Goal: Task Accomplishment & Management: Manage account settings

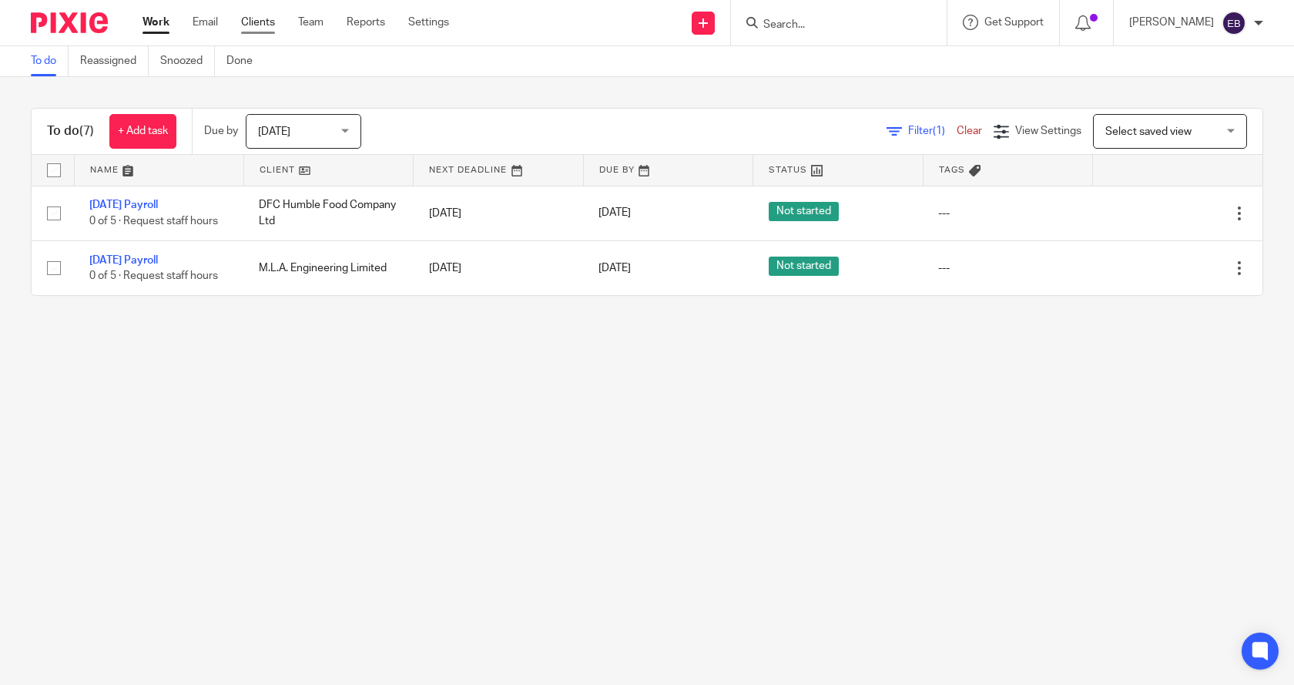
click at [256, 22] on link "Clients" at bounding box center [258, 22] width 34 height 15
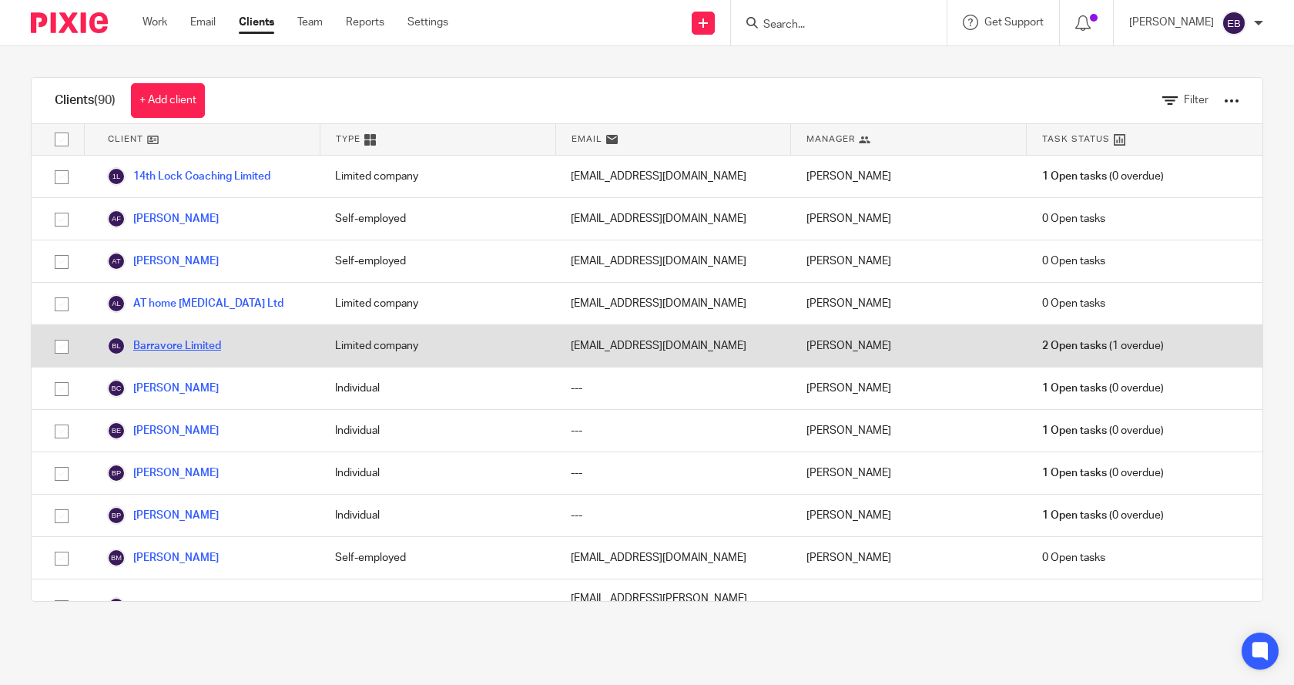
click at [175, 355] on link "Barravore Limited" at bounding box center [164, 346] width 114 height 18
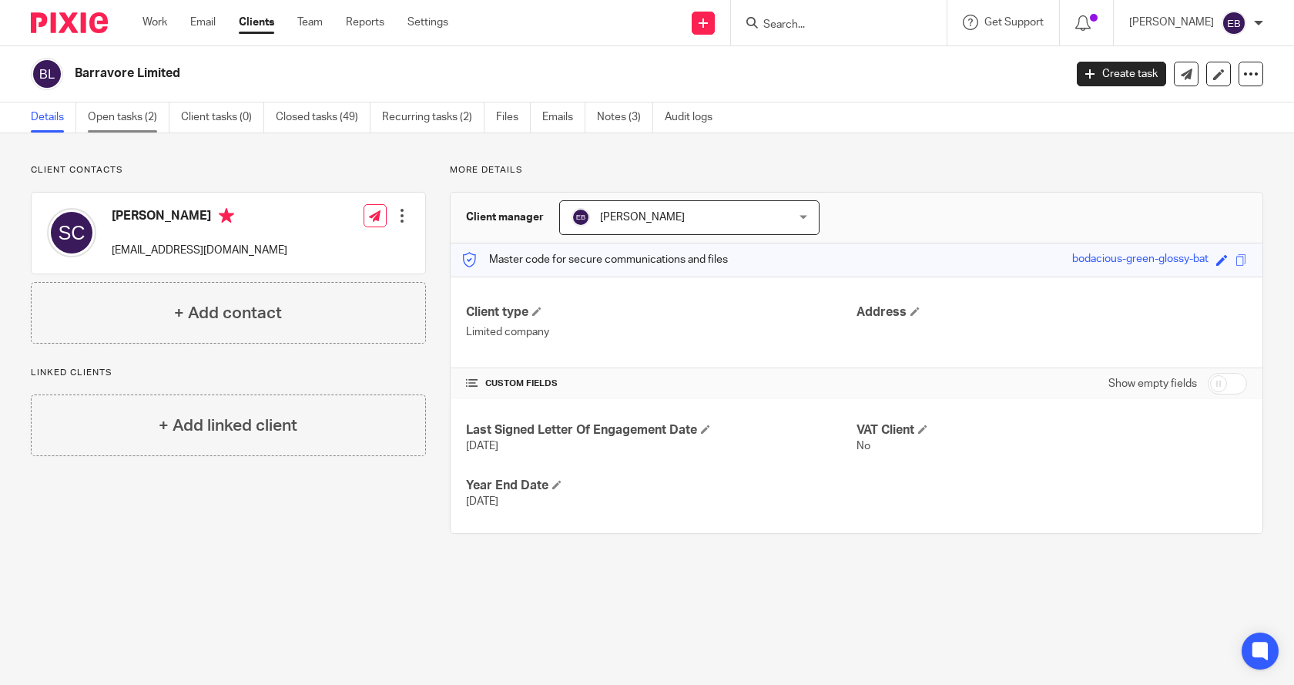
click at [118, 109] on link "Open tasks (2)" at bounding box center [129, 117] width 82 height 30
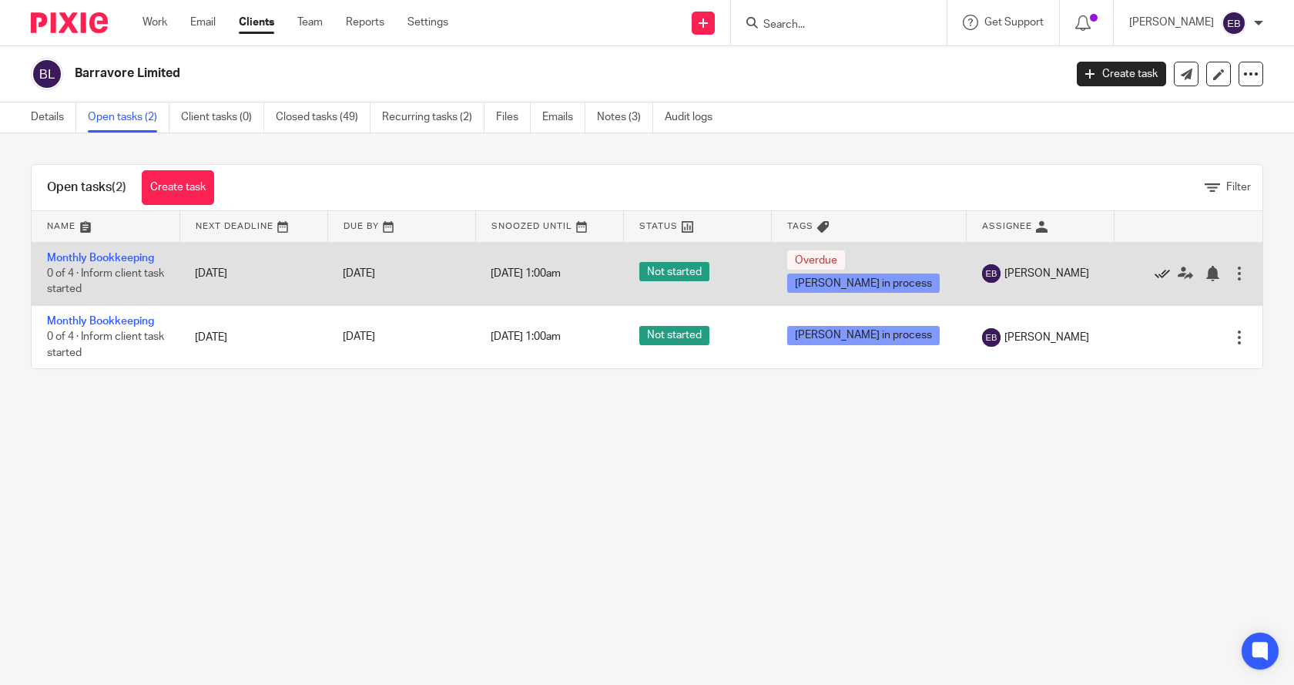
click at [1155, 268] on icon at bounding box center [1162, 273] width 15 height 15
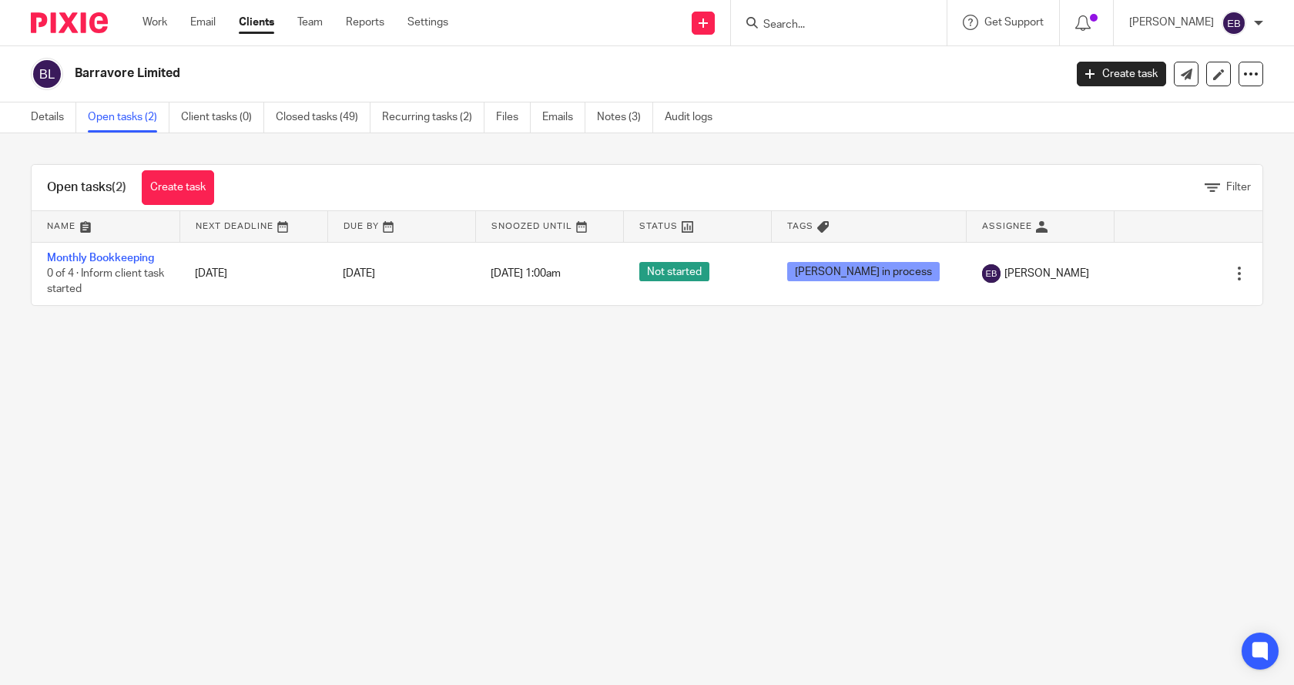
click at [829, 226] on icon at bounding box center [823, 227] width 12 height 12
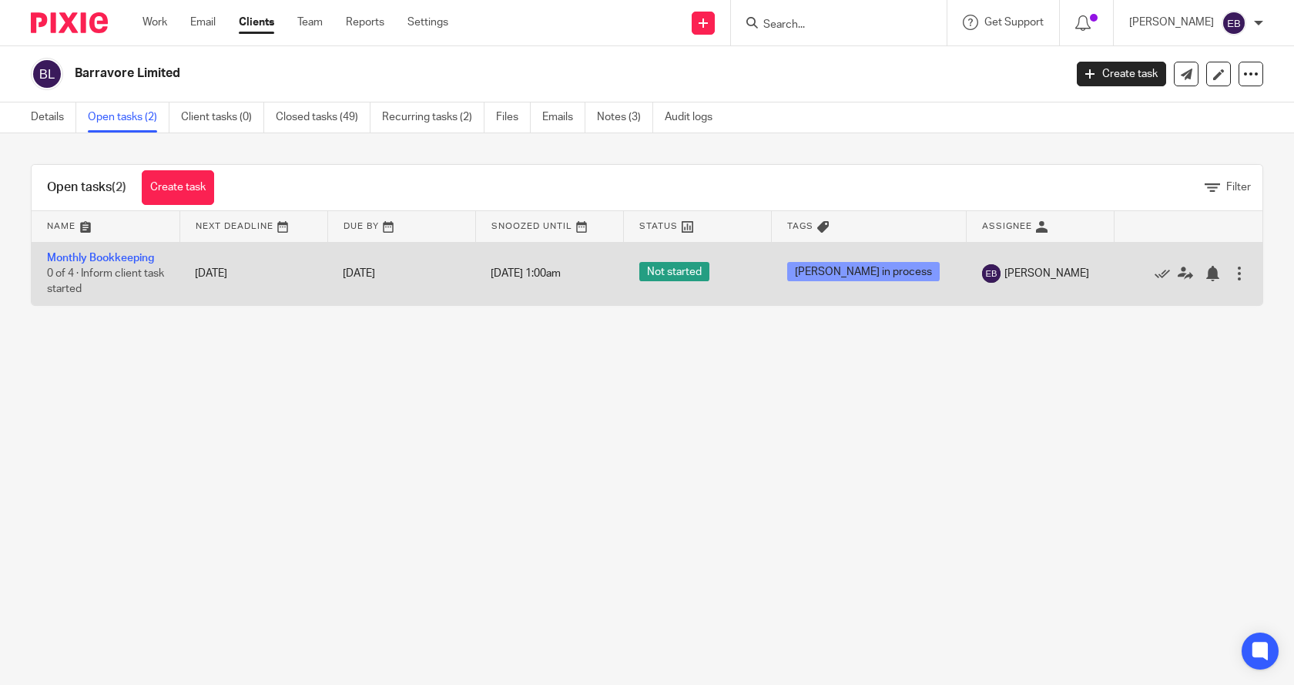
click at [839, 273] on span "[PERSON_NAME] in process" at bounding box center [863, 271] width 153 height 19
click at [1178, 274] on icon at bounding box center [1185, 273] width 15 height 15
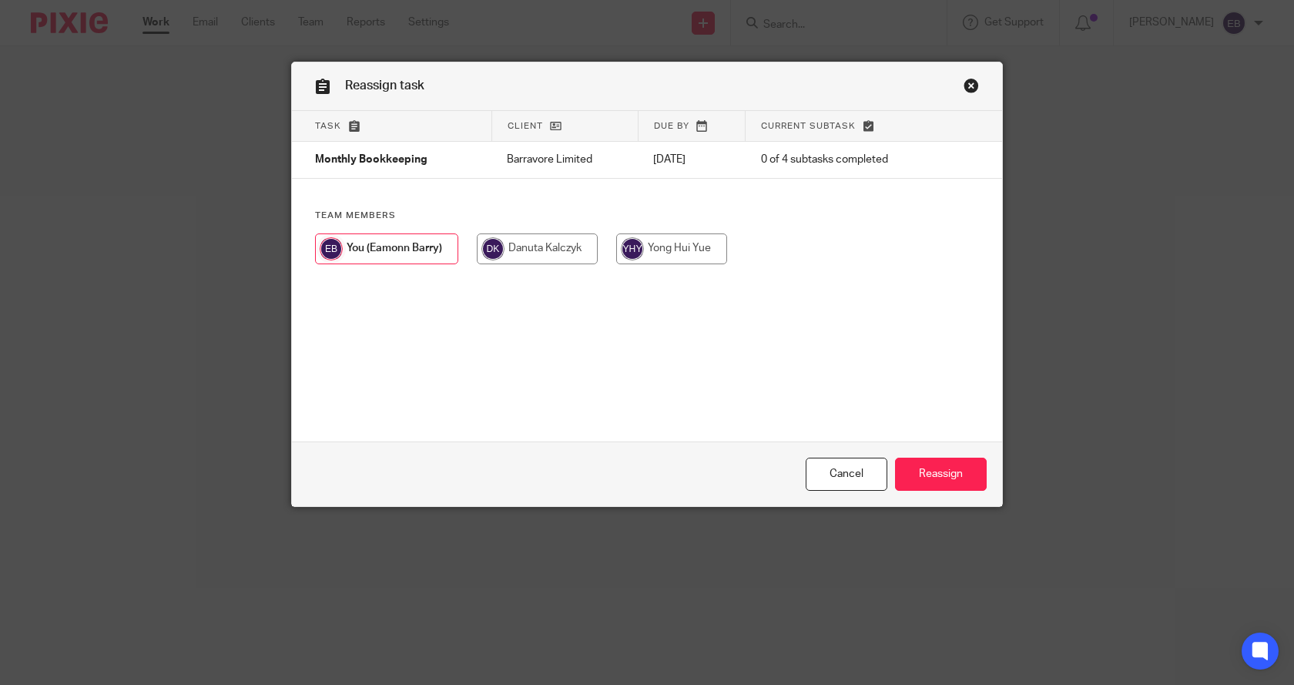
click at [389, 252] on input "radio" at bounding box center [386, 248] width 143 height 31
click at [945, 476] on input "Reassign" at bounding box center [941, 474] width 92 height 33
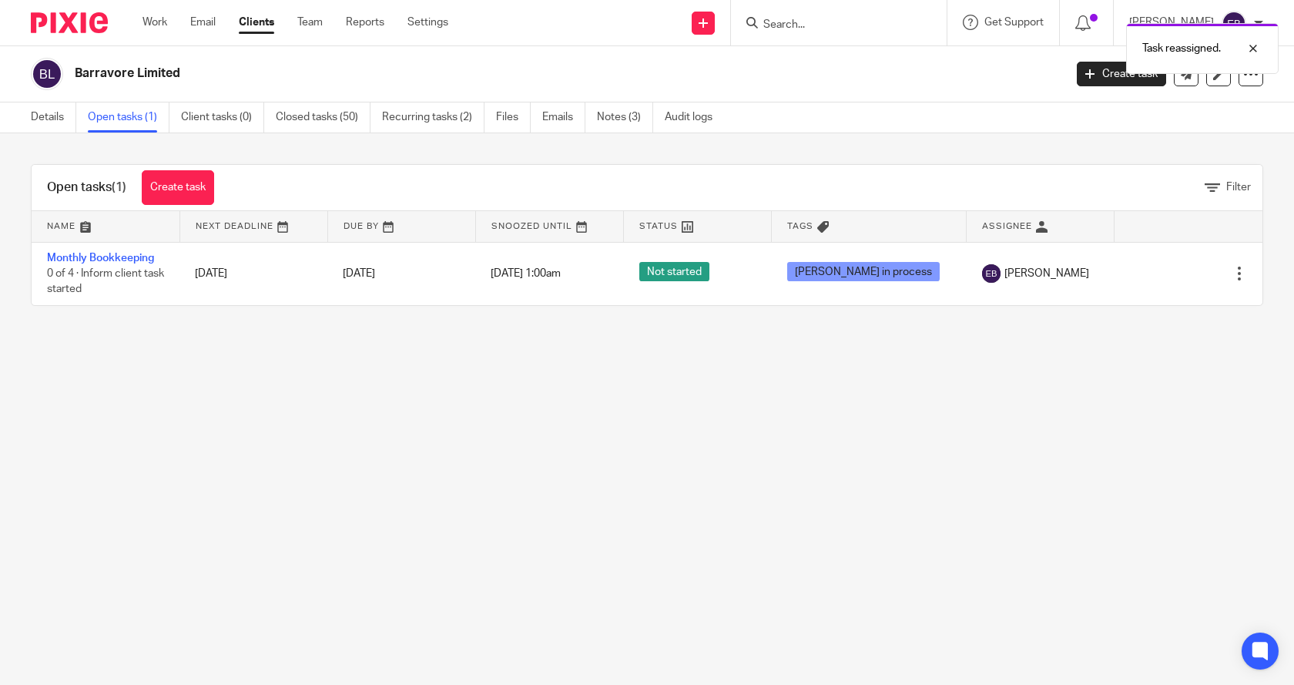
click at [814, 224] on span "Tags" at bounding box center [800, 226] width 26 height 8
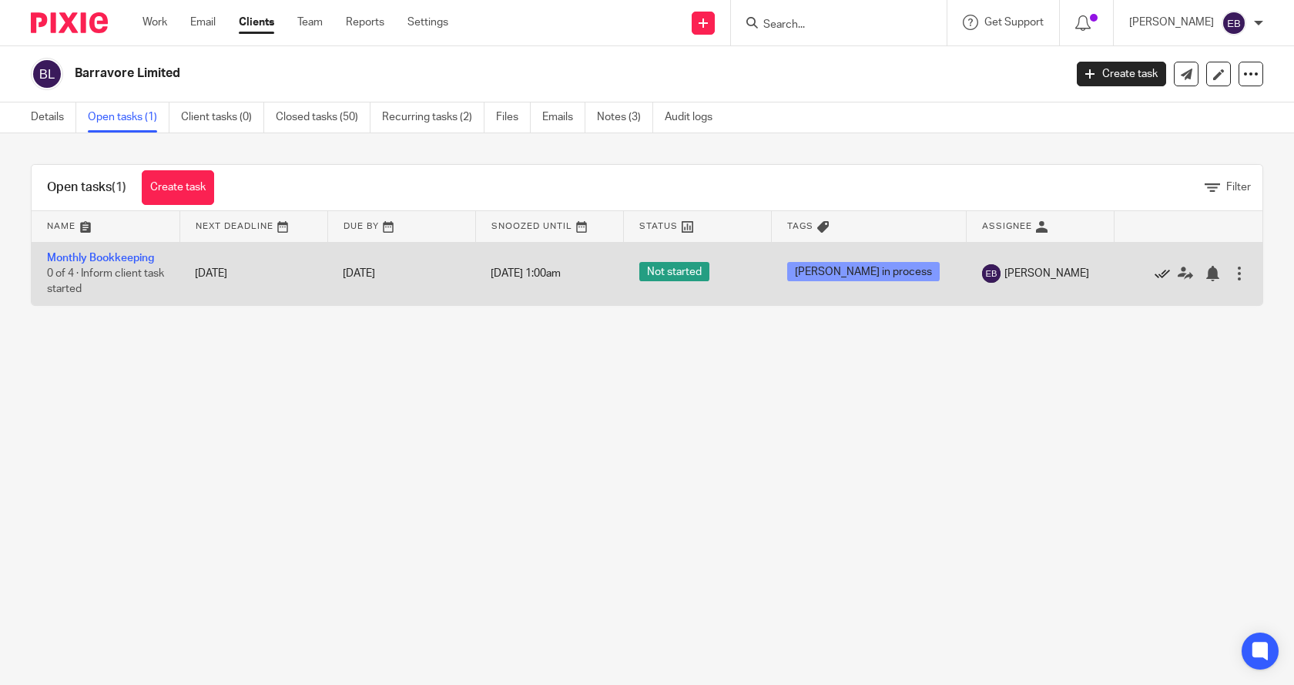
click at [1155, 271] on icon at bounding box center [1162, 273] width 15 height 15
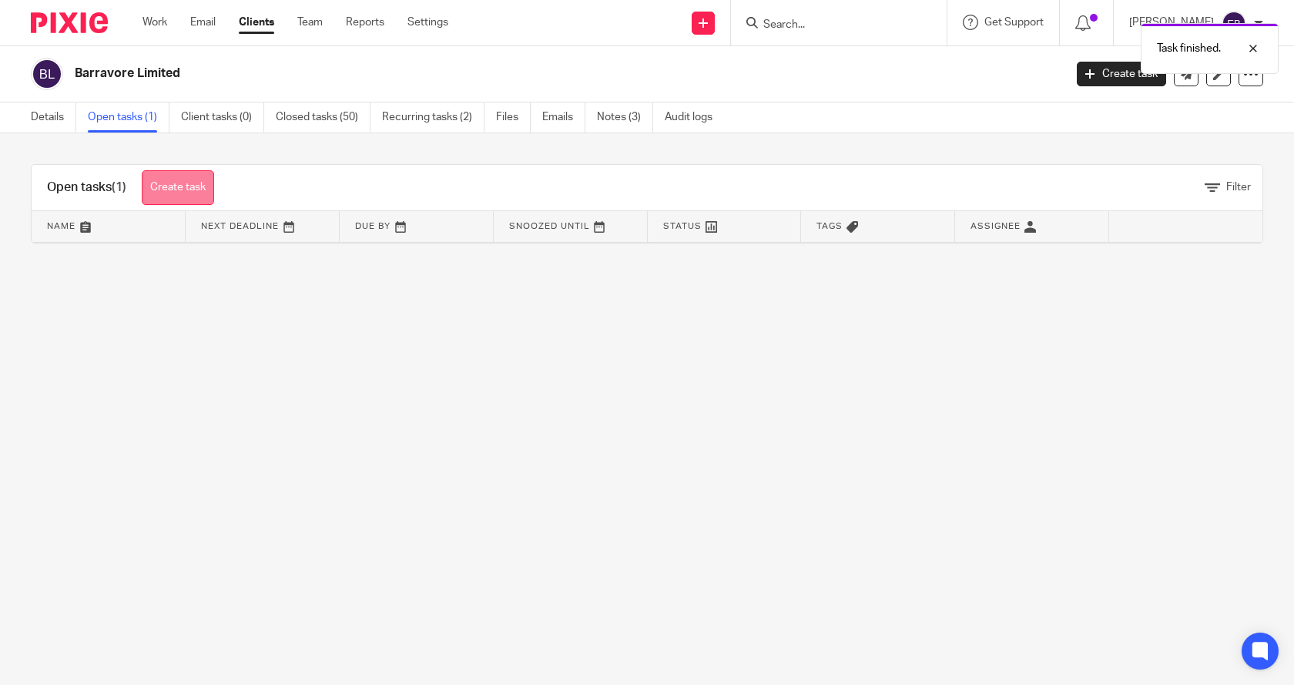
click at [184, 186] on link "Create task" at bounding box center [178, 187] width 72 height 35
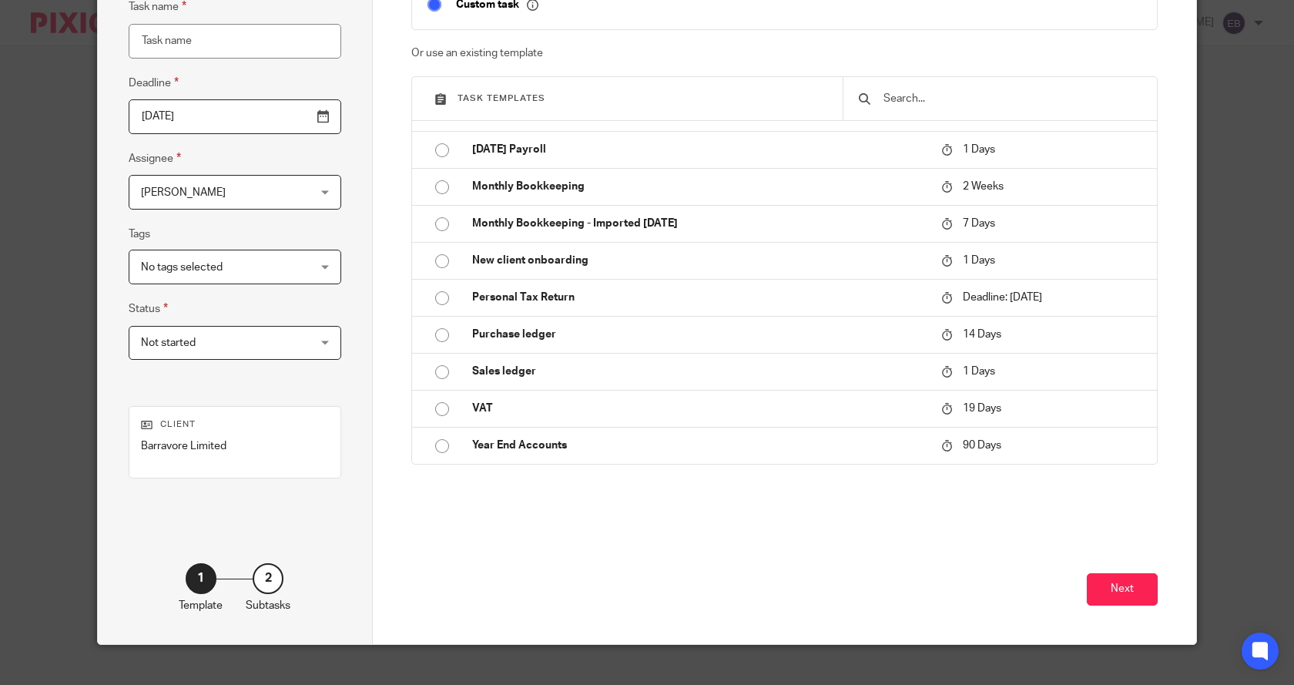
scroll to position [154, 0]
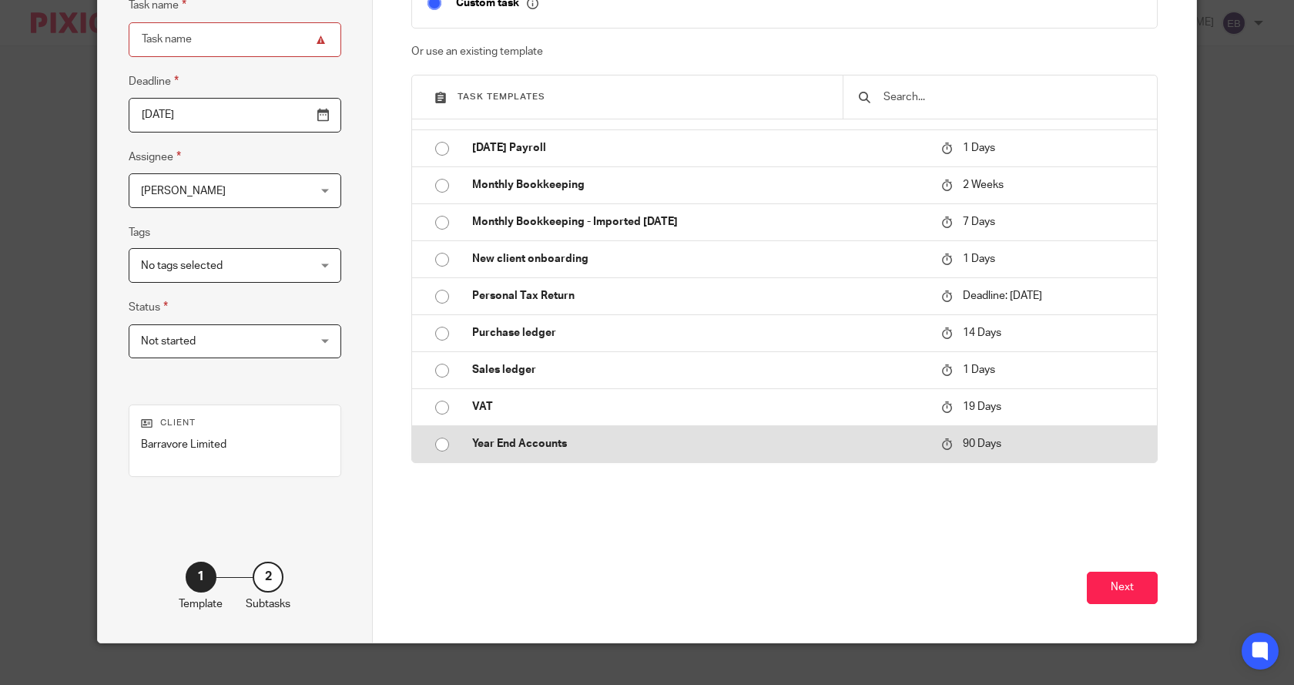
click at [436, 449] on input "radio" at bounding box center [442, 444] width 29 height 29
type input "[DATE]"
type input "Year End Accounts"
checkbox input "false"
radio input "false"
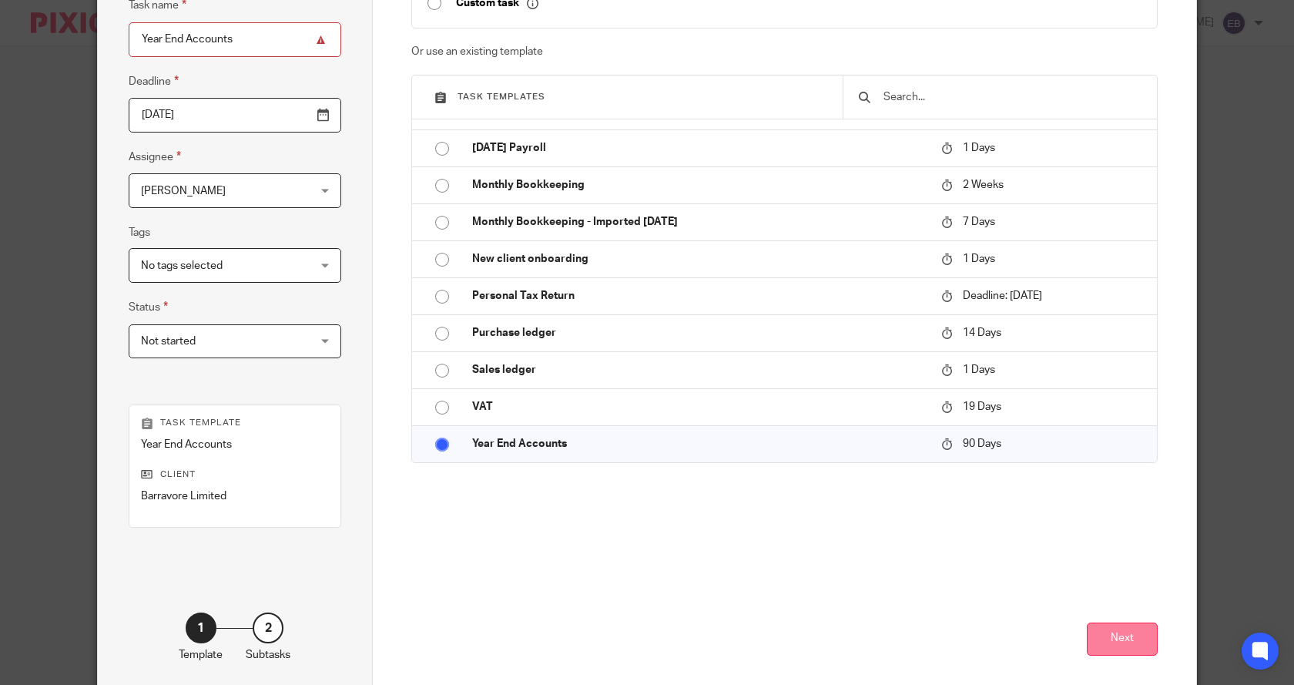
click at [1127, 638] on button "Next" at bounding box center [1122, 639] width 71 height 33
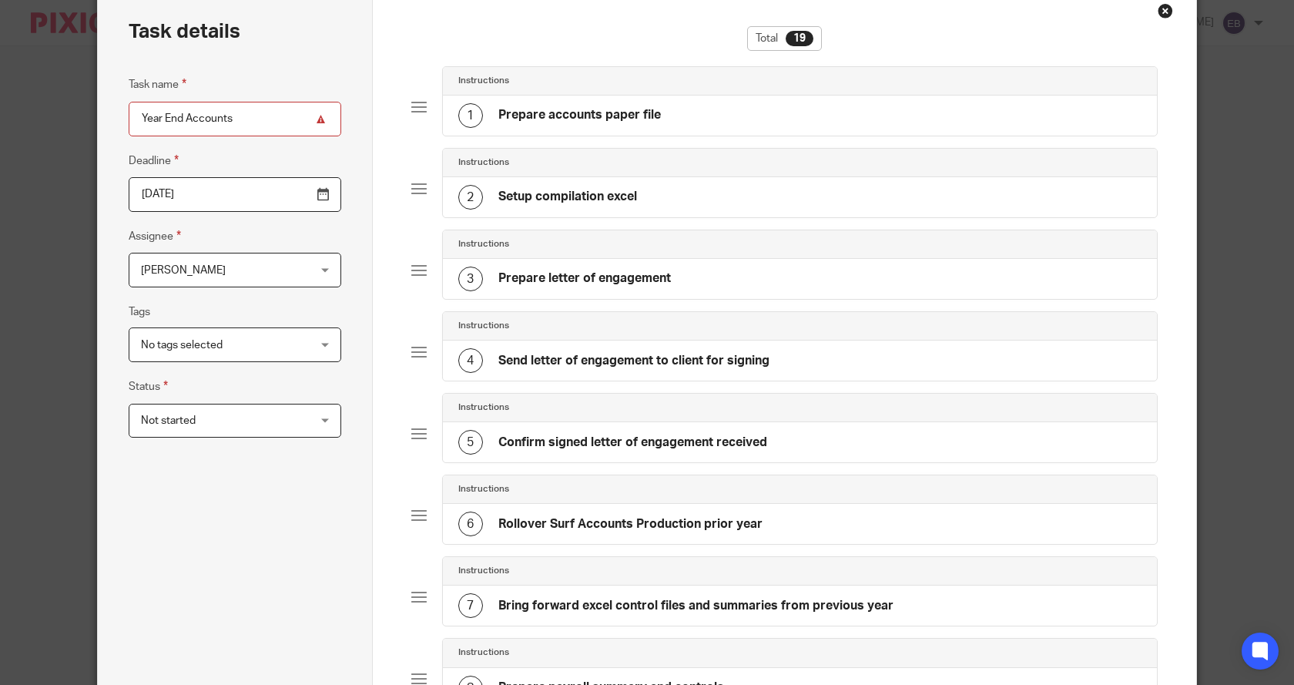
scroll to position [0, 0]
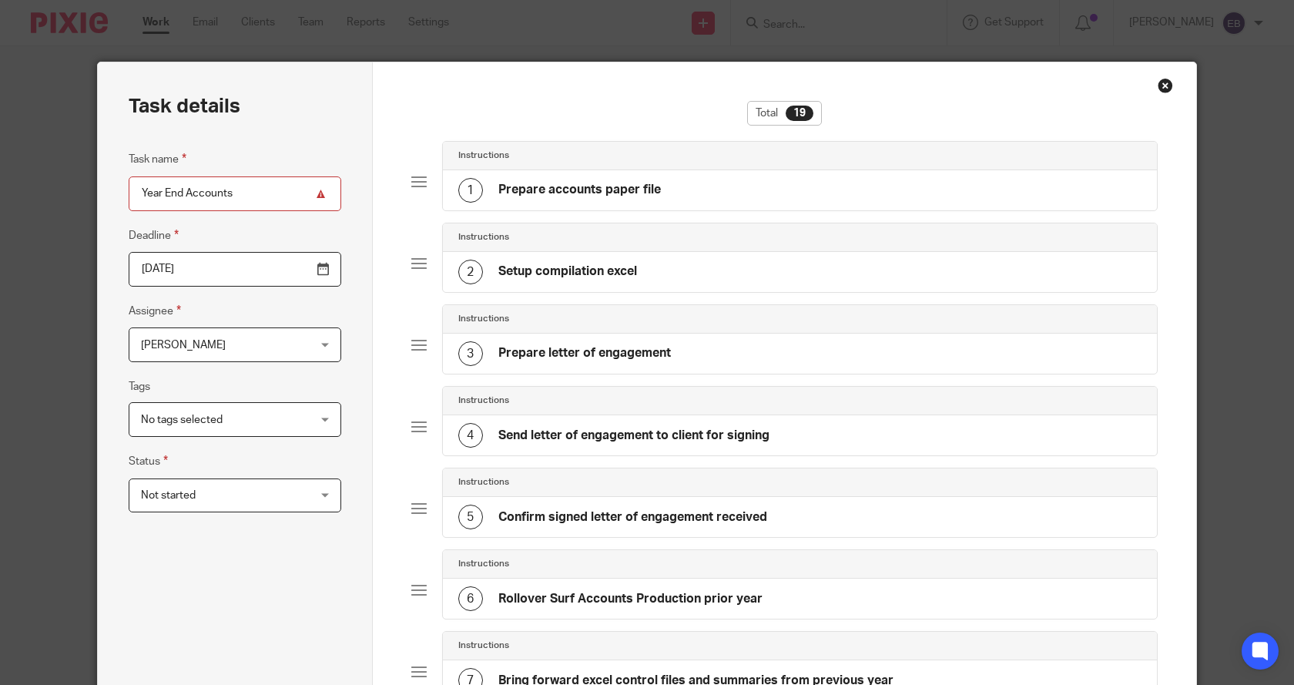
click at [321, 495] on div "Not started Not started" at bounding box center [235, 495] width 213 height 35
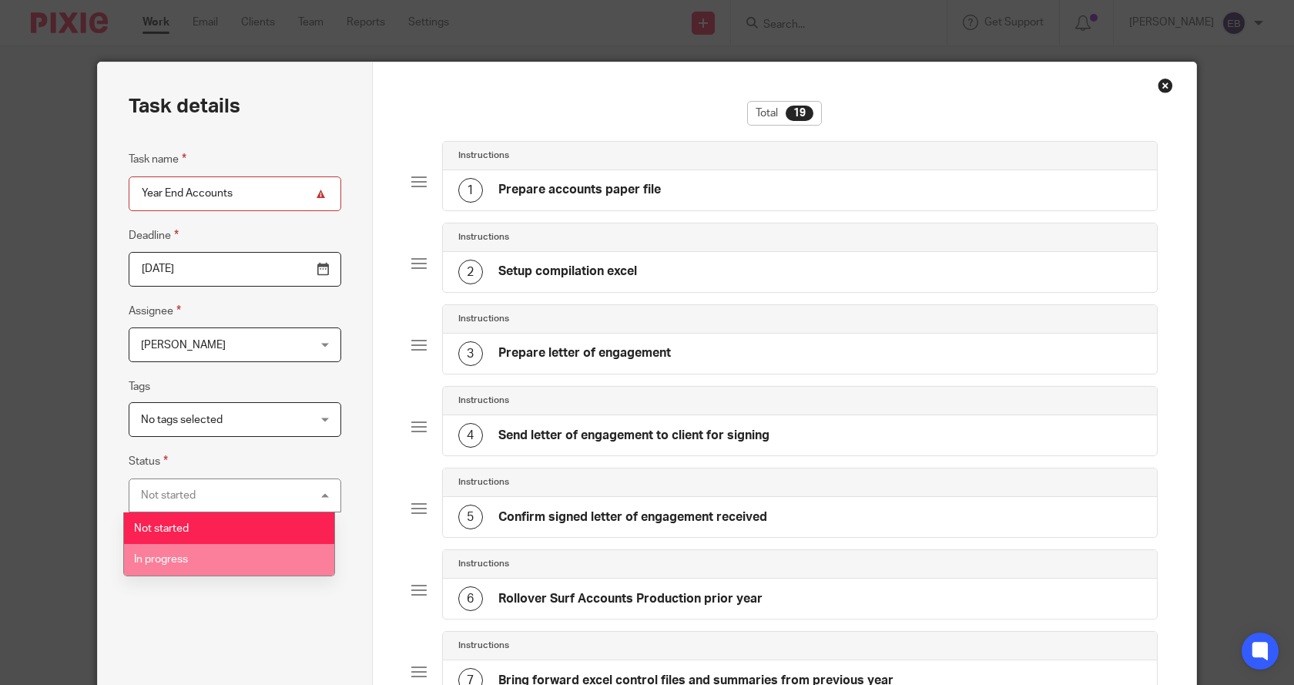
click at [193, 566] on li "In progress" at bounding box center [229, 560] width 211 height 32
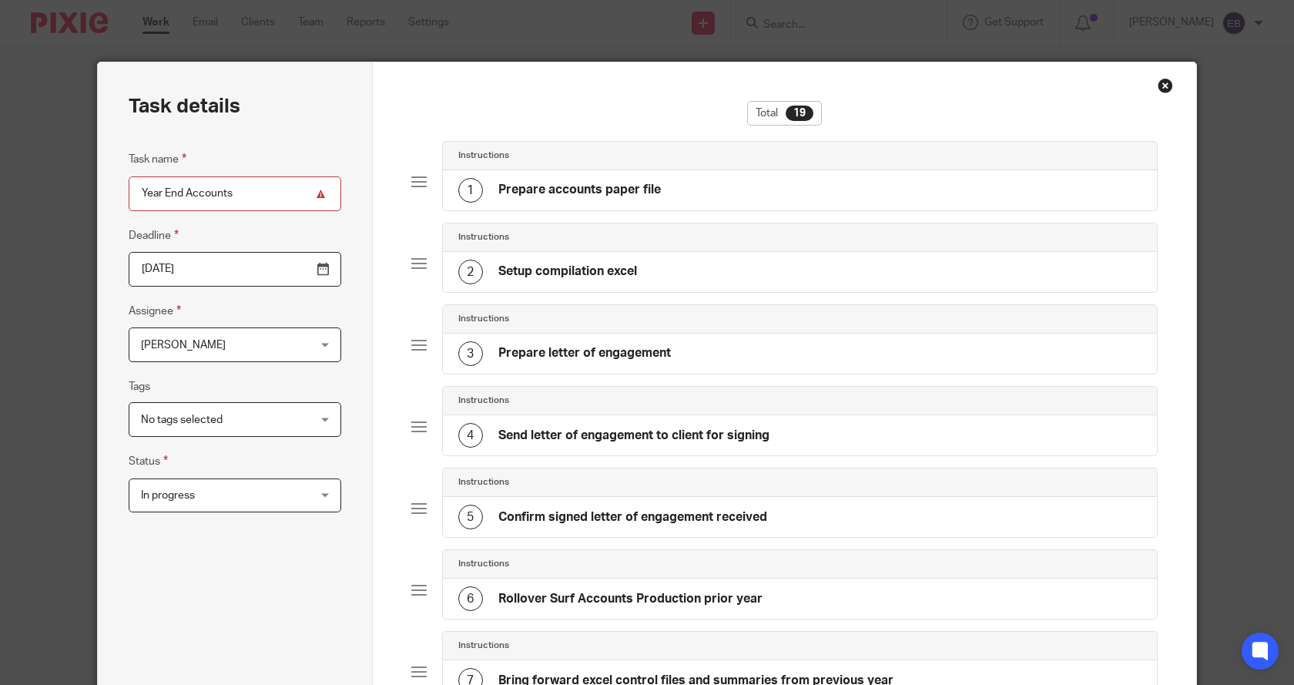
click at [200, 423] on span "No tags selected" at bounding box center [182, 420] width 82 height 11
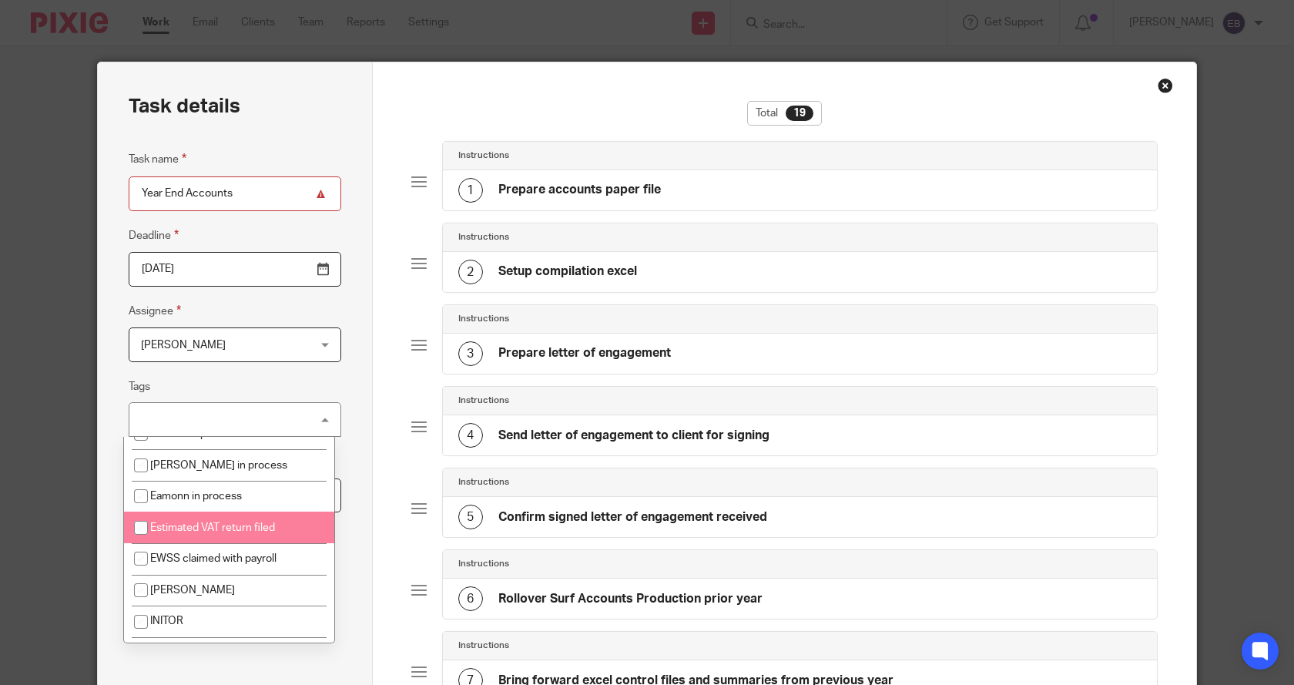
scroll to position [77, 0]
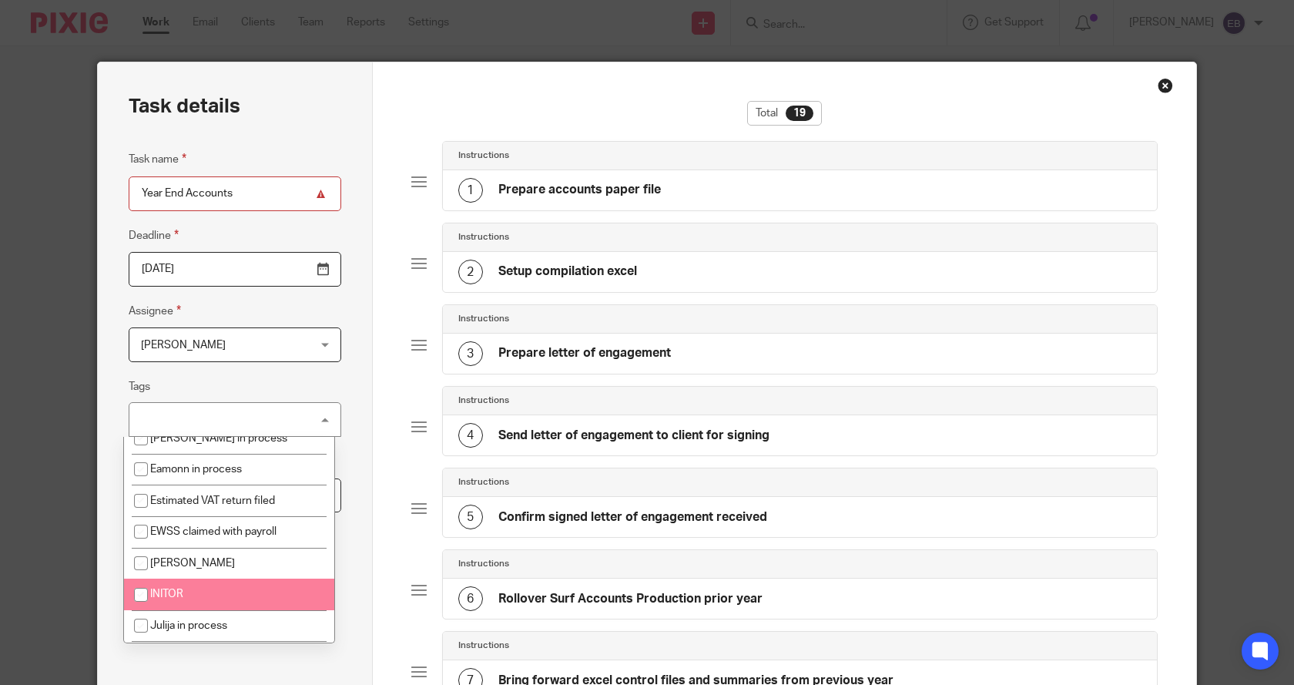
click at [143, 609] on input "checkbox" at bounding box center [140, 594] width 29 height 29
checkbox input "true"
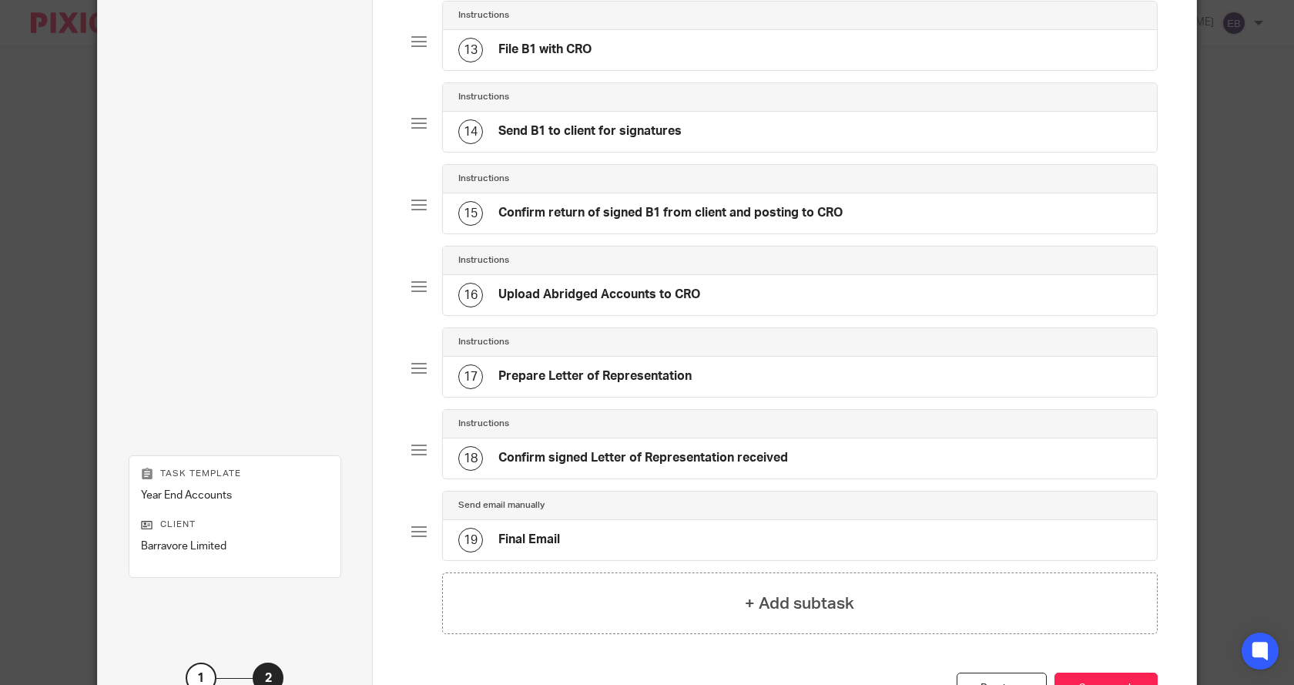
scroll to position [1243, 0]
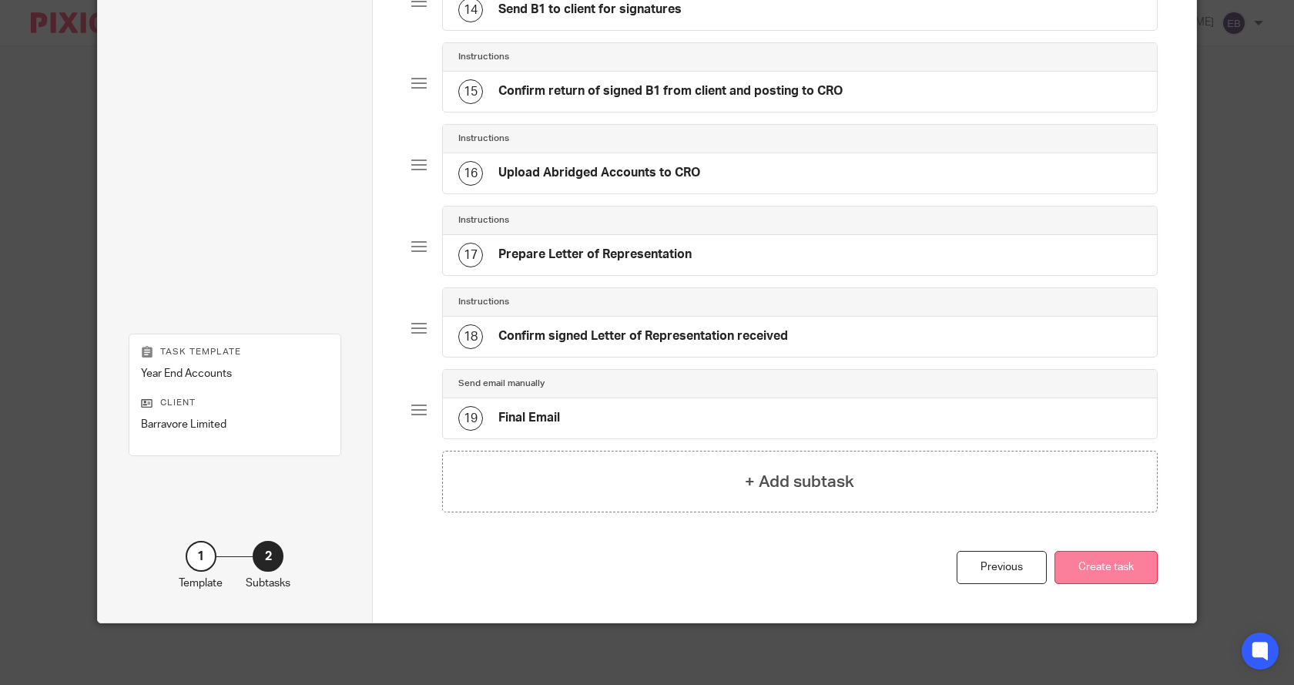
click at [1113, 562] on button "Create task" at bounding box center [1106, 567] width 103 height 33
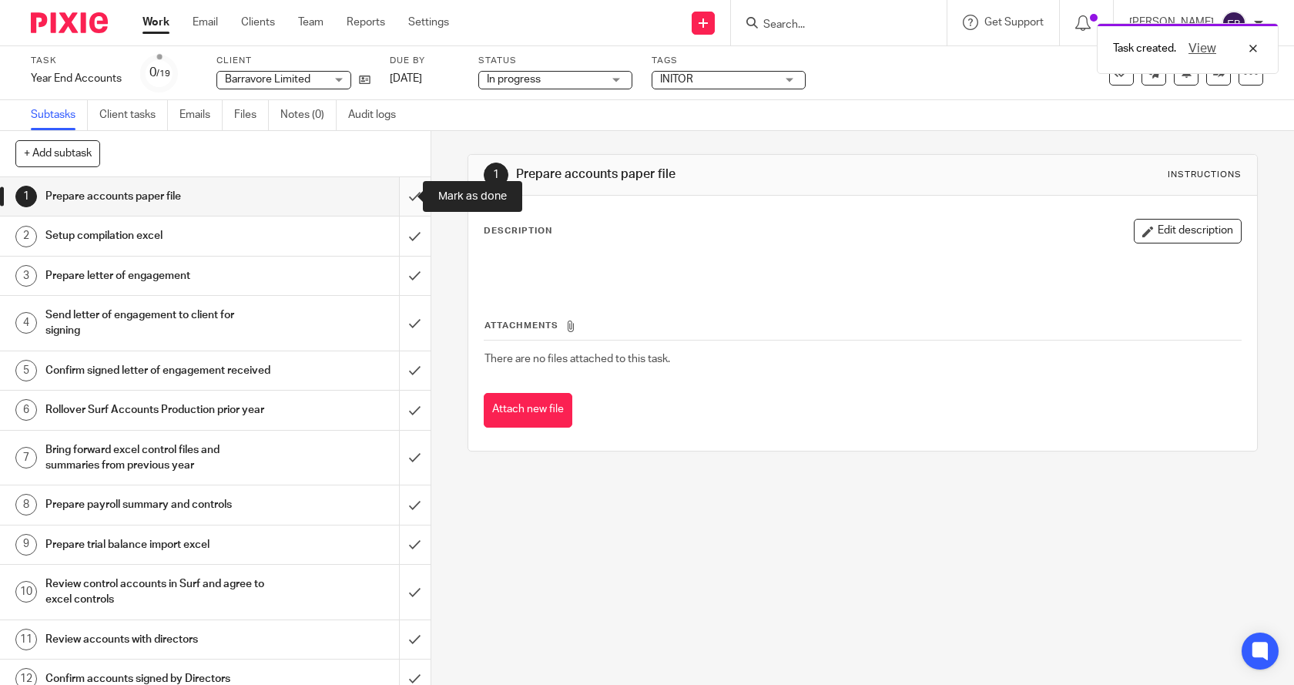
click at [396, 194] on input "submit" at bounding box center [215, 196] width 431 height 39
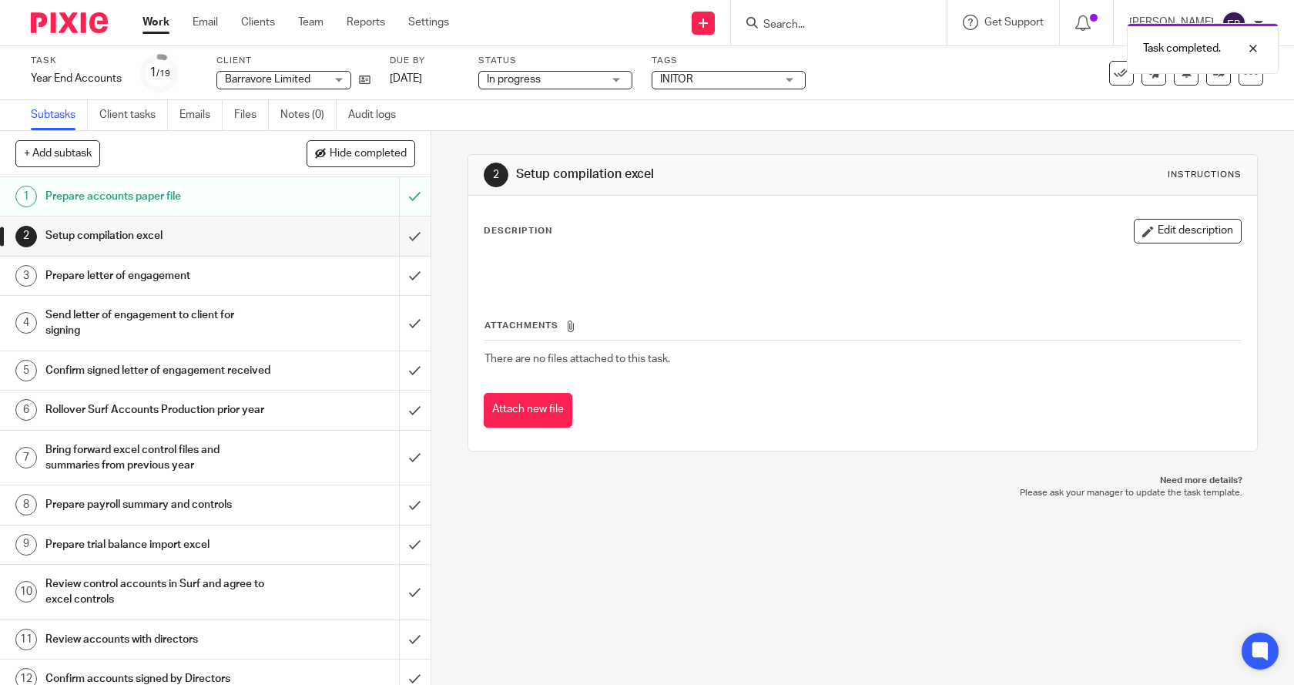
click at [396, 233] on input "submit" at bounding box center [215, 236] width 431 height 39
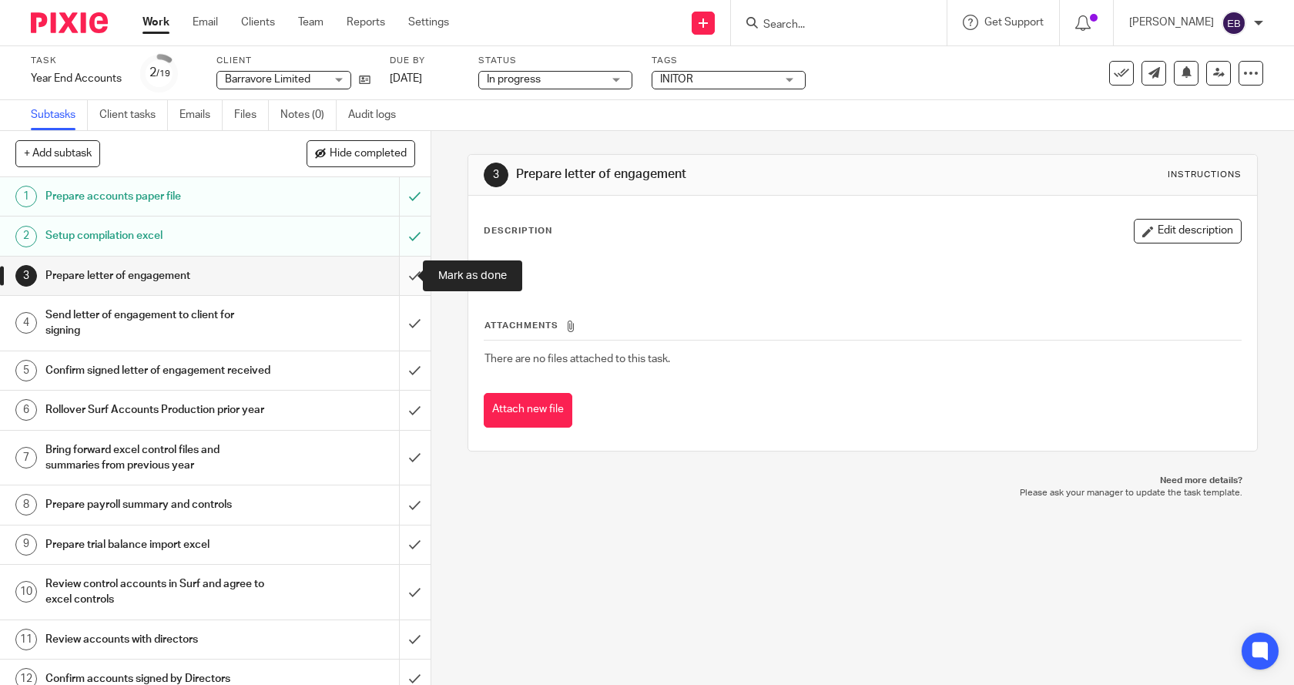
click at [399, 271] on input "submit" at bounding box center [215, 276] width 431 height 39
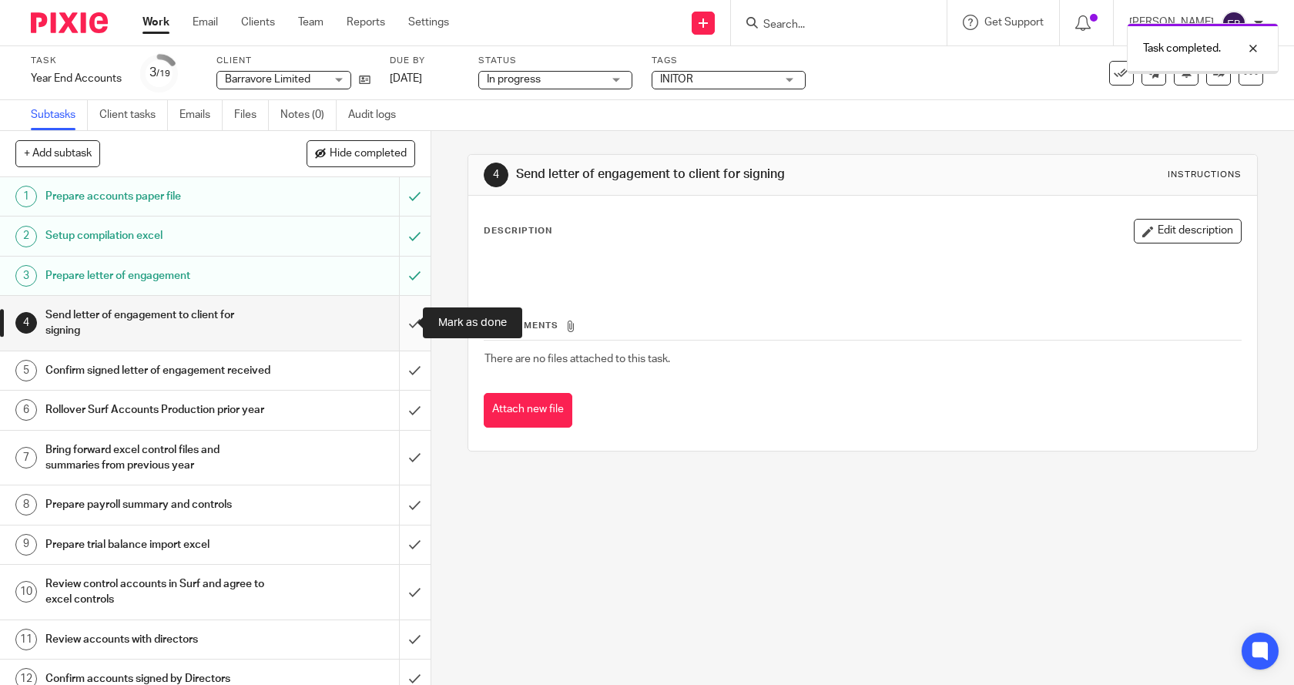
click at [401, 321] on input "submit" at bounding box center [215, 323] width 431 height 55
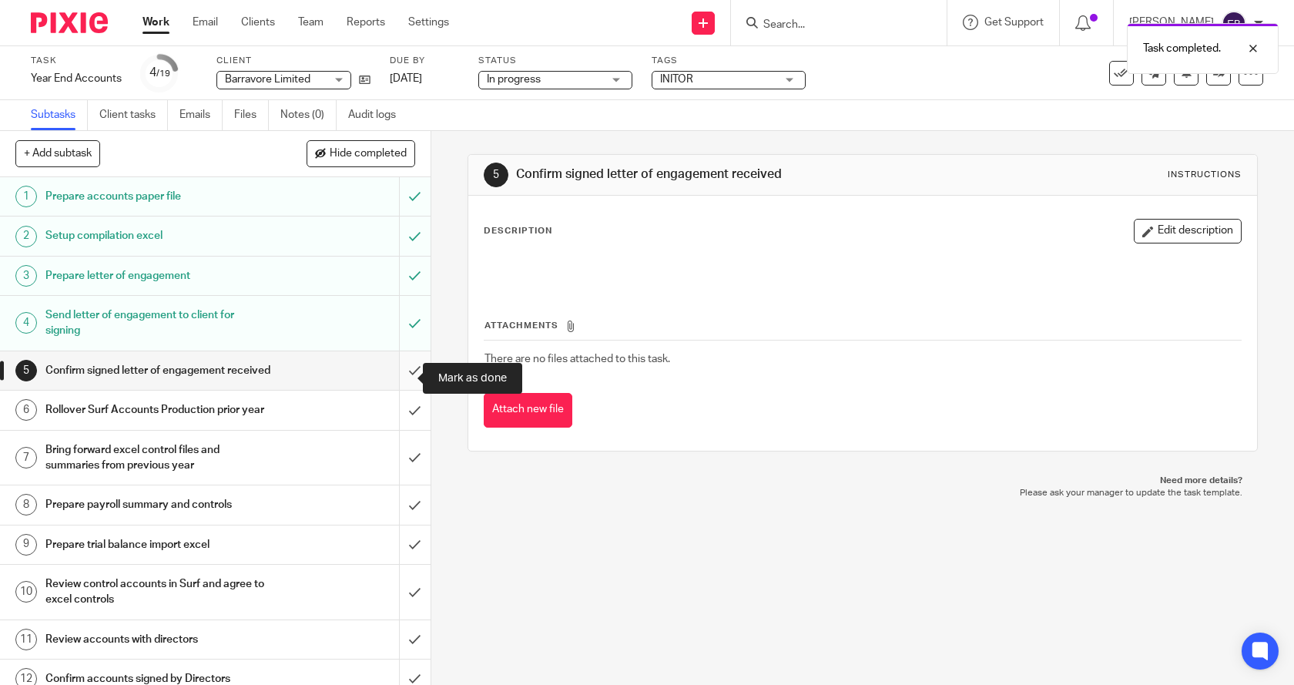
click at [397, 371] on input "submit" at bounding box center [215, 370] width 431 height 39
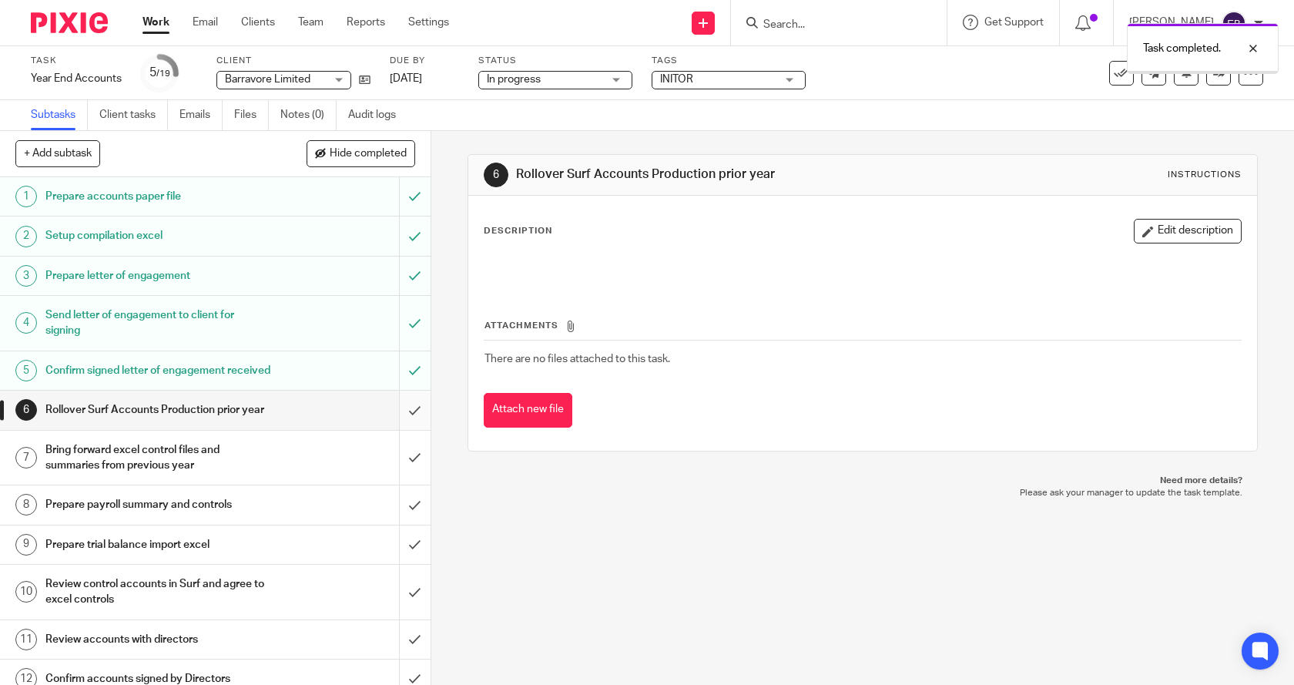
click at [401, 429] on input "submit" at bounding box center [215, 410] width 431 height 39
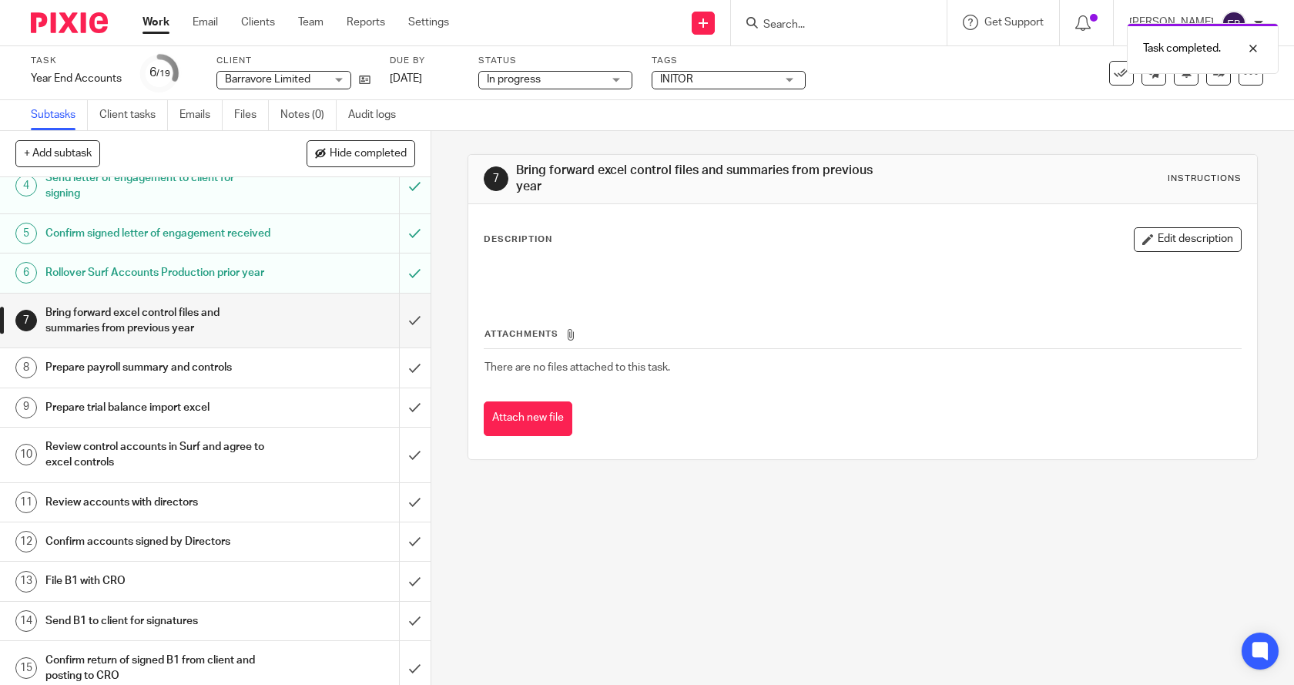
scroll to position [139, 0]
click at [401, 346] on input "submit" at bounding box center [215, 318] width 431 height 55
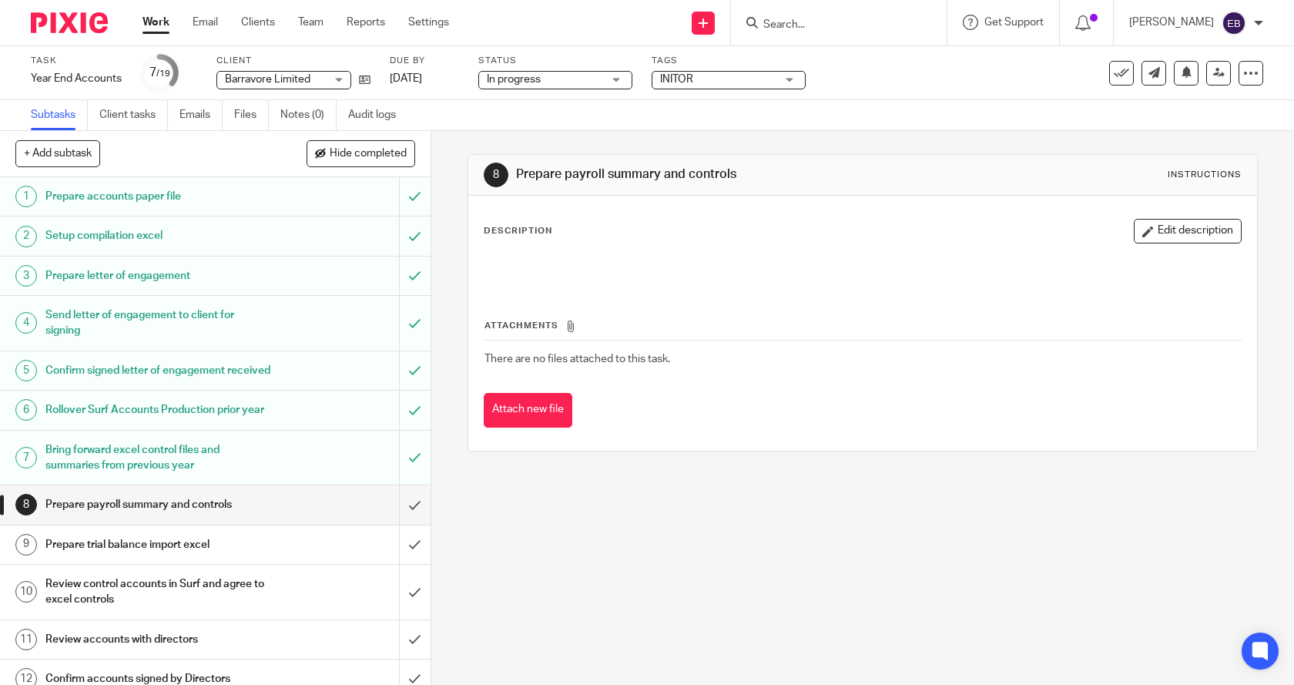
click at [156, 20] on link "Work" at bounding box center [156, 22] width 27 height 15
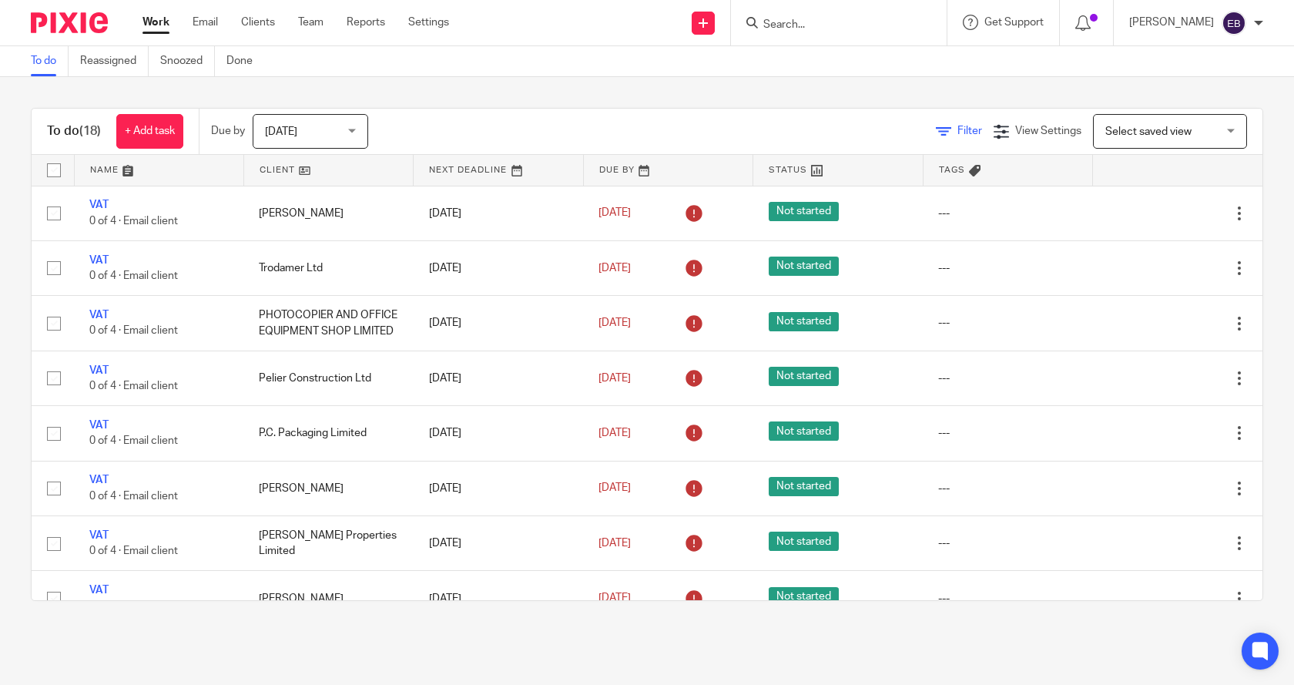
click at [936, 128] on icon at bounding box center [943, 131] width 15 height 15
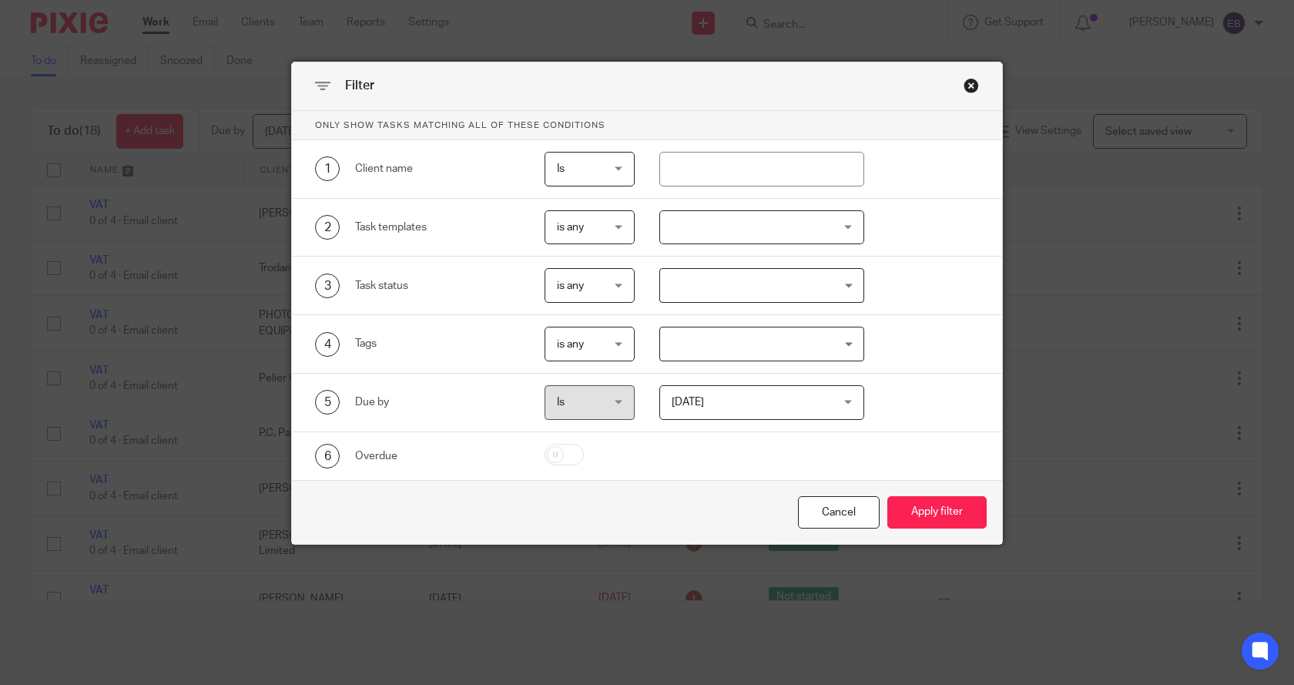
click at [713, 232] on div at bounding box center [763, 227] width 206 height 35
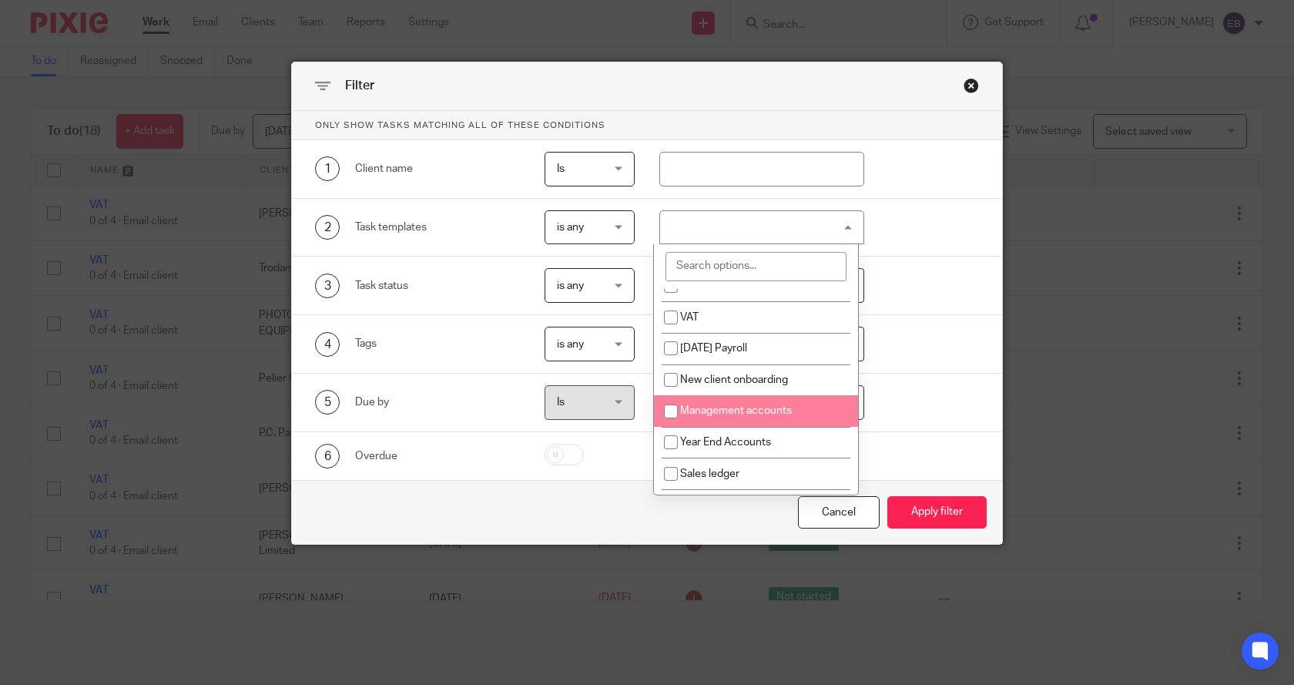
scroll to position [77, 0]
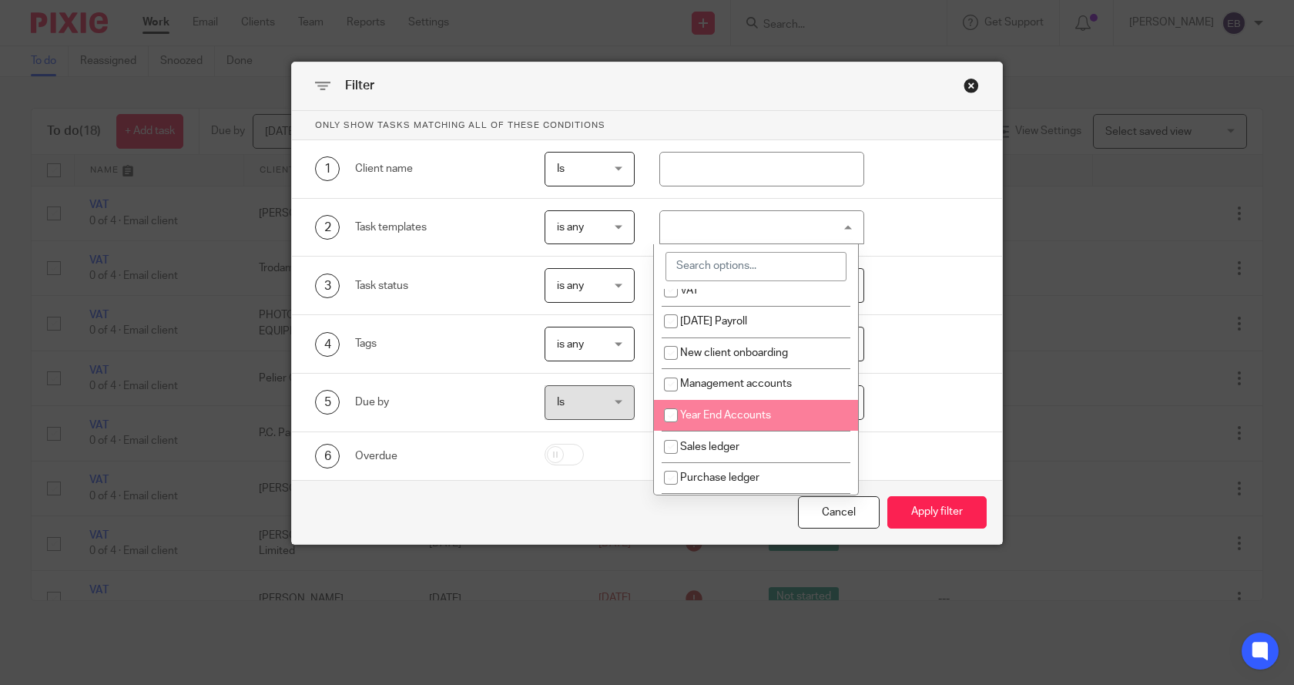
drag, startPoint x: 740, startPoint y: 415, endPoint x: 999, endPoint y: 515, distance: 276.9
click at [741, 415] on span "Year End Accounts" at bounding box center [725, 415] width 91 height 11
checkbox input "true"
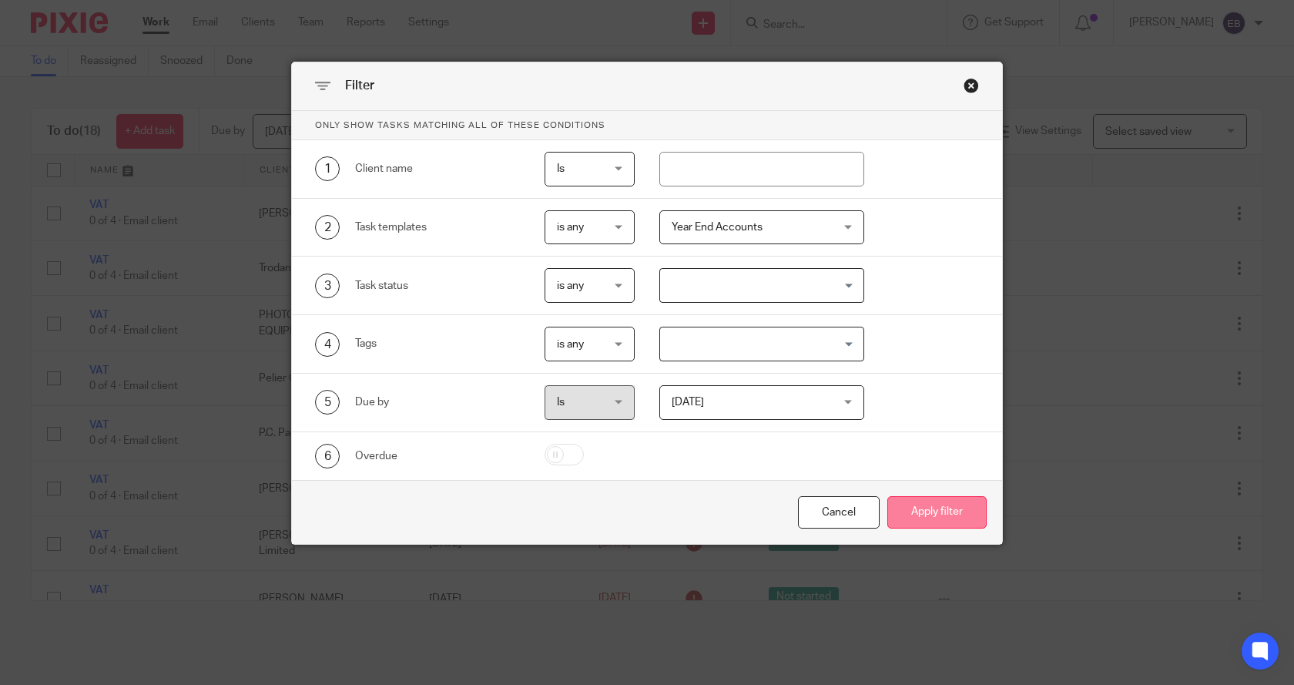
click at [937, 515] on button "Apply filter" at bounding box center [937, 512] width 99 height 33
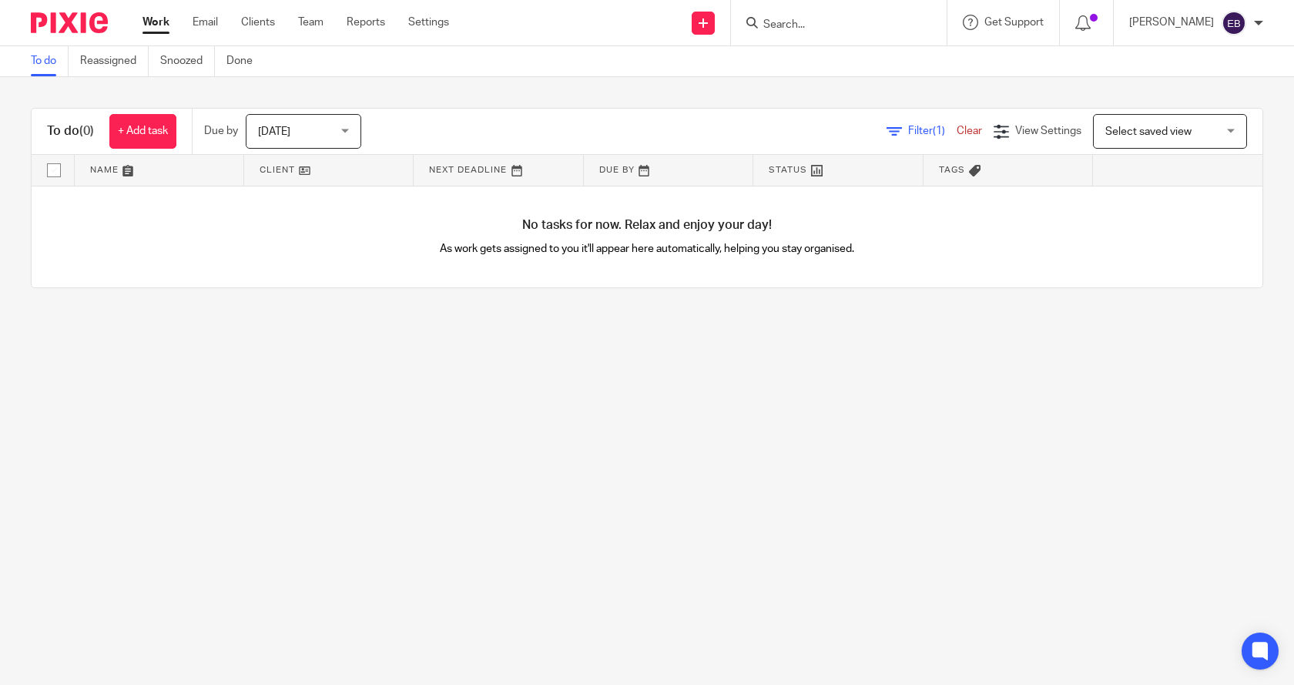
click at [344, 133] on div "[DATE] [DATE]" at bounding box center [304, 131] width 116 height 35
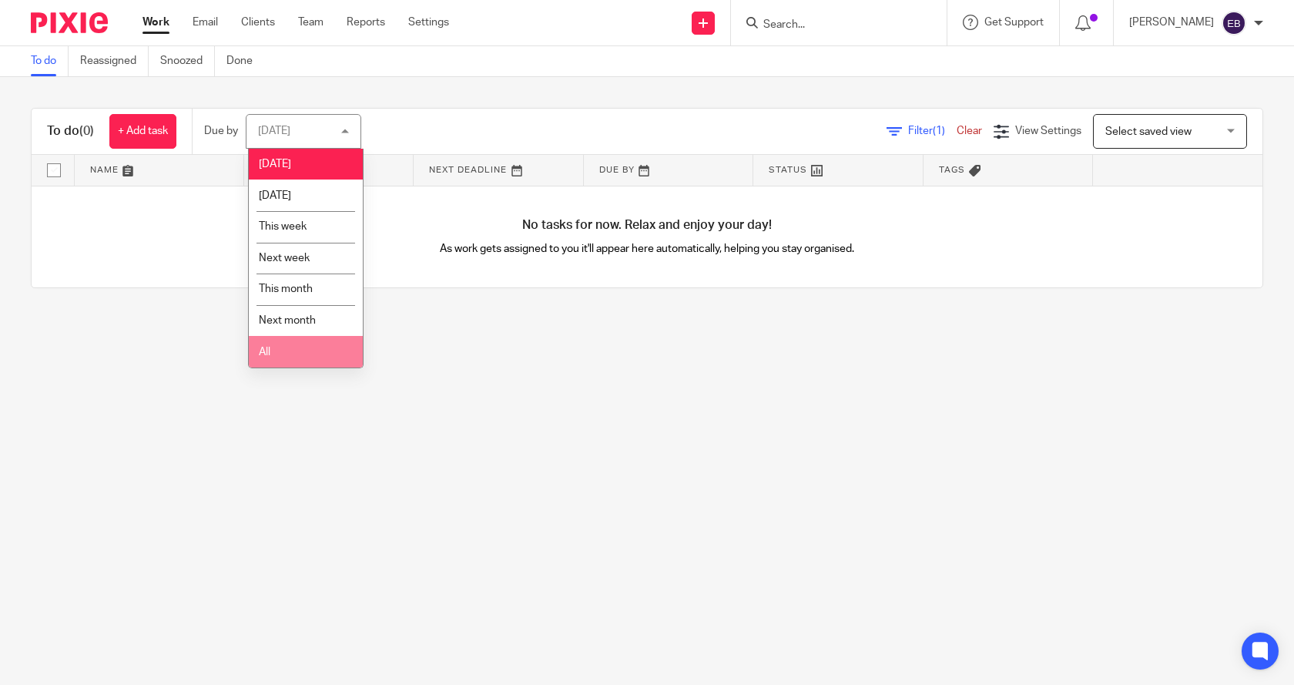
click at [274, 351] on li "All" at bounding box center [306, 352] width 114 height 32
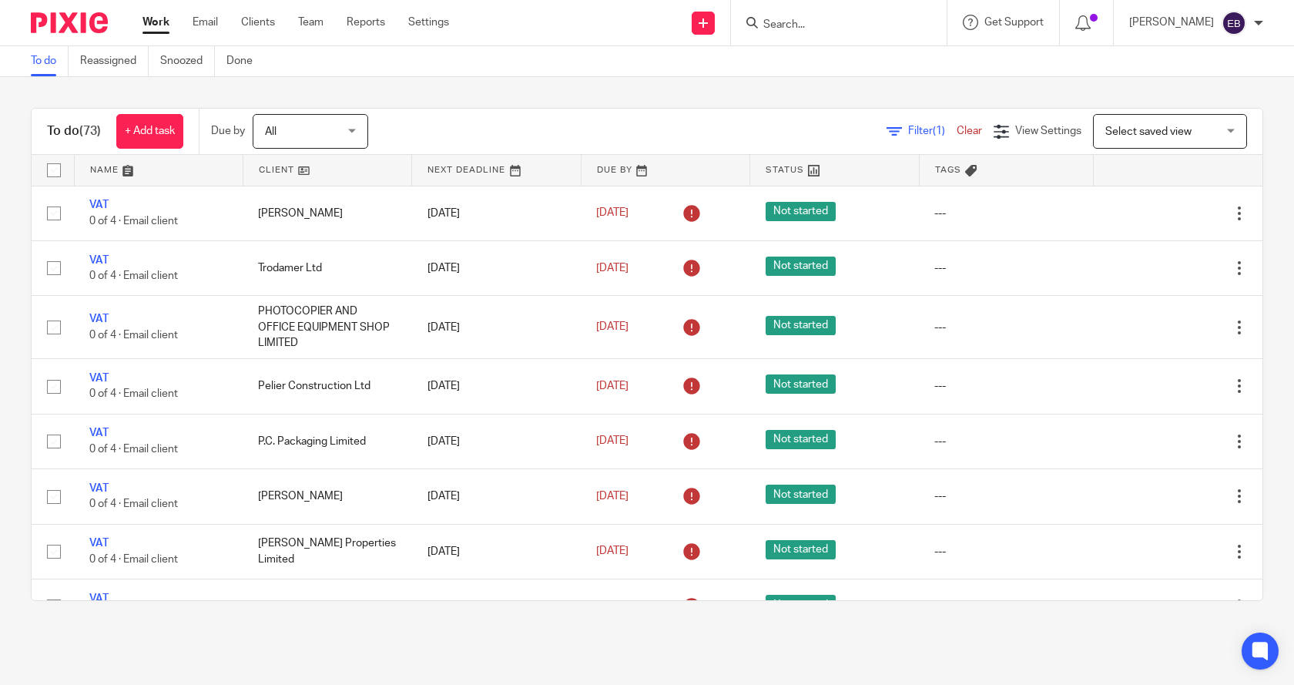
click at [957, 129] on link "Clear" at bounding box center [969, 131] width 25 height 11
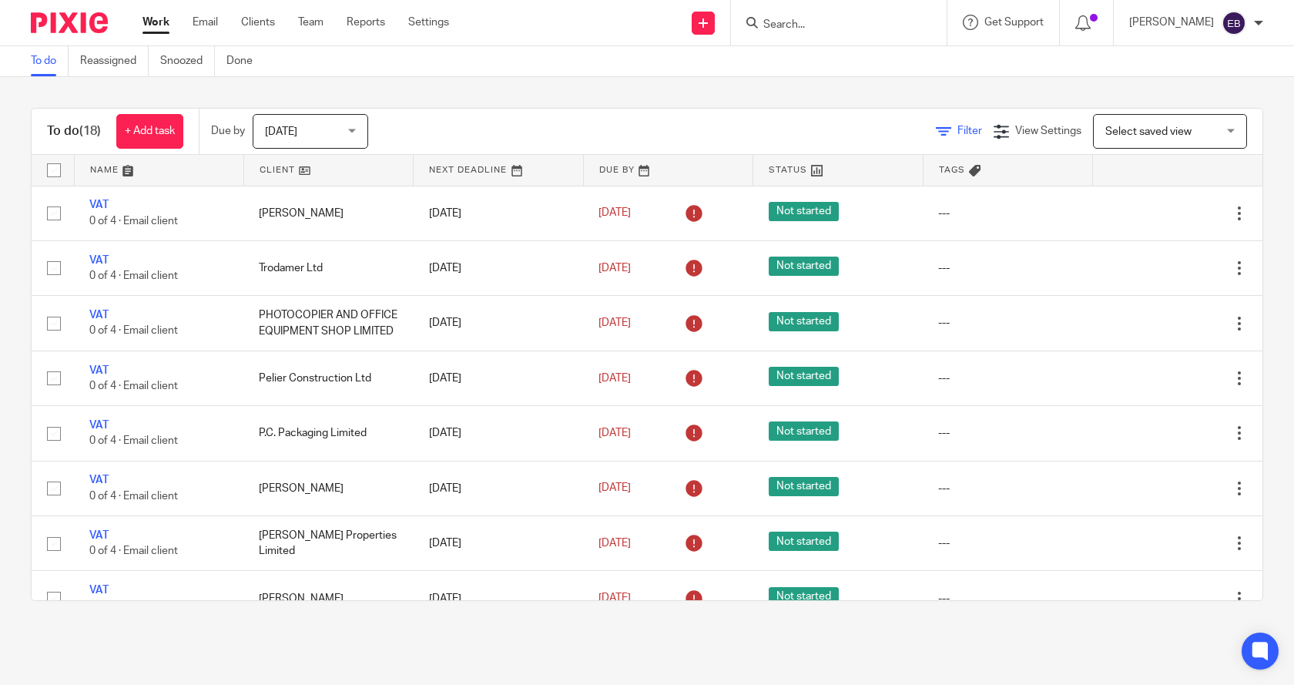
click at [936, 130] on icon at bounding box center [943, 131] width 15 height 15
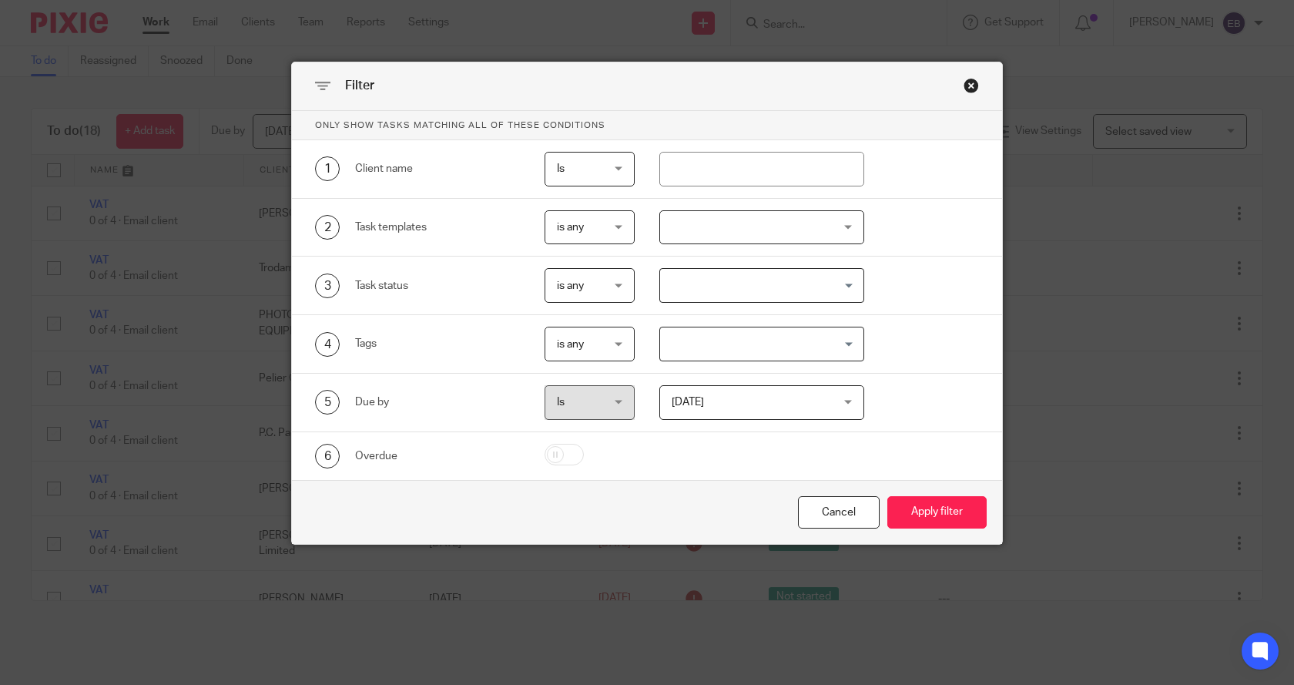
click at [757, 226] on div at bounding box center [763, 227] width 206 height 35
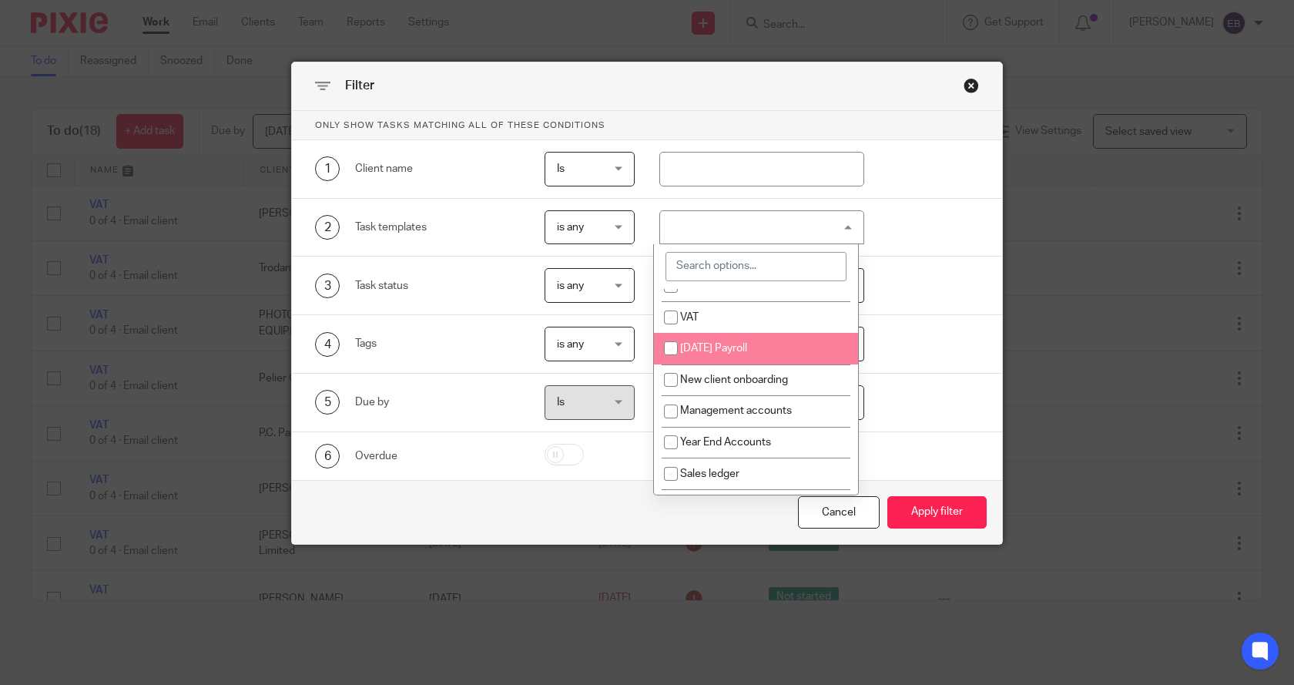
scroll to position [77, 0]
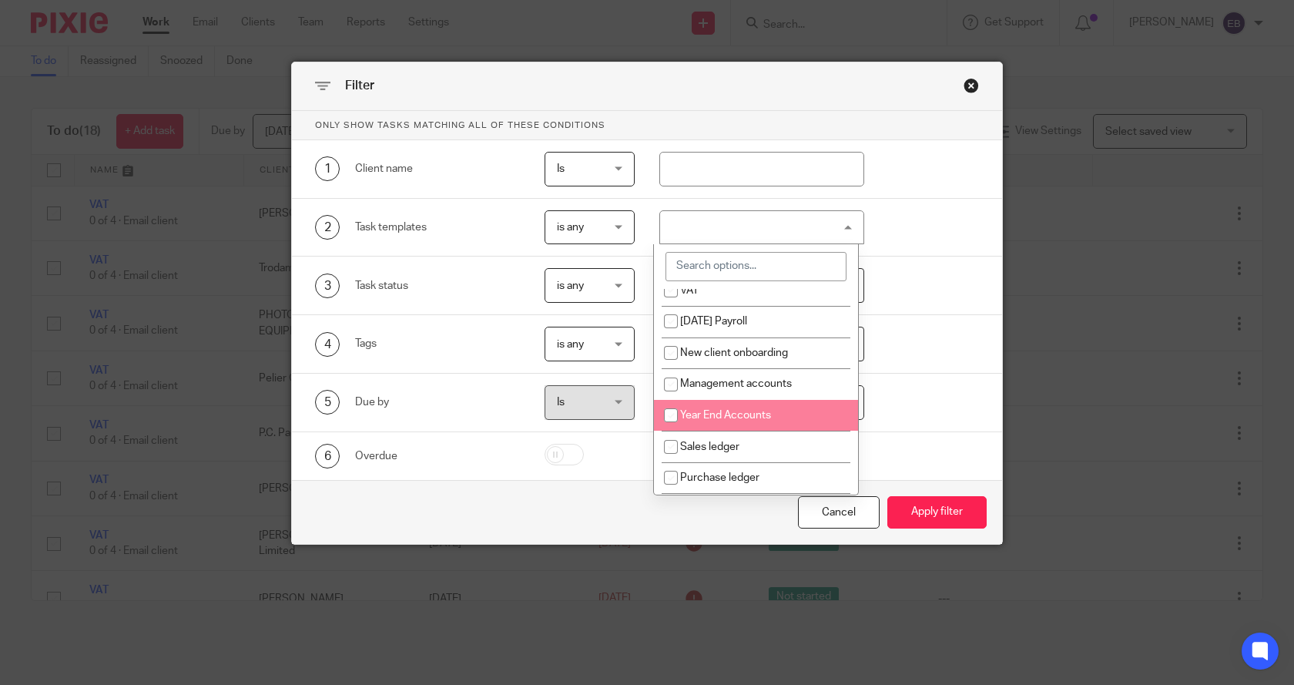
click at [670, 418] on input "checkbox" at bounding box center [670, 415] width 29 height 29
checkbox input "true"
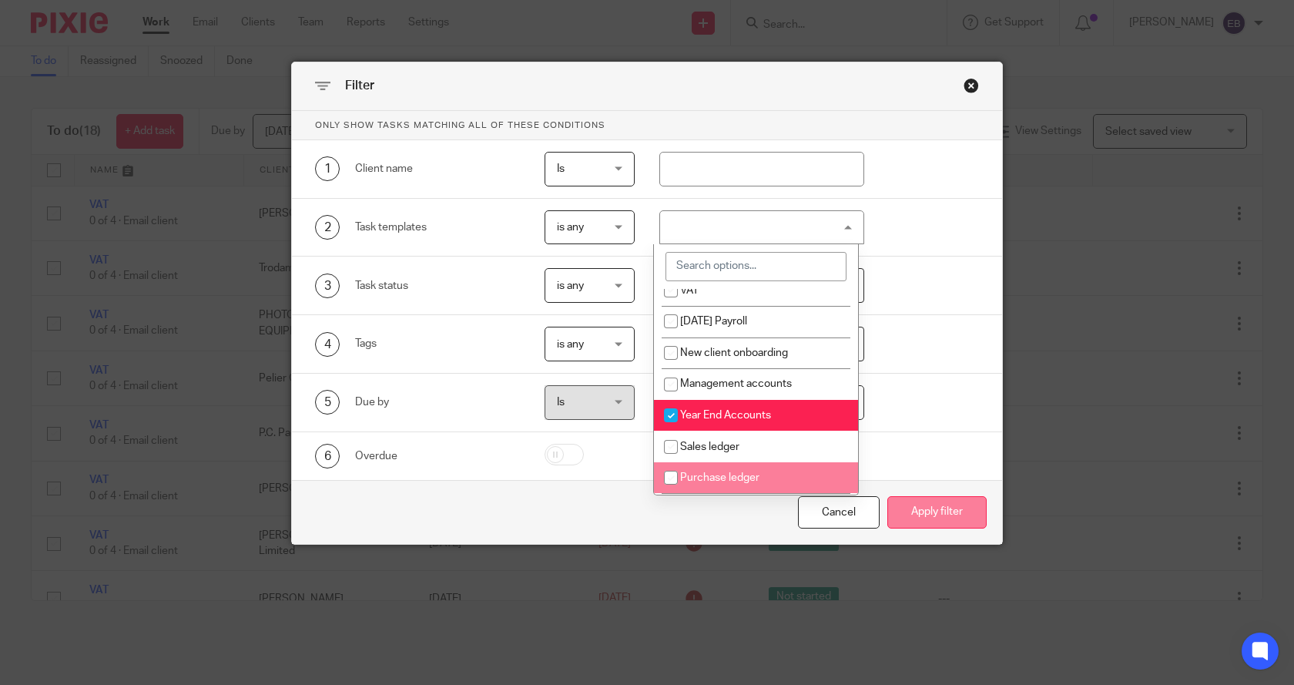
click at [940, 514] on button "Apply filter" at bounding box center [937, 512] width 99 height 33
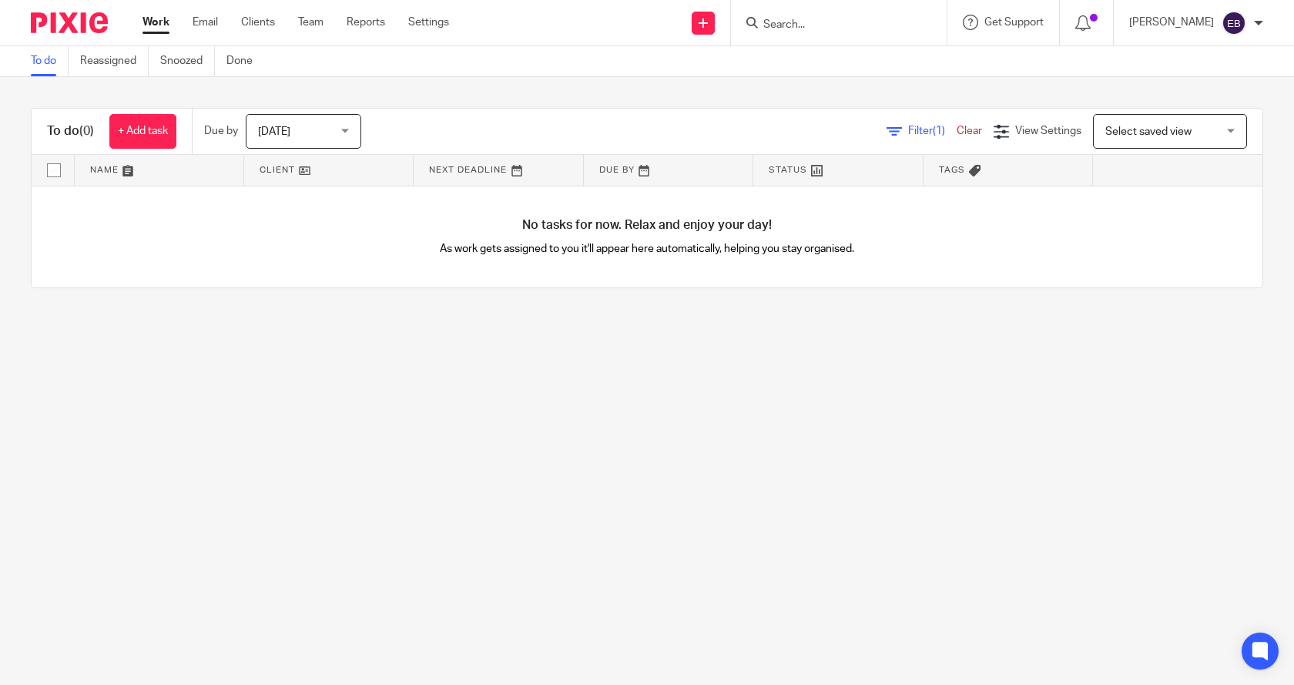
click at [347, 129] on div "Today Today" at bounding box center [304, 131] width 116 height 35
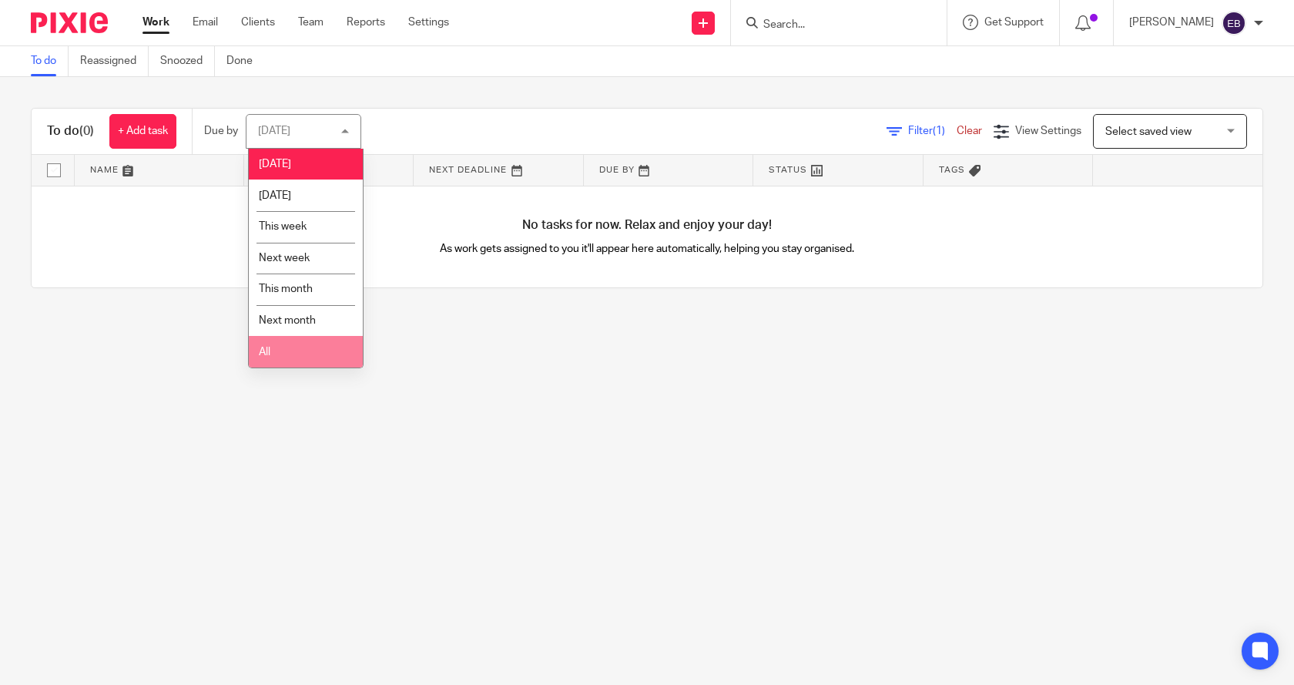
click at [266, 353] on span "All" at bounding box center [265, 352] width 12 height 11
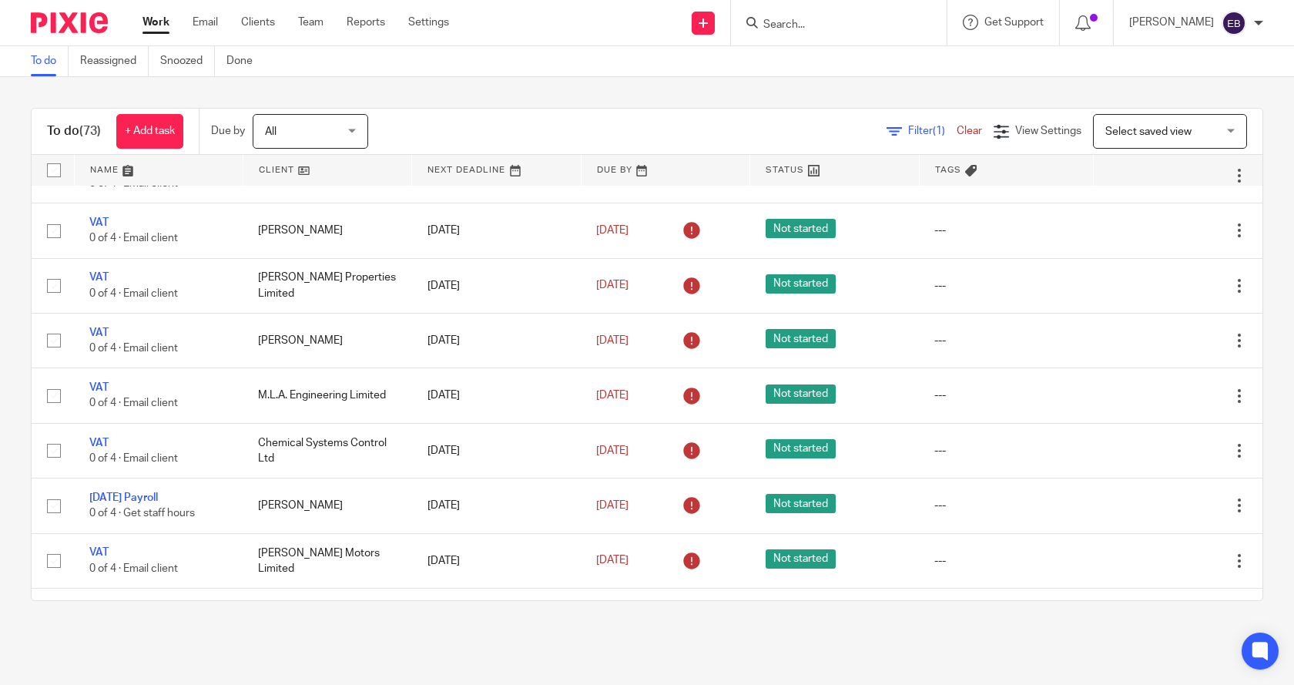
scroll to position [154, 0]
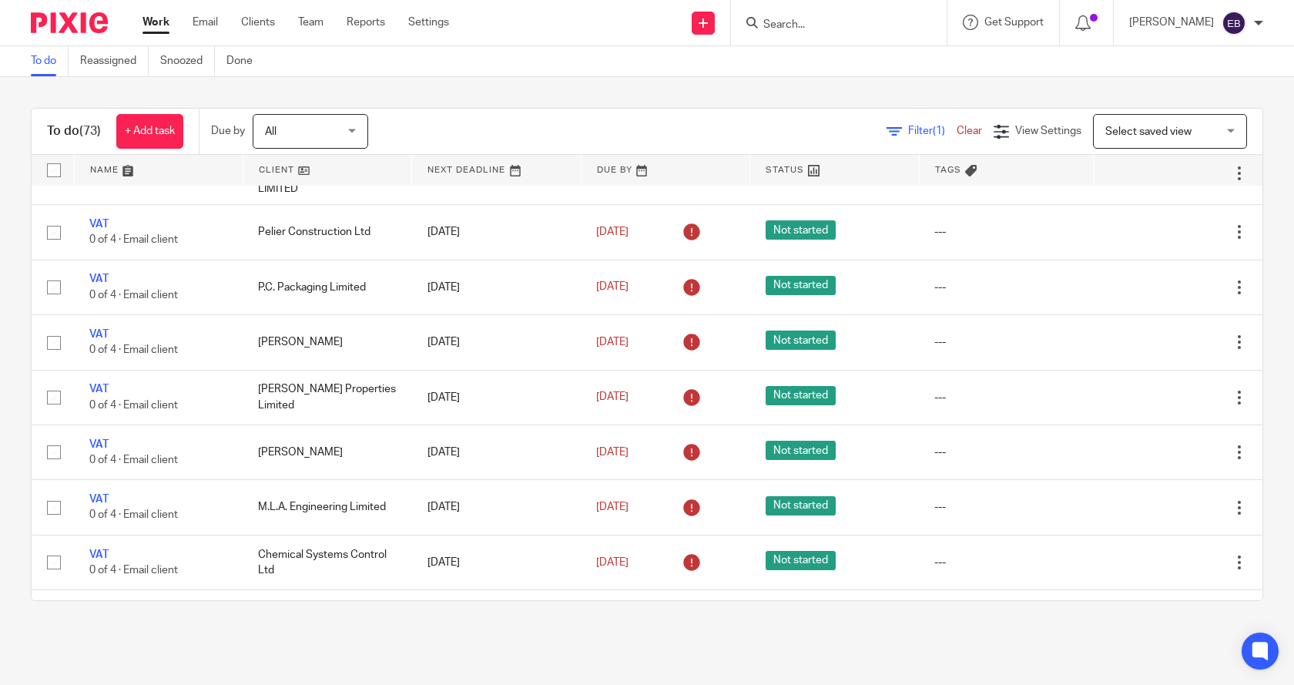
click at [957, 130] on link "Clear" at bounding box center [969, 131] width 25 height 11
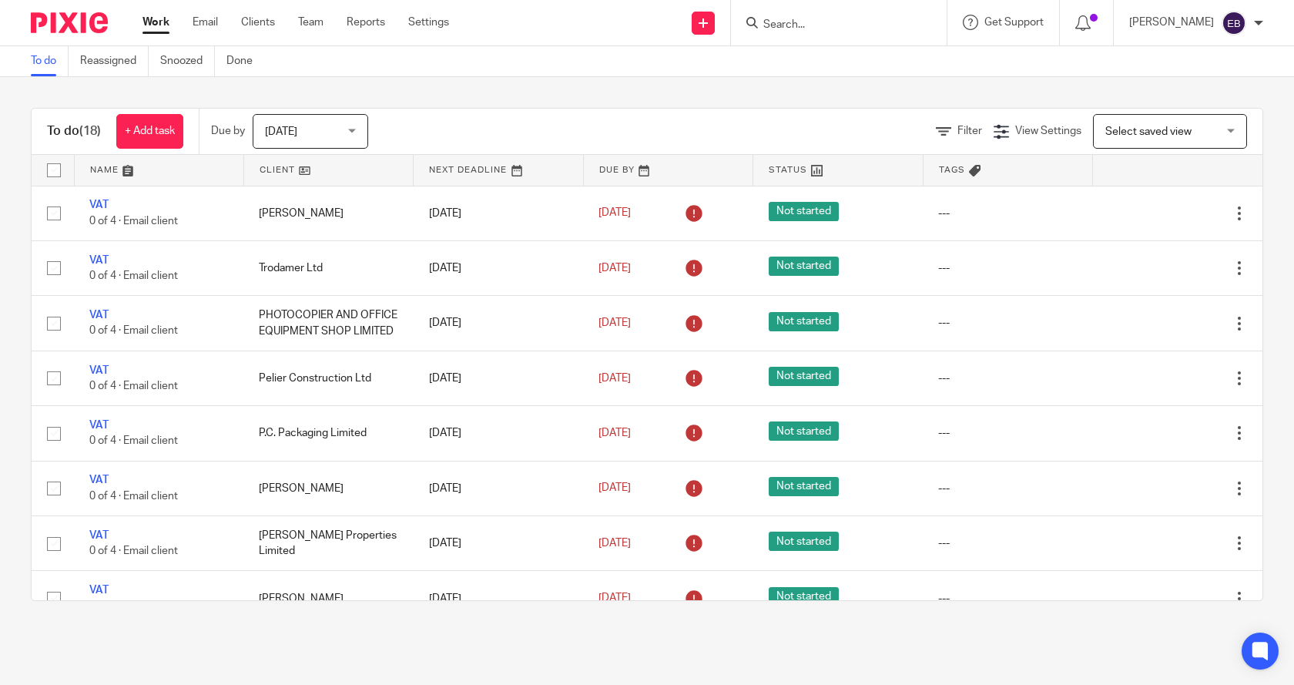
click at [360, 129] on div "[DATE] [DATE]" at bounding box center [311, 131] width 116 height 35
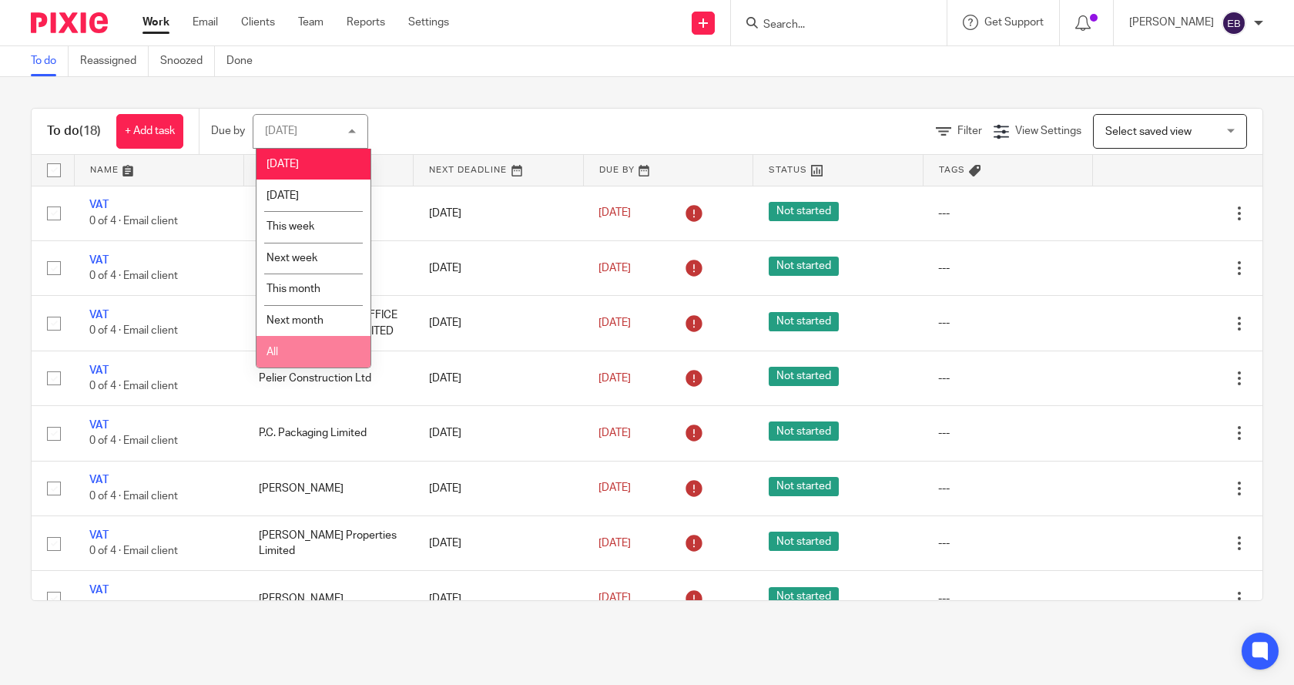
click at [296, 354] on li "All" at bounding box center [314, 352] width 114 height 32
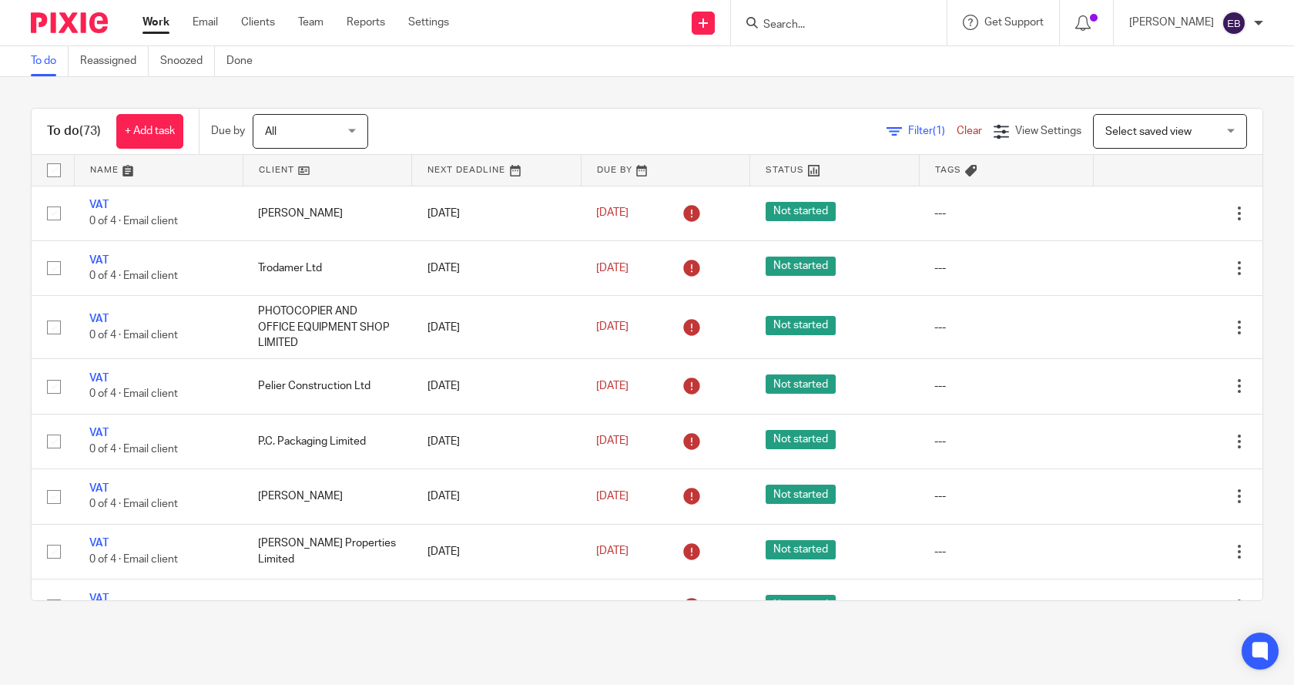
click at [158, 25] on link "Work" at bounding box center [156, 22] width 27 height 15
click at [957, 126] on link "Clear" at bounding box center [969, 131] width 25 height 11
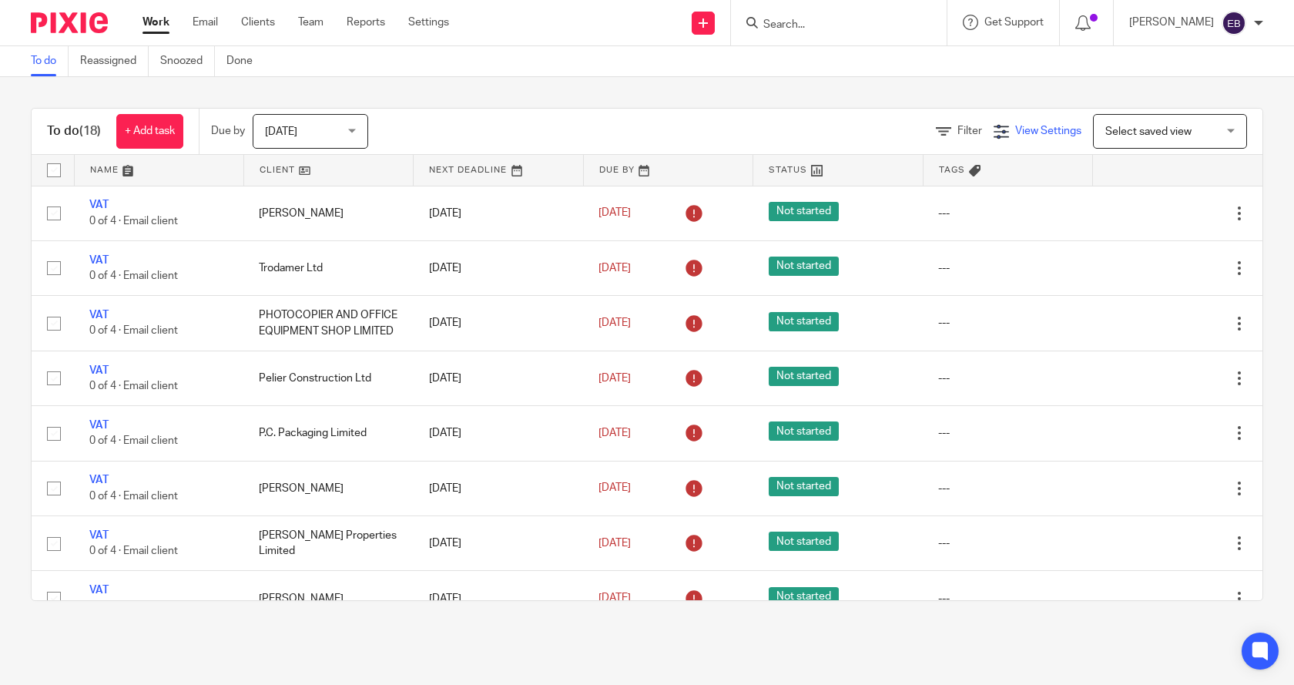
click at [994, 129] on icon at bounding box center [1001, 131] width 15 height 15
drag, startPoint x: 827, startPoint y: 125, endPoint x: 878, endPoint y: 123, distance: 51.7
click at [827, 125] on div "Filter View Settings View Settings Manage saved views Select saved view Select …" at bounding box center [829, 131] width 868 height 35
click at [936, 130] on icon at bounding box center [943, 131] width 15 height 15
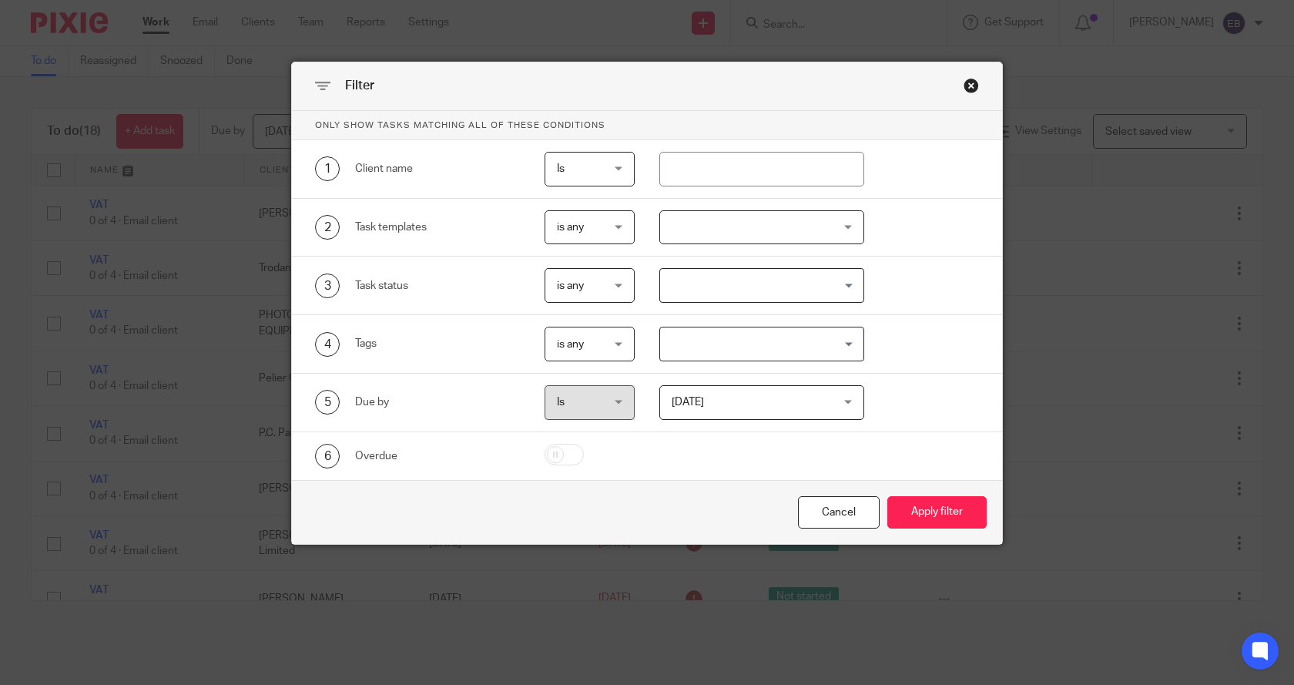
click at [764, 225] on div at bounding box center [763, 227] width 206 height 35
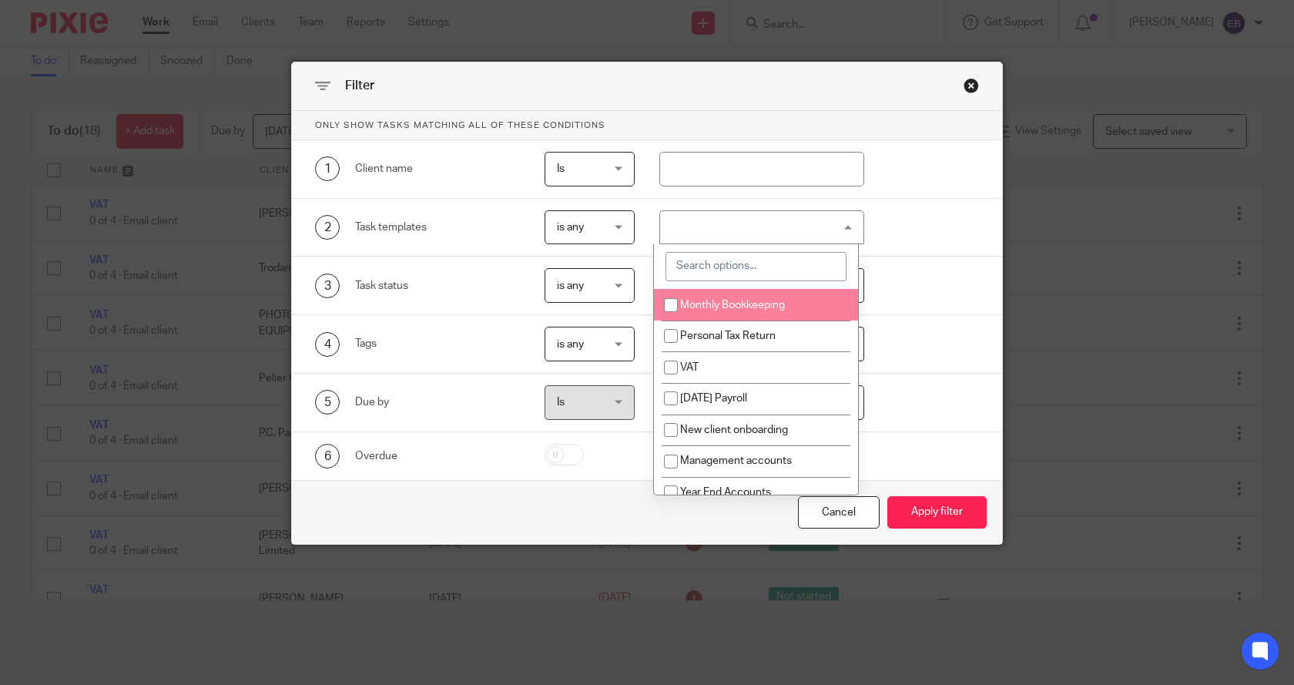
click at [821, 93] on div "Filter" at bounding box center [647, 86] width 710 height 49
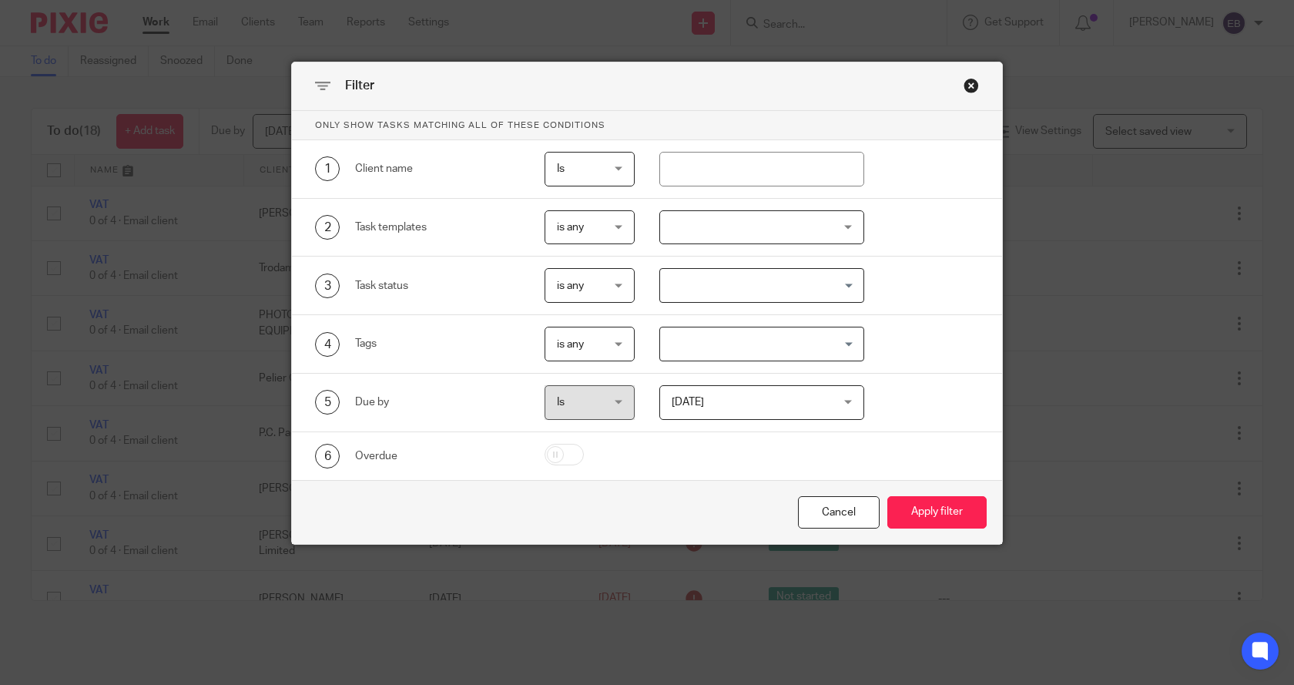
click at [733, 405] on span "Today" at bounding box center [749, 402] width 154 height 32
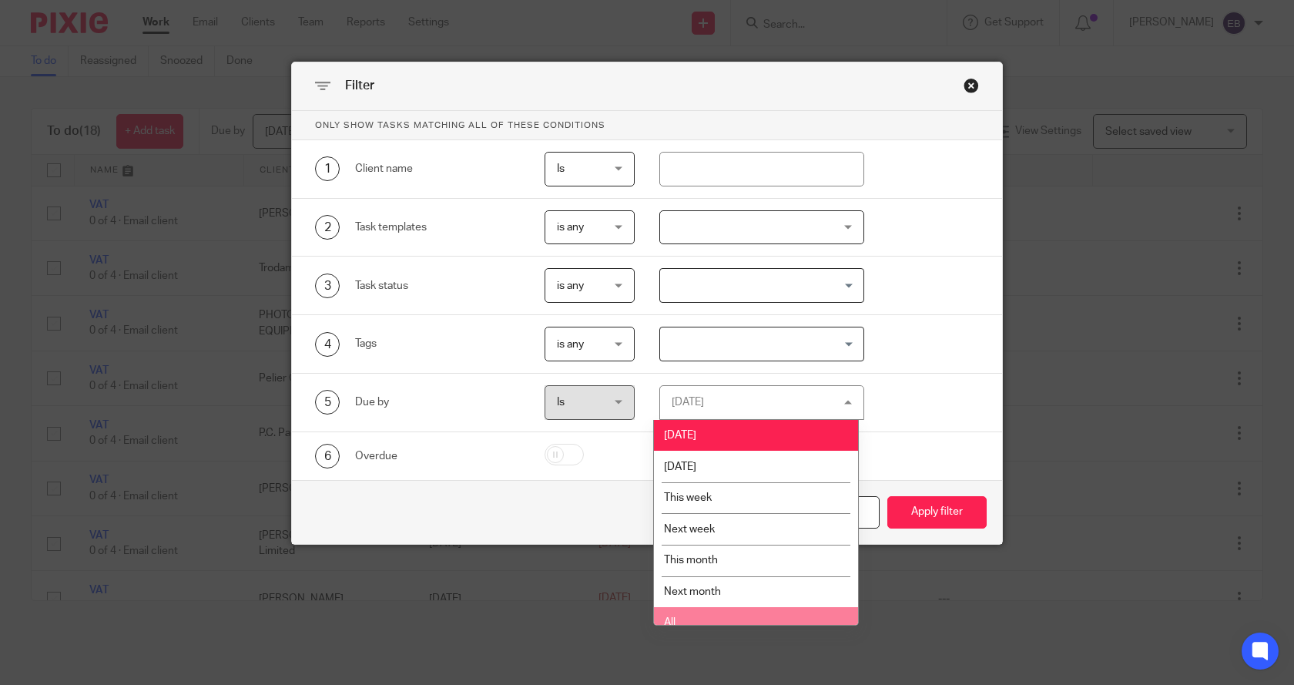
click at [670, 623] on span "All" at bounding box center [670, 622] width 12 height 11
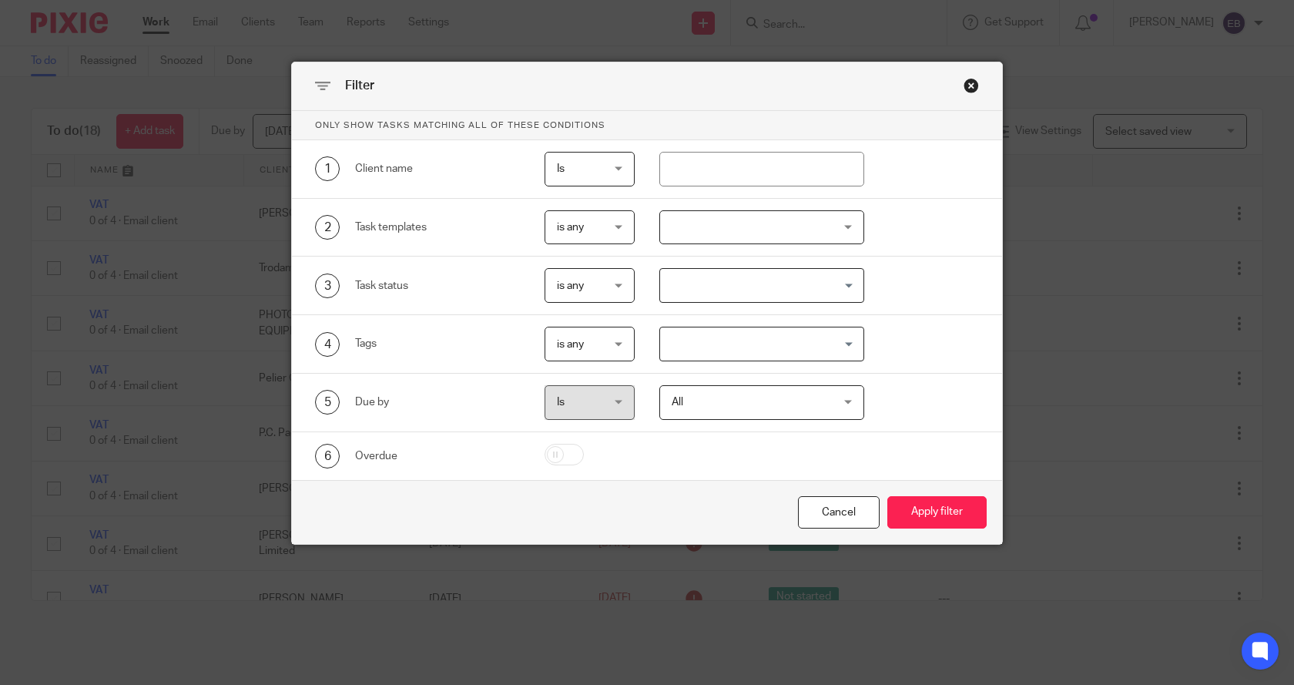
click at [687, 234] on div at bounding box center [763, 227] width 206 height 35
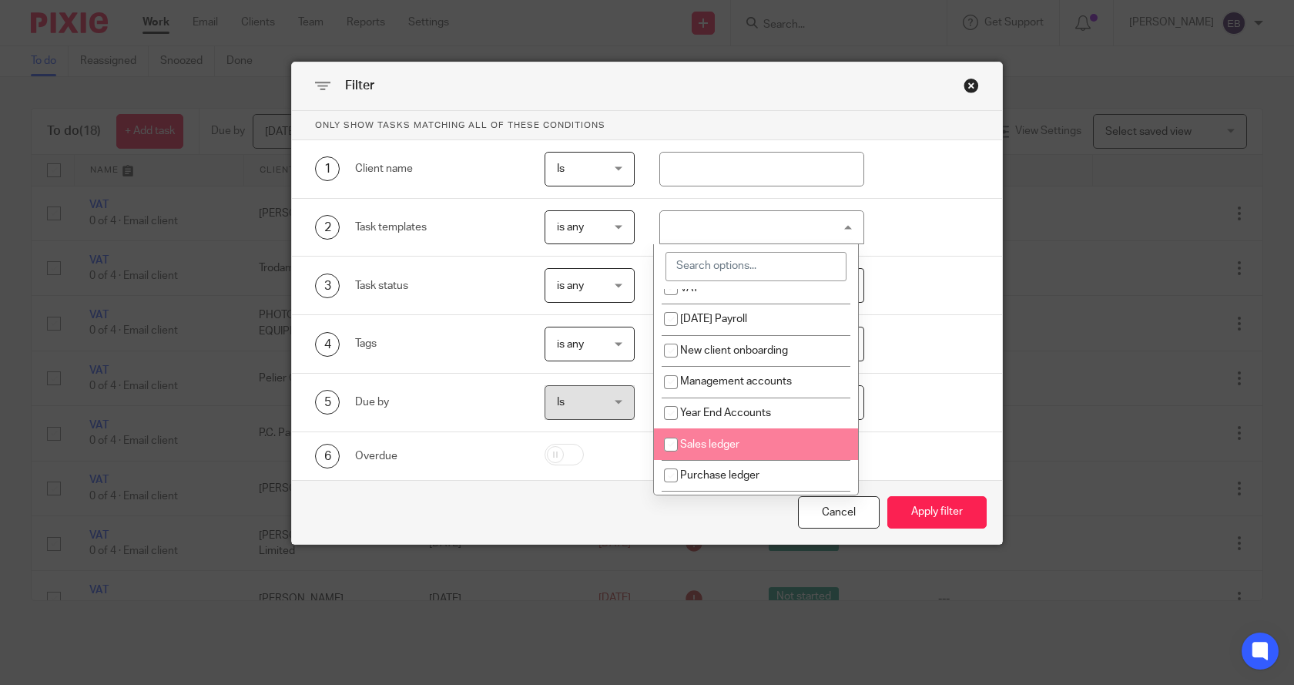
scroll to position [79, 0]
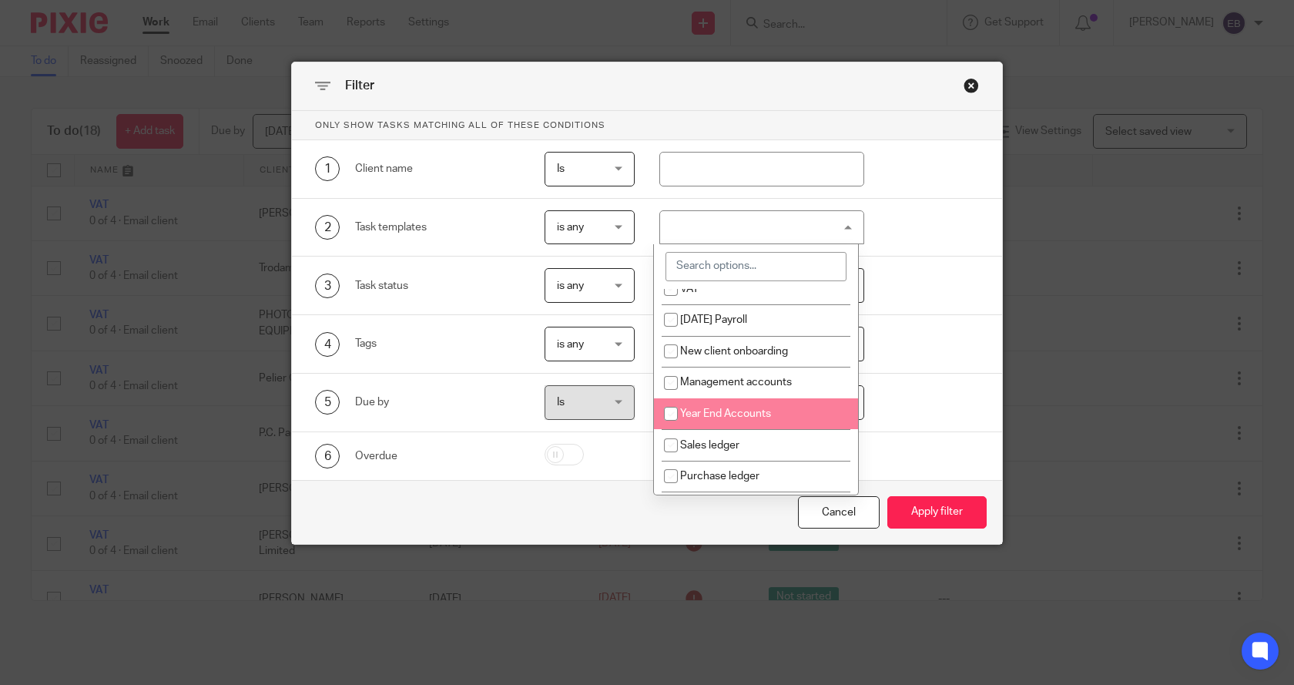
click at [673, 415] on input "checkbox" at bounding box center [670, 413] width 29 height 29
checkbox input "true"
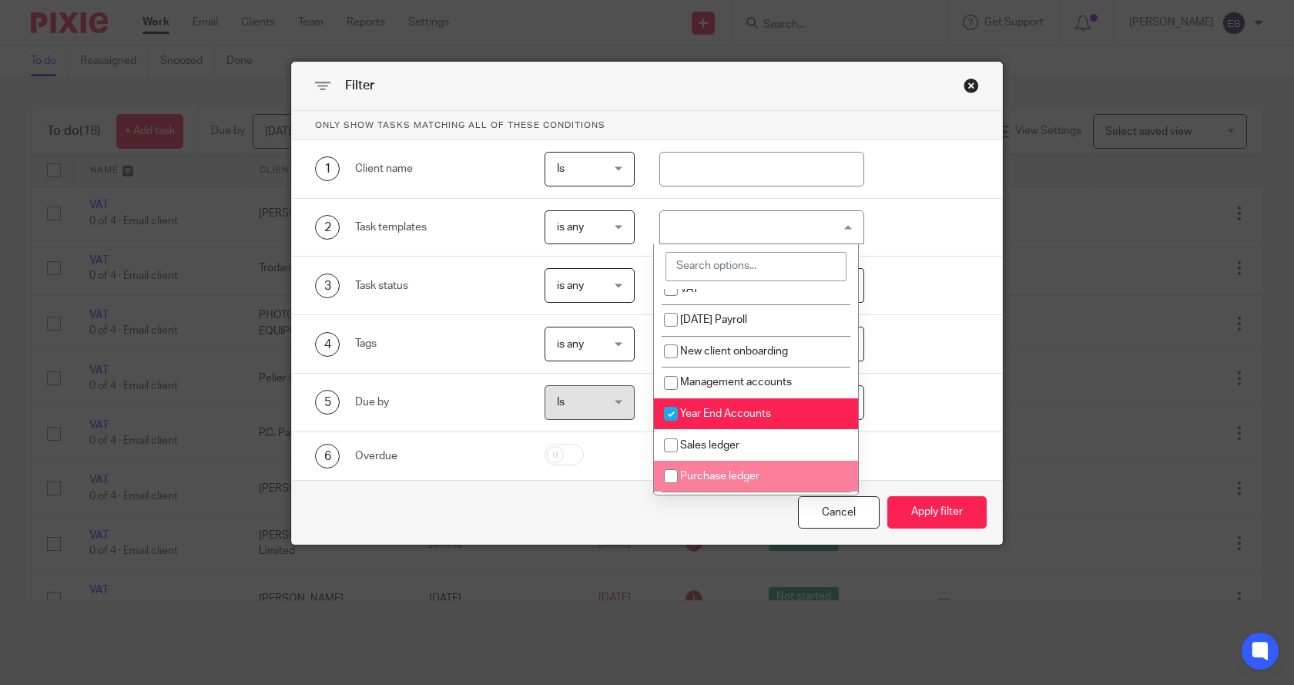
click at [740, 516] on div "Cancel Apply filter" at bounding box center [647, 512] width 710 height 65
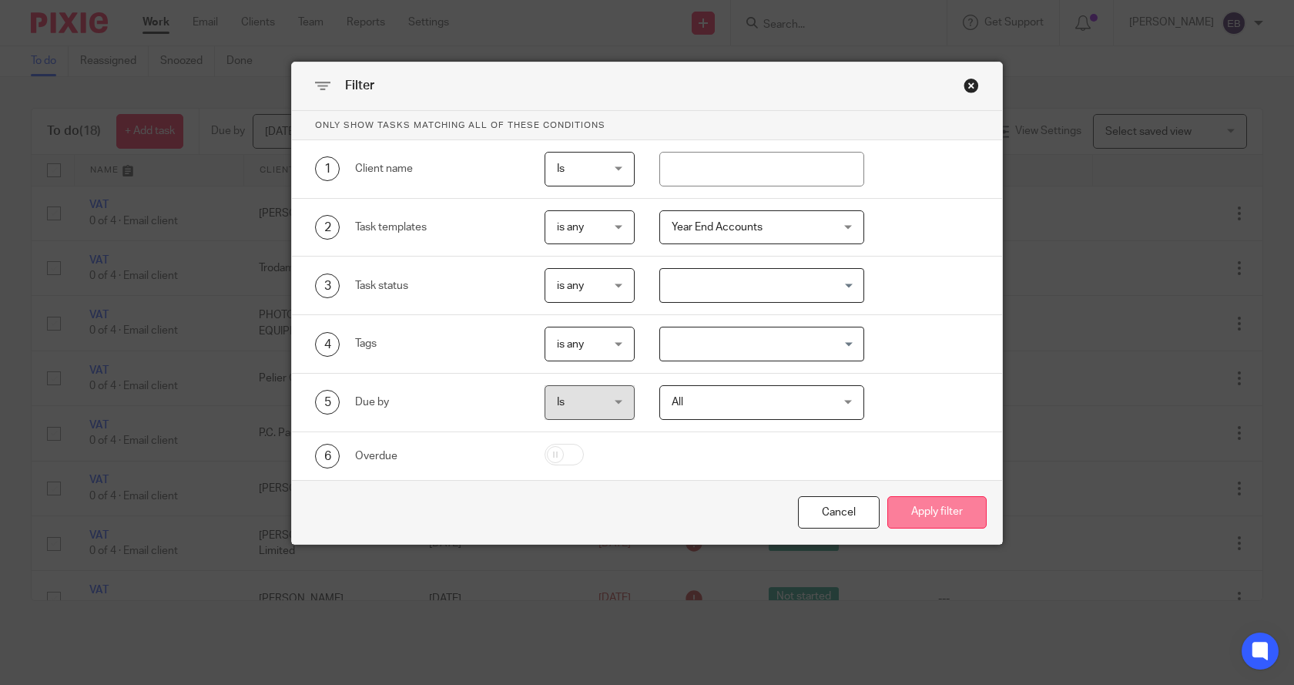
click at [929, 511] on button "Apply filter" at bounding box center [937, 512] width 99 height 33
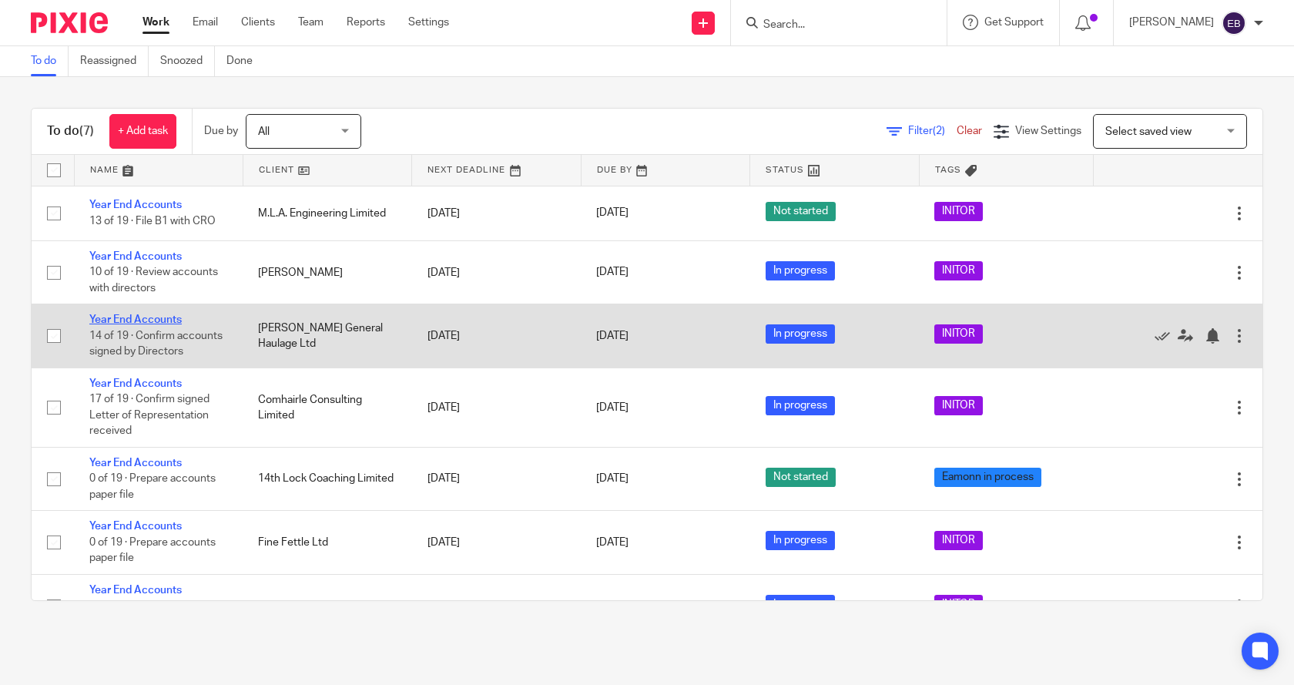
click at [144, 319] on link "Year End Accounts" at bounding box center [135, 319] width 92 height 11
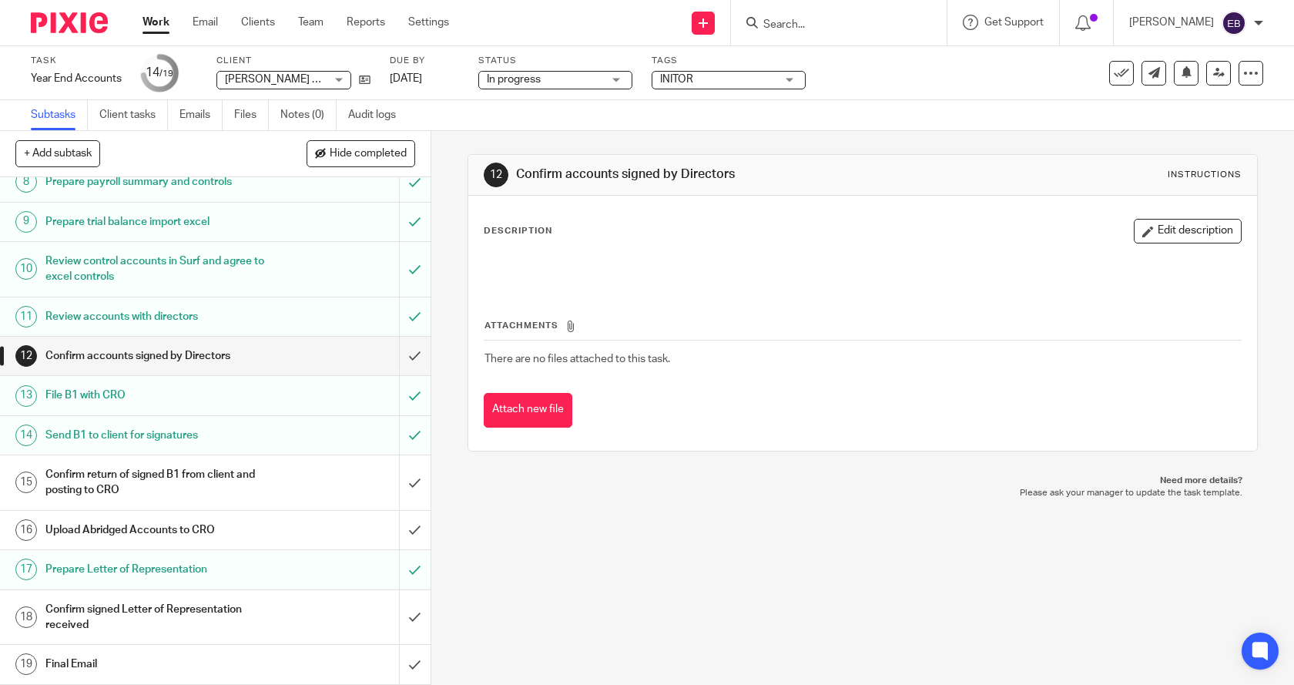
scroll to position [354, 0]
click at [401, 357] on input "submit" at bounding box center [215, 356] width 431 height 39
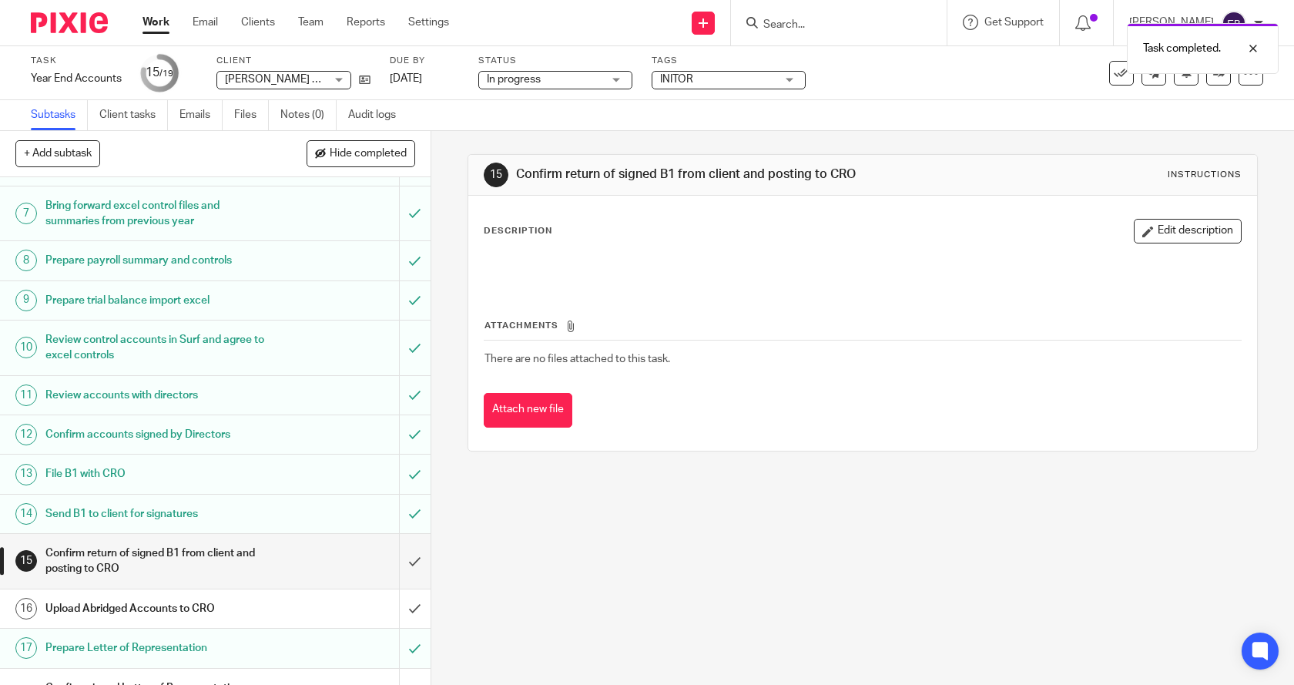
scroll to position [354, 0]
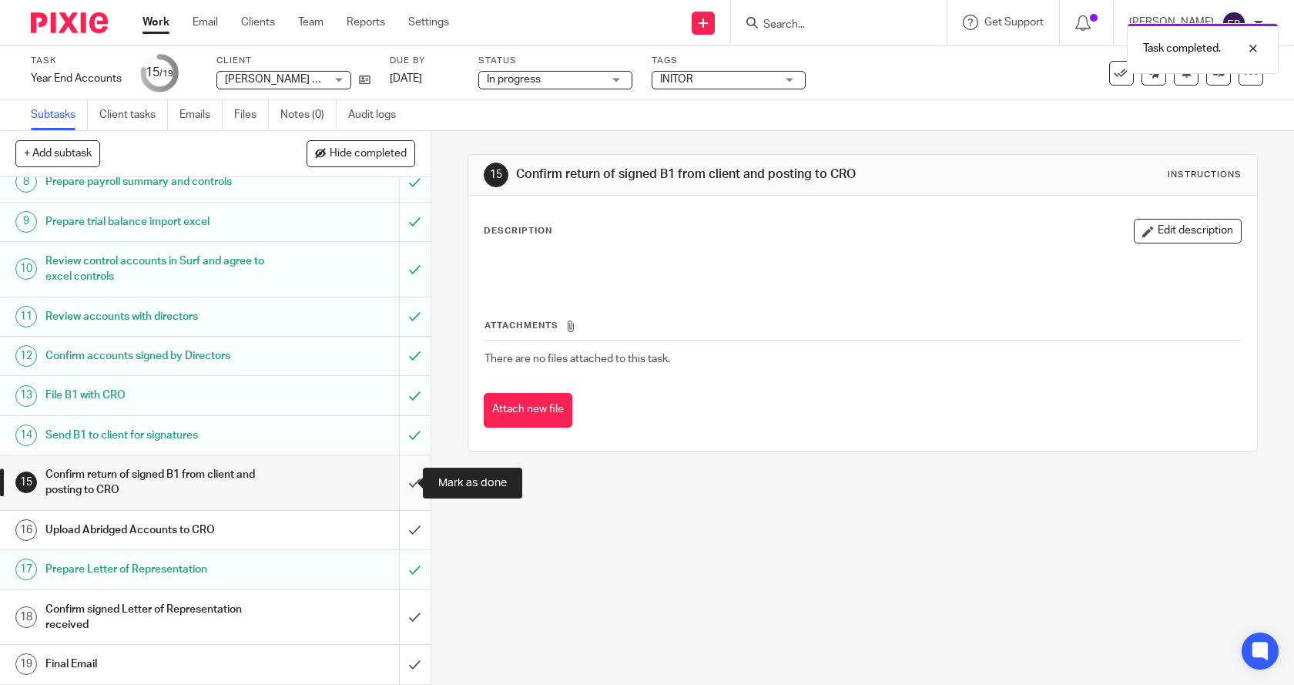
click at [401, 482] on input "submit" at bounding box center [215, 482] width 431 height 55
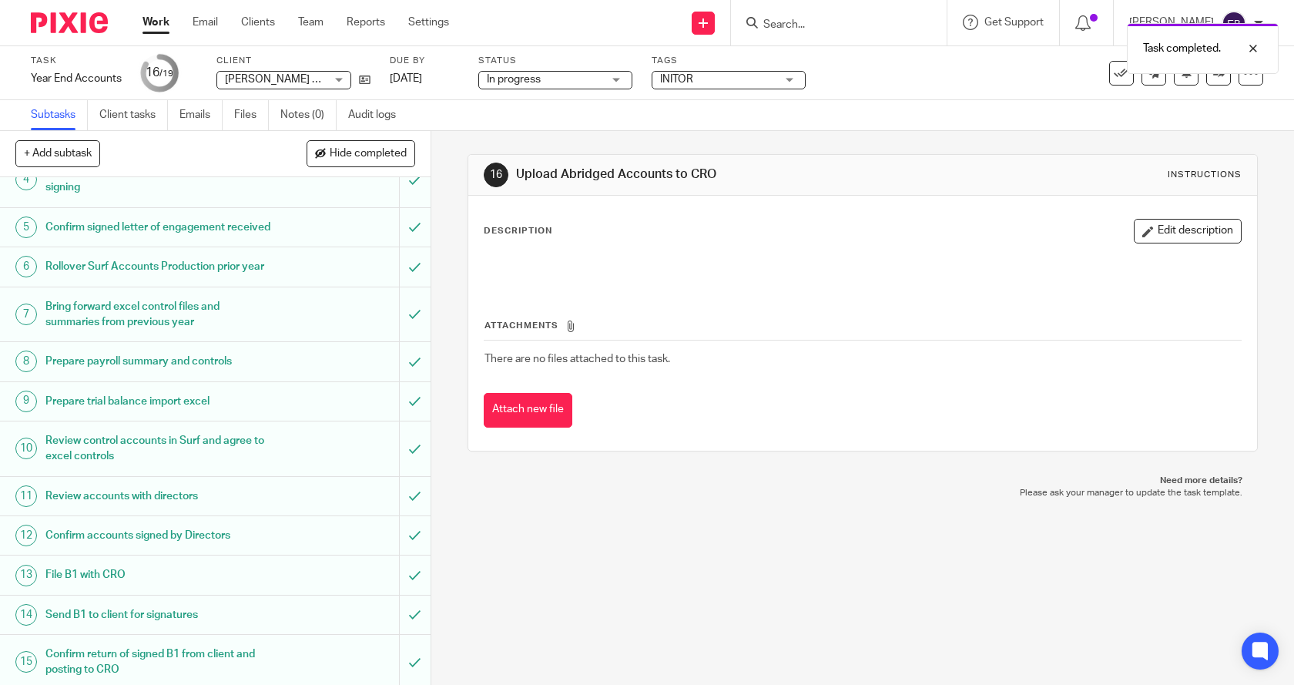
scroll to position [354, 0]
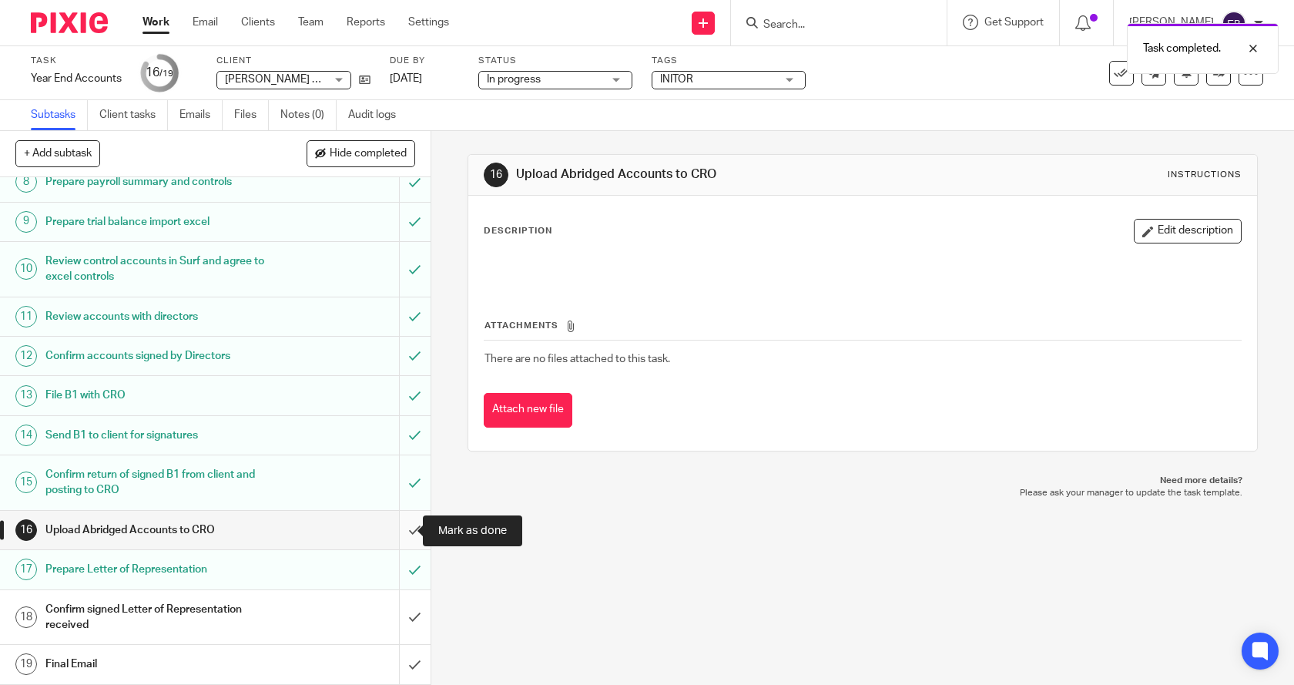
click at [400, 533] on input "submit" at bounding box center [215, 530] width 431 height 39
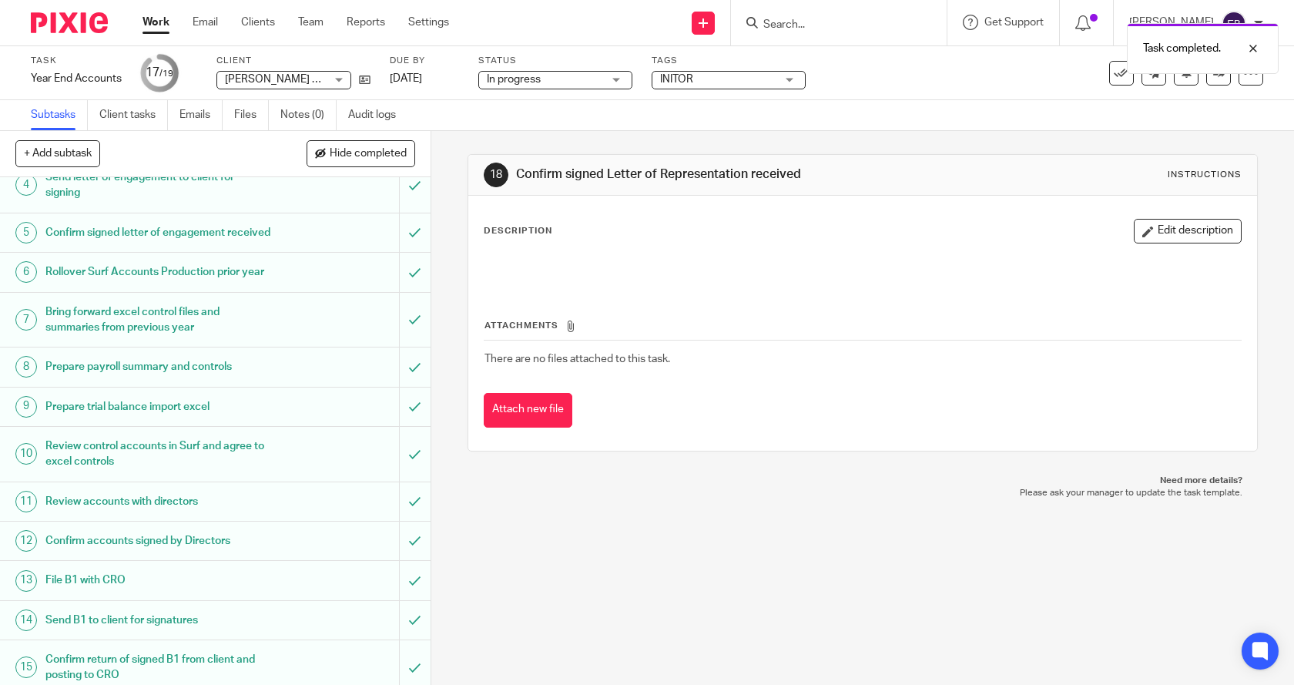
scroll to position [354, 0]
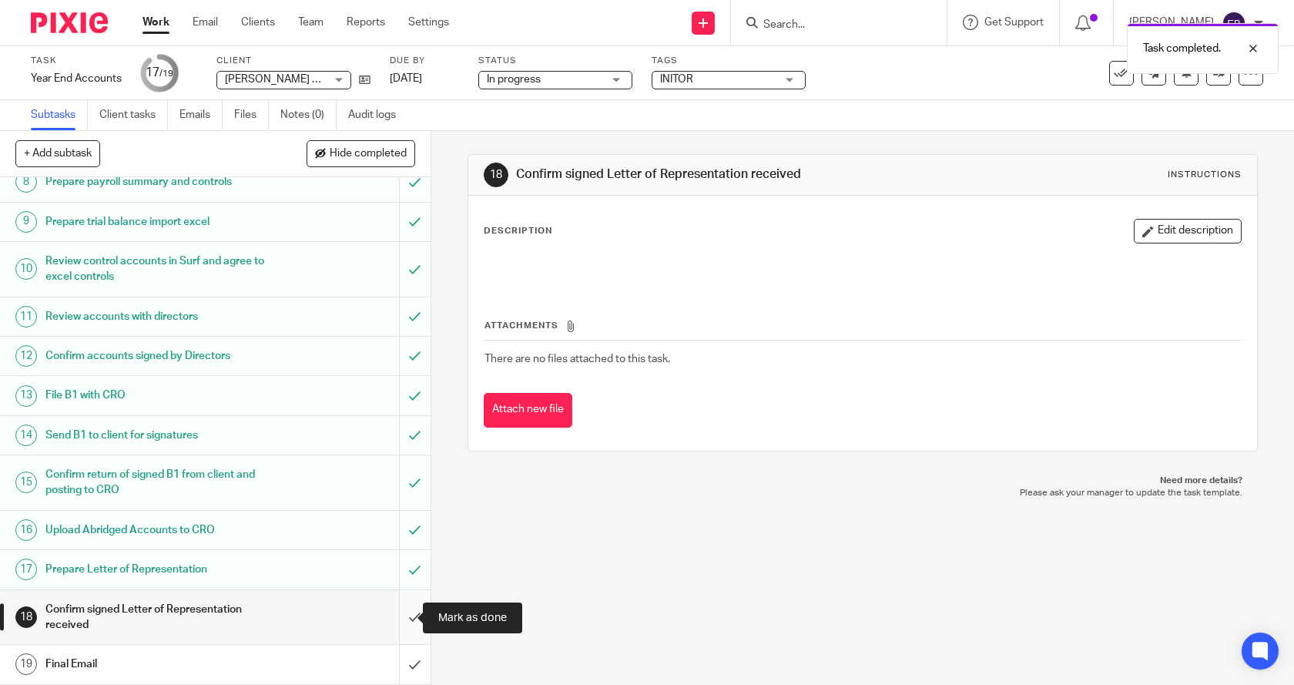
click at [404, 613] on input "submit" at bounding box center [215, 617] width 431 height 55
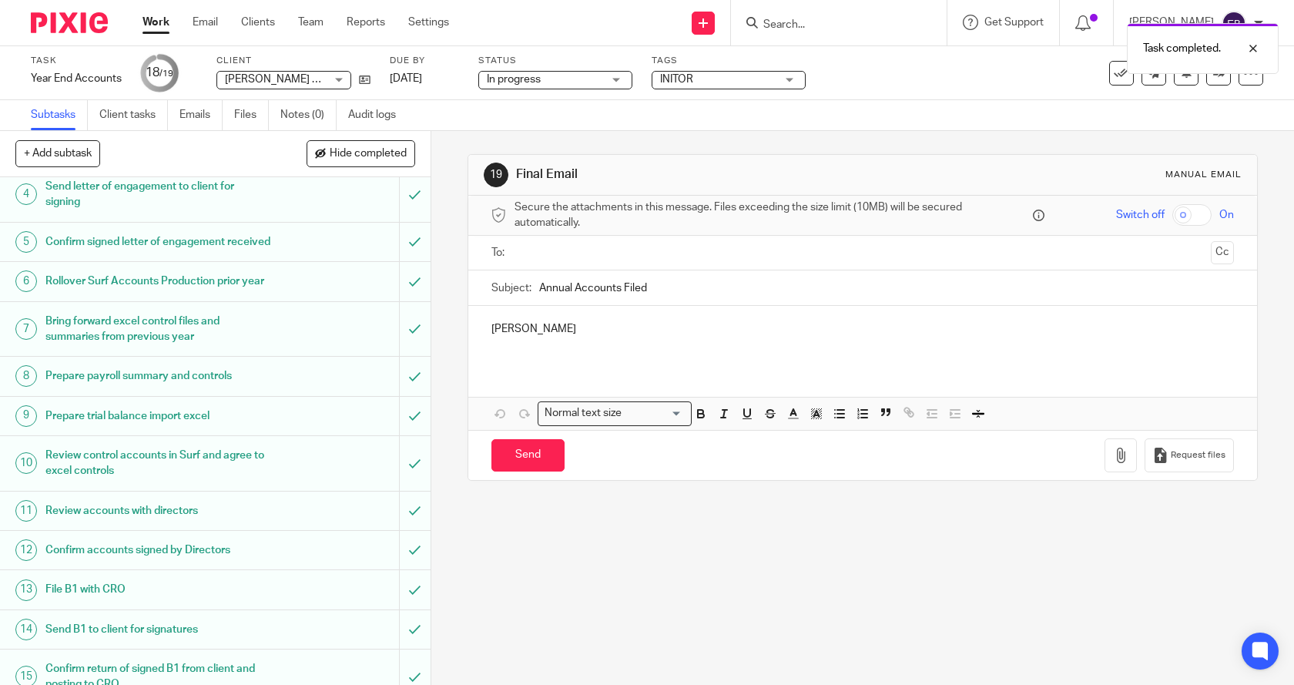
scroll to position [354, 0]
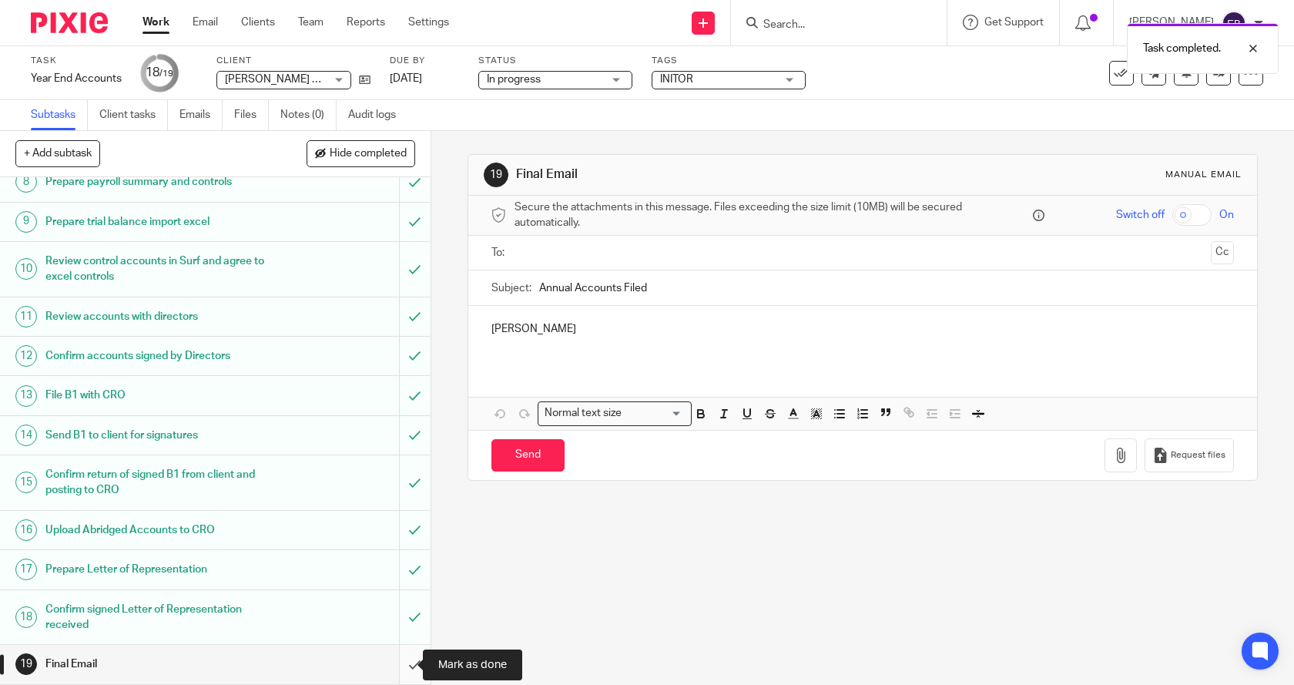
click at [398, 662] on input "submit" at bounding box center [215, 664] width 431 height 39
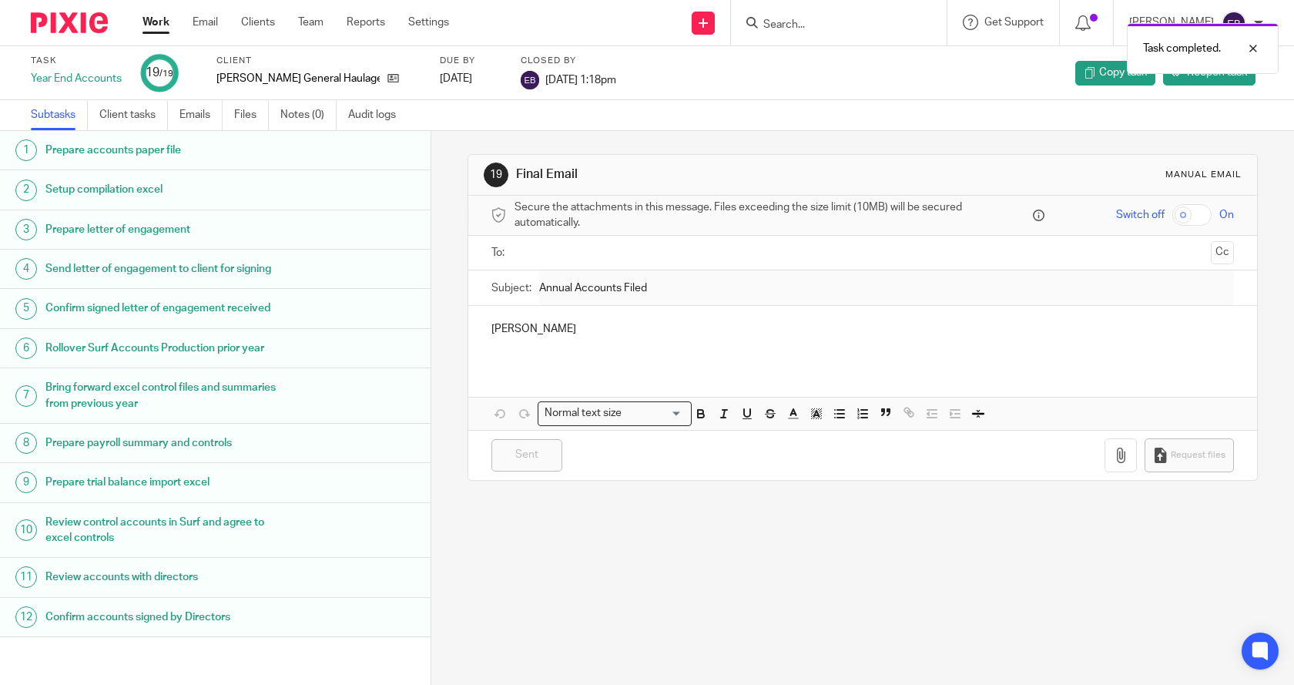
click at [158, 22] on link "Work" at bounding box center [156, 22] width 27 height 15
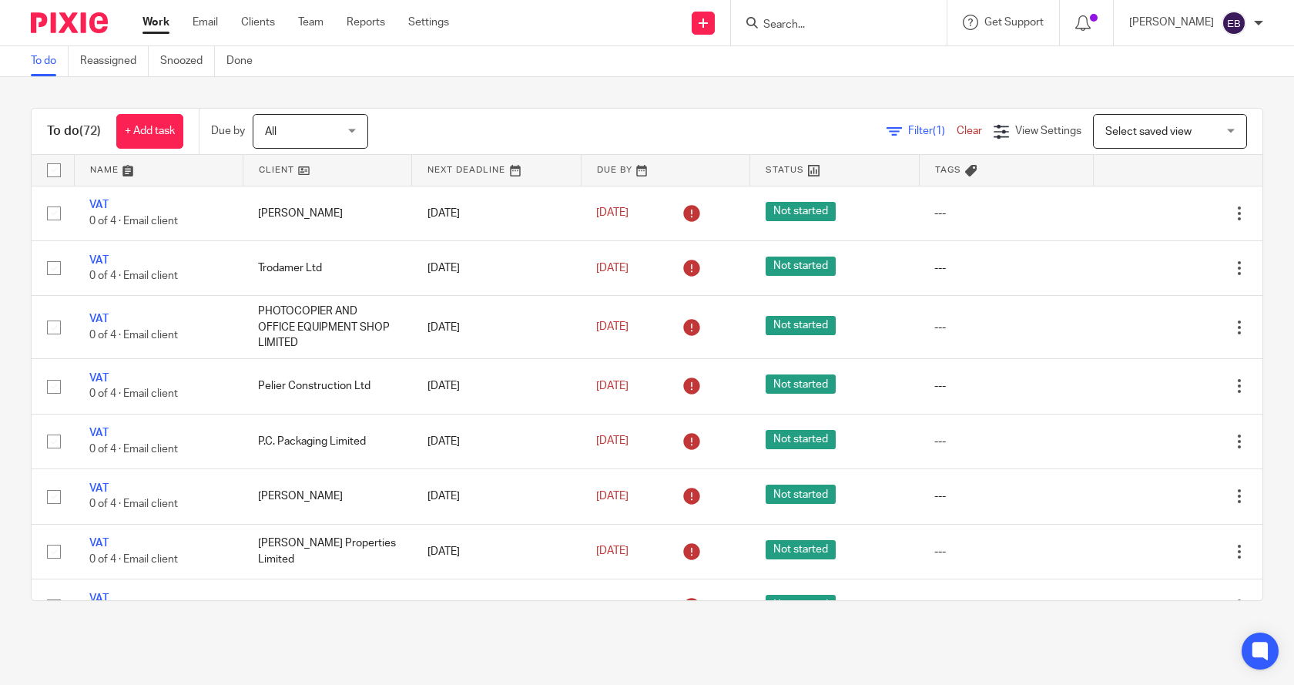
click at [957, 126] on link "Clear" at bounding box center [969, 131] width 25 height 11
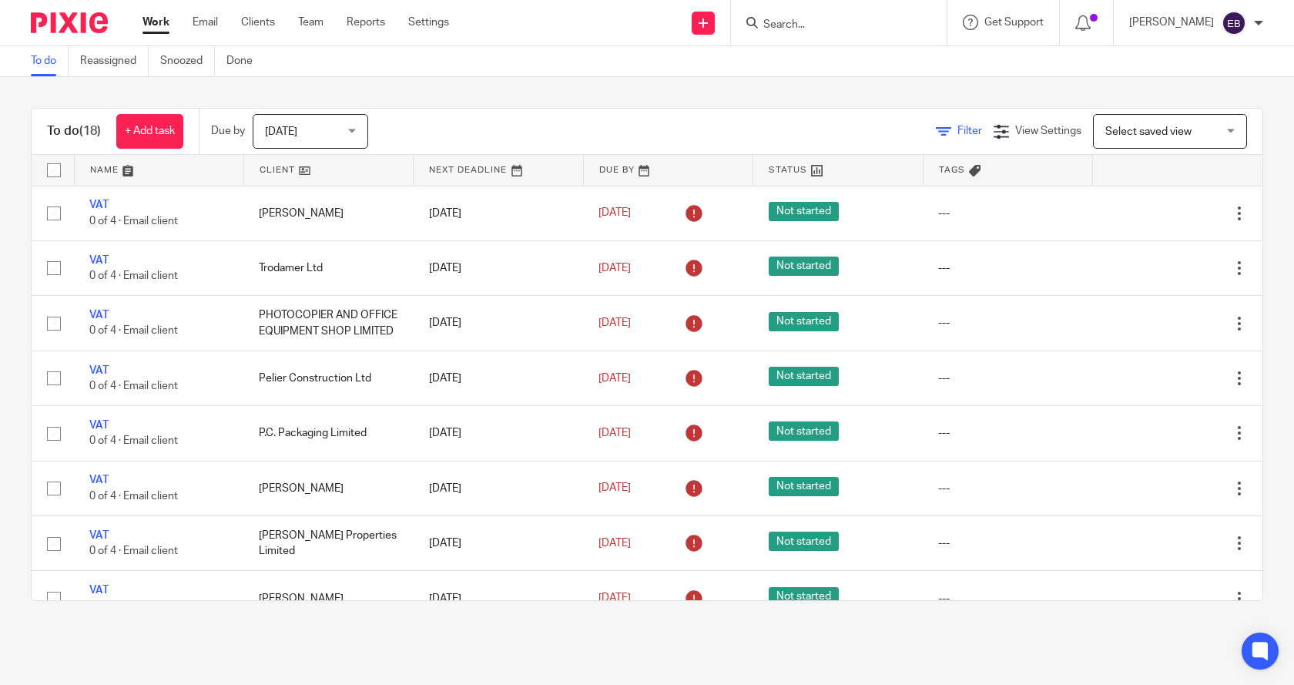
click at [936, 129] on icon at bounding box center [943, 131] width 15 height 15
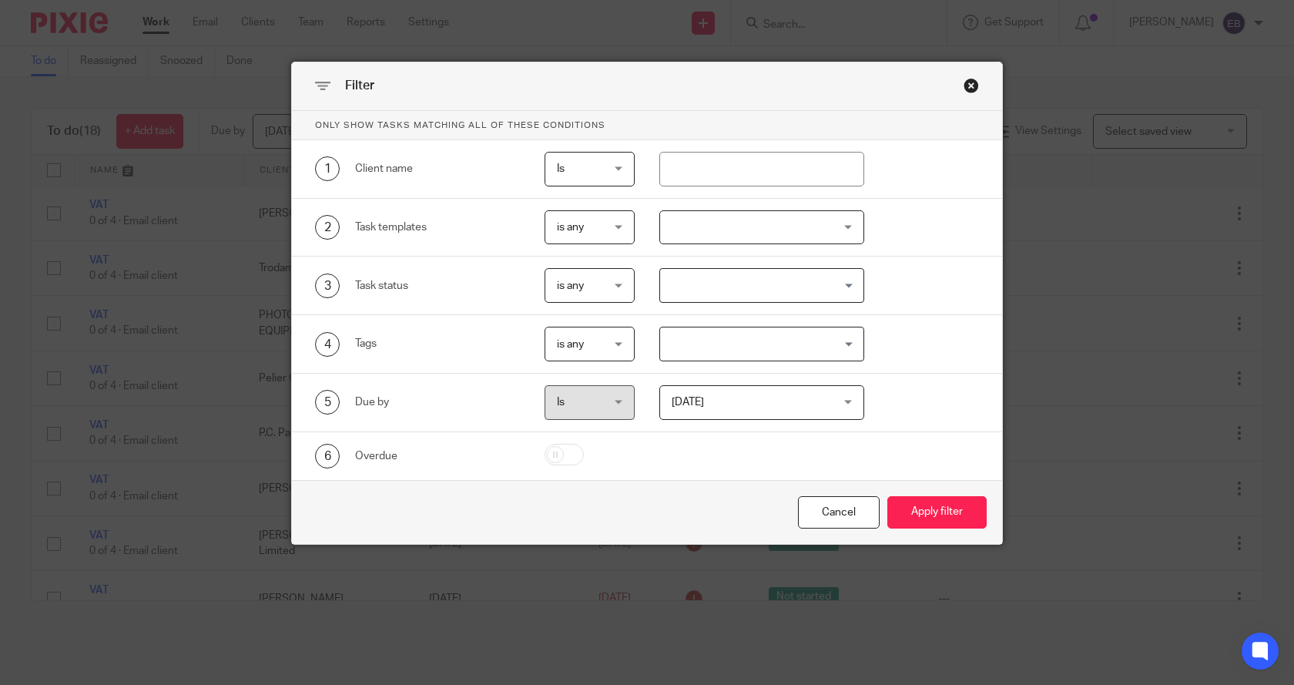
click at [715, 403] on span "[DATE]" at bounding box center [749, 402] width 154 height 32
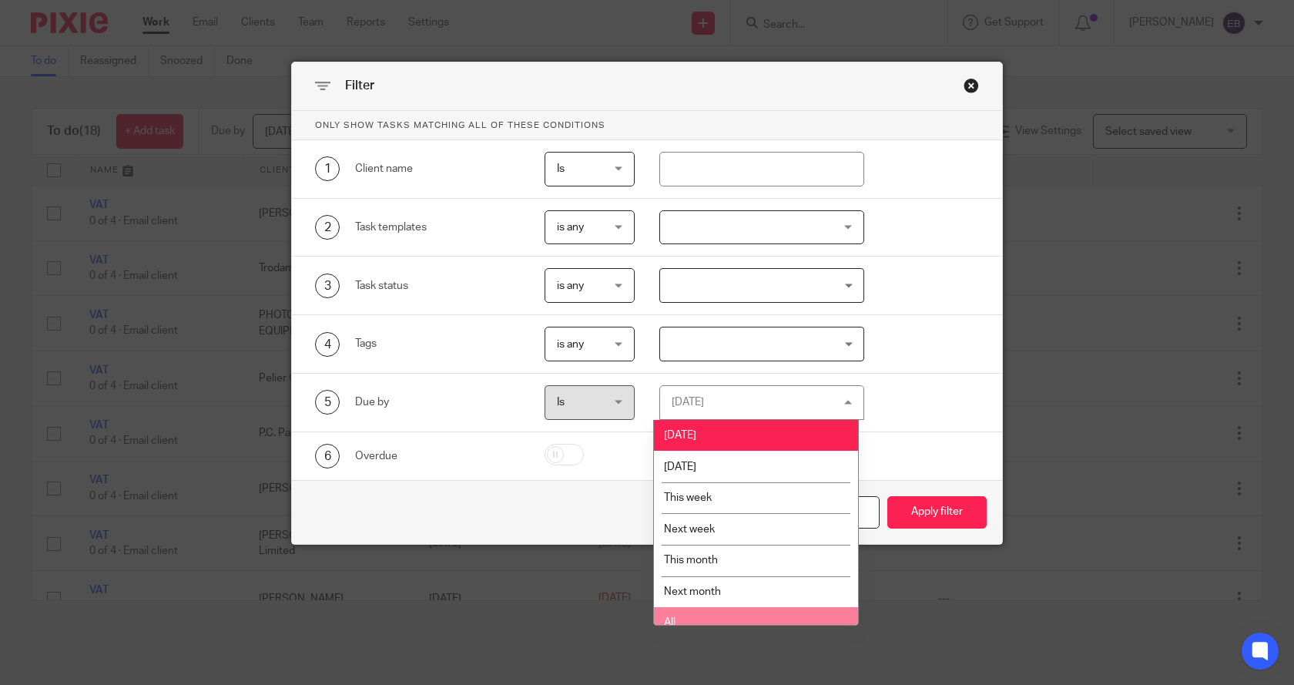
click at [680, 617] on li "All" at bounding box center [756, 623] width 204 height 32
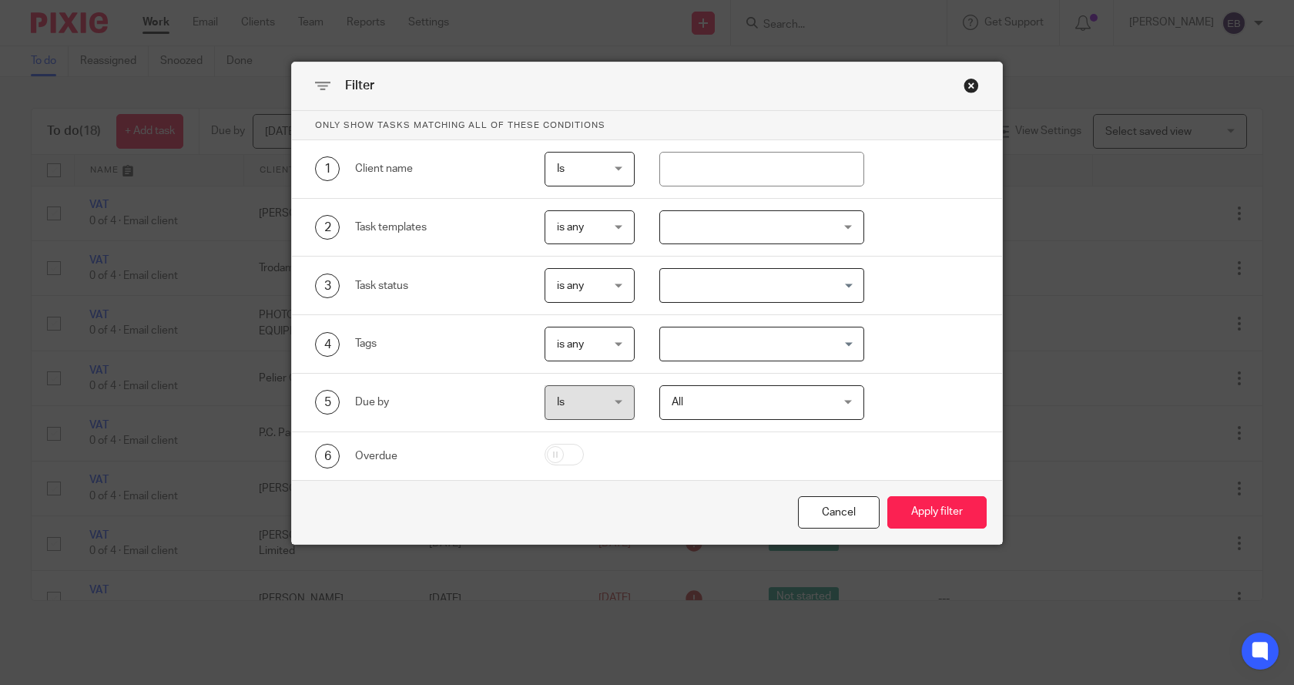
click at [686, 227] on div at bounding box center [763, 227] width 206 height 35
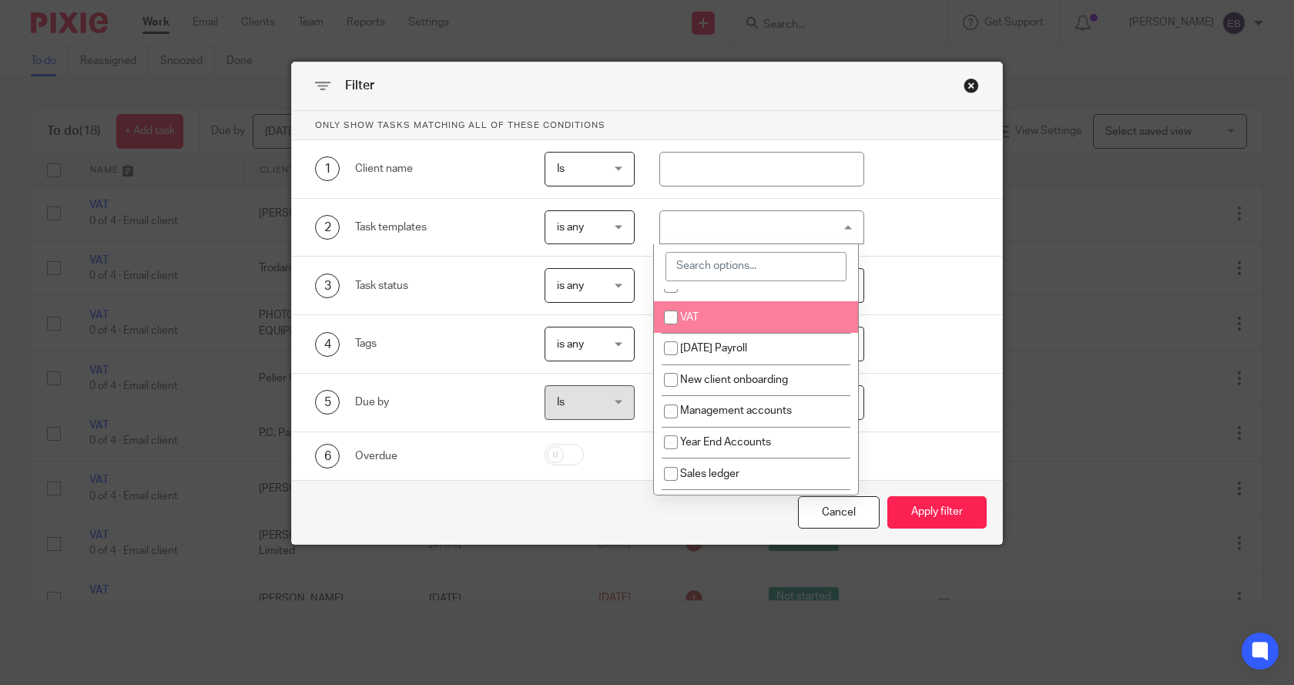
scroll to position [77, 0]
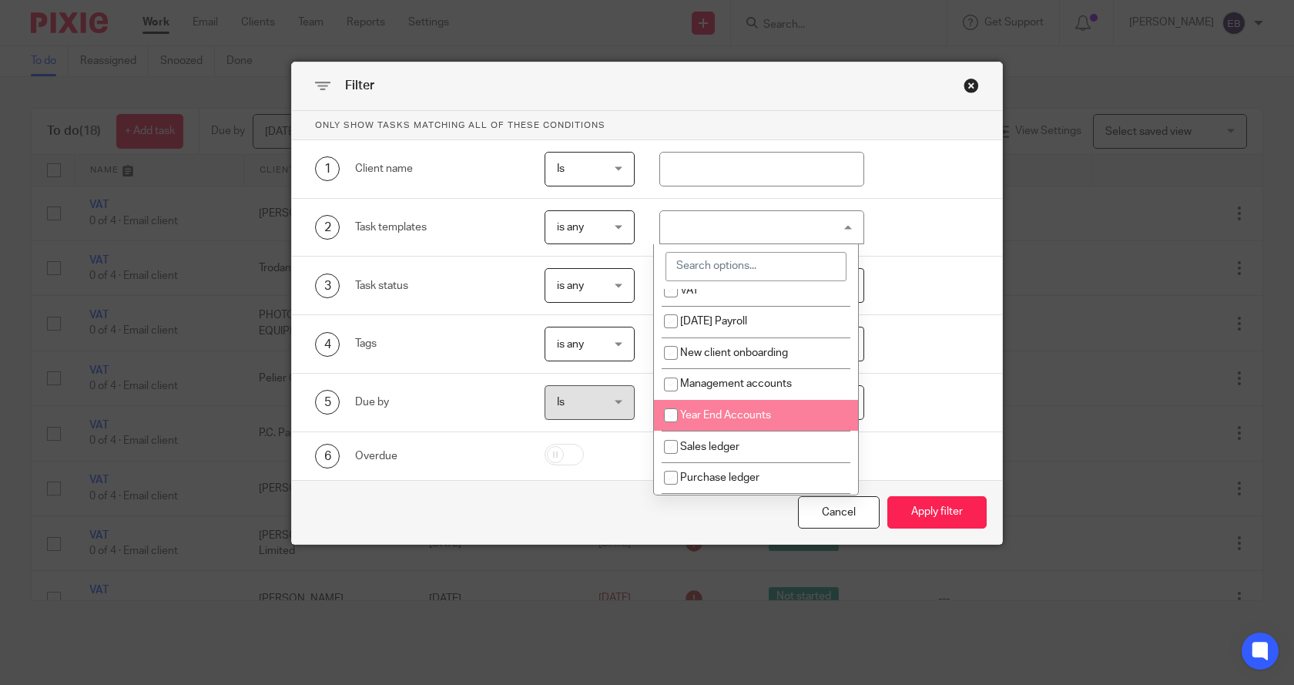
click at [675, 415] on input "checkbox" at bounding box center [670, 415] width 29 height 29
checkbox input "true"
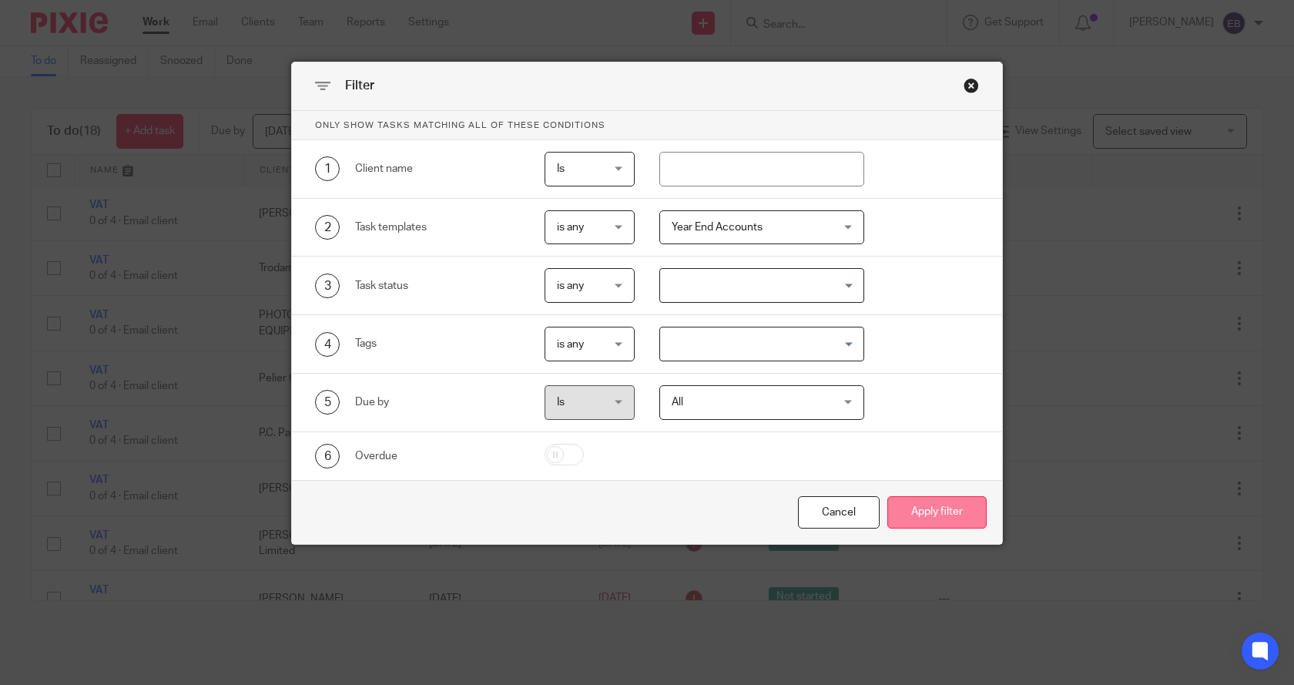
click at [931, 513] on button "Apply filter" at bounding box center [937, 512] width 99 height 33
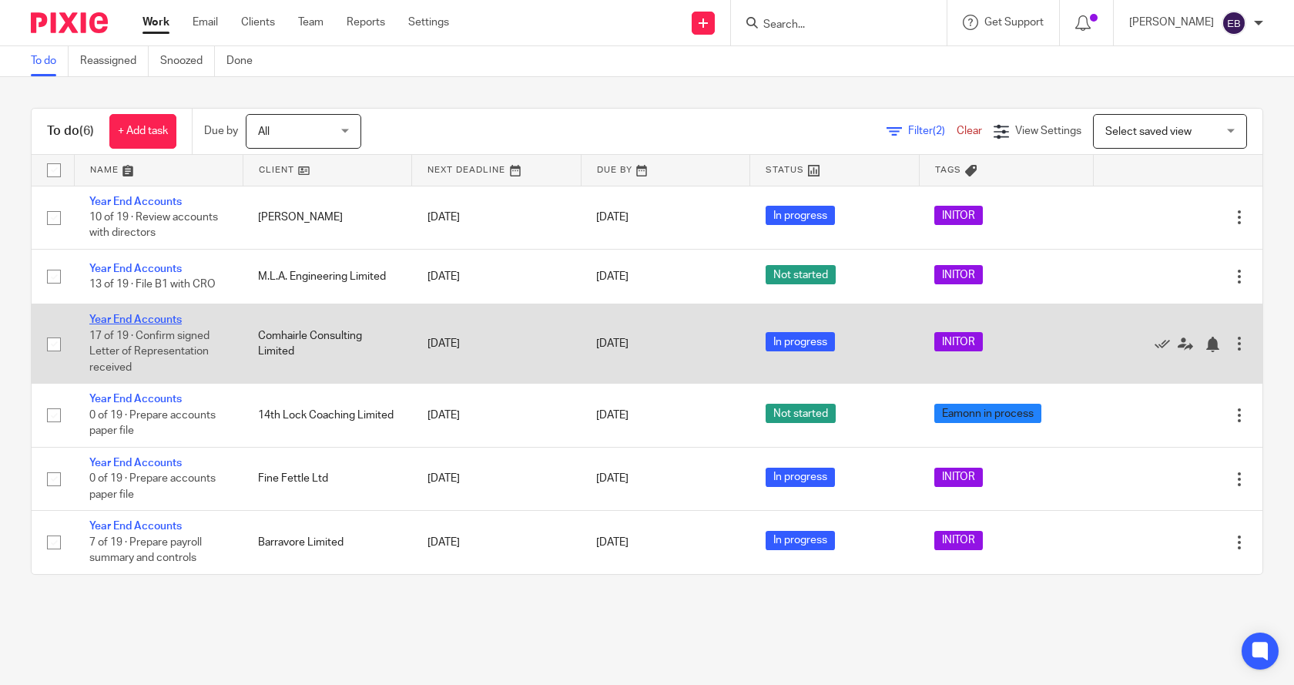
click at [151, 317] on link "Year End Accounts" at bounding box center [135, 319] width 92 height 11
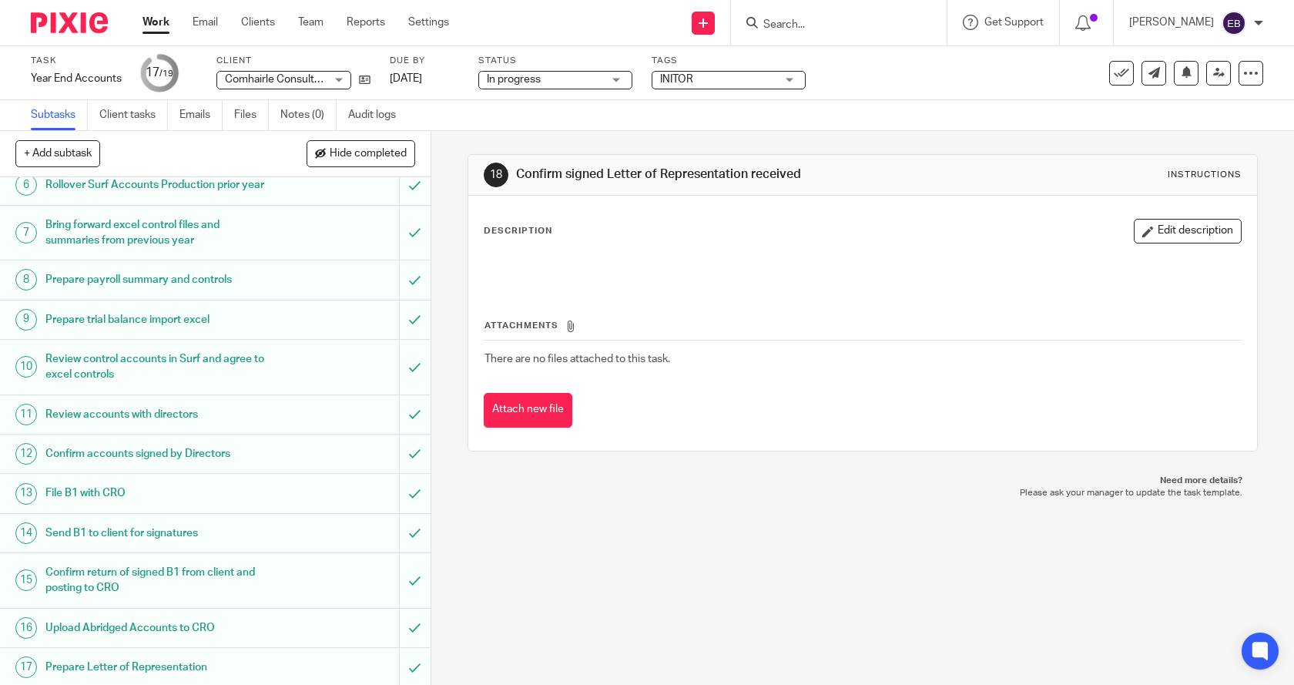
scroll to position [354, 0]
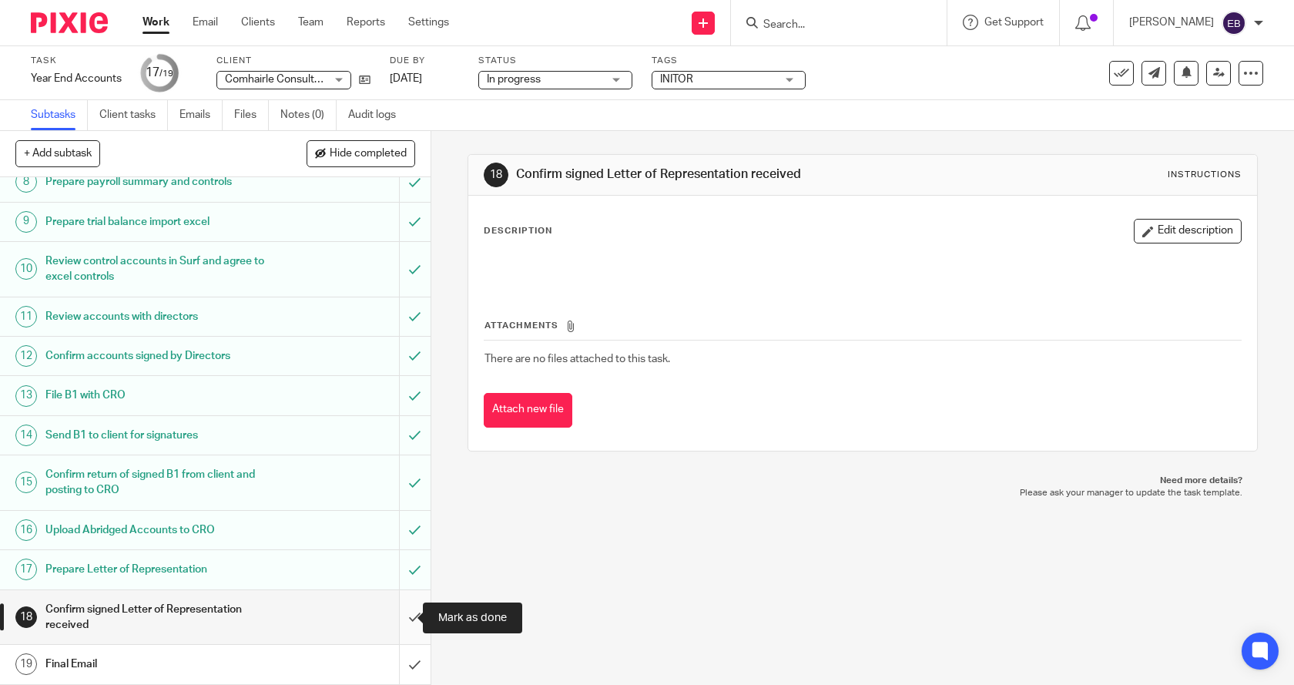
click at [396, 613] on input "submit" at bounding box center [215, 617] width 431 height 55
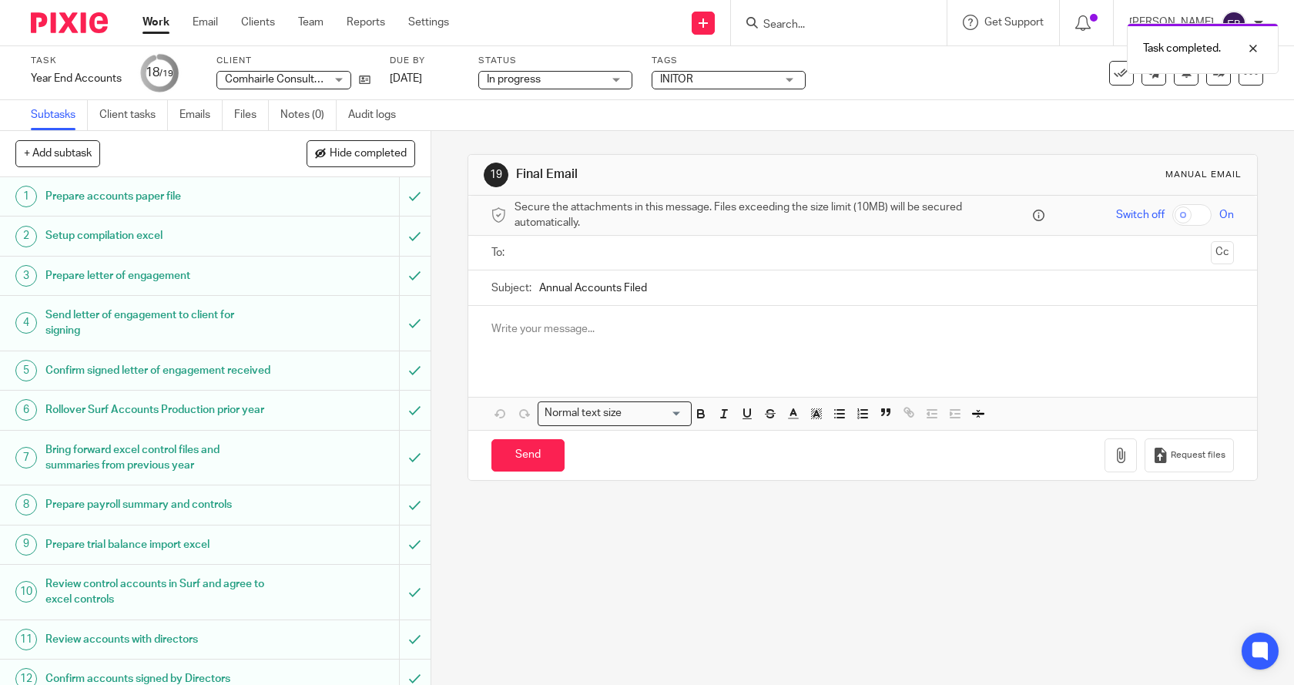
scroll to position [354, 0]
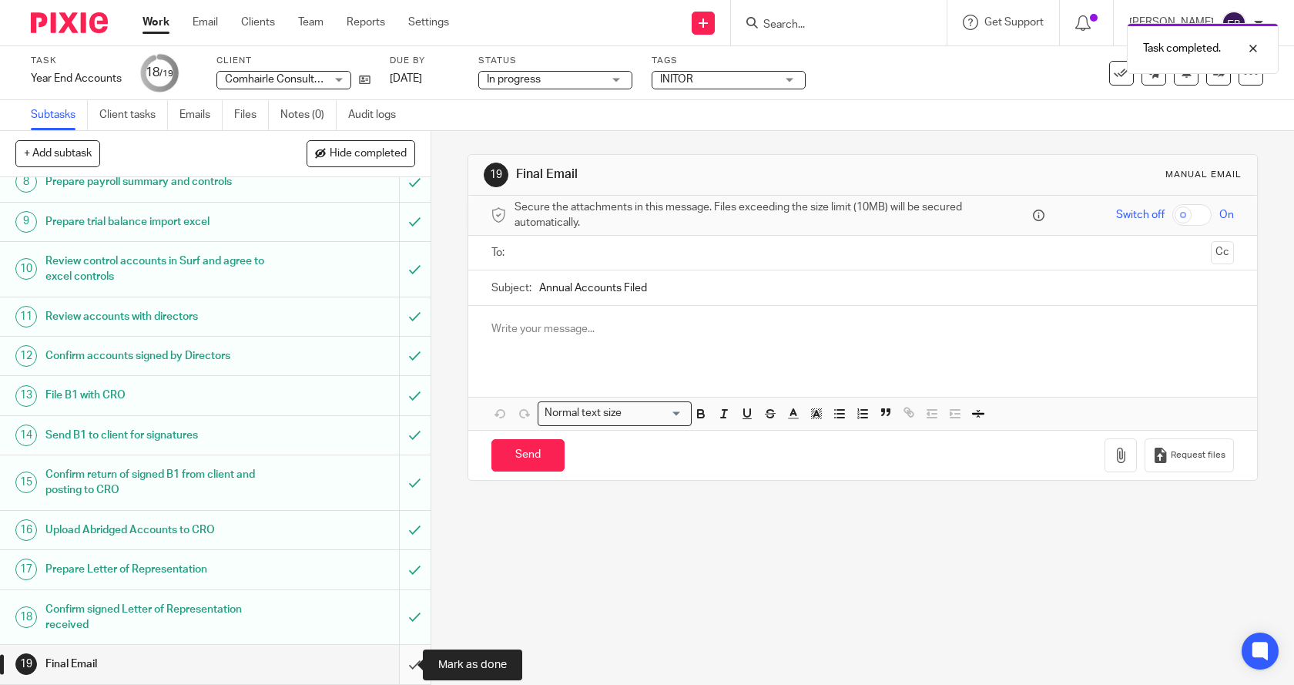
click at [398, 665] on input "submit" at bounding box center [215, 664] width 431 height 39
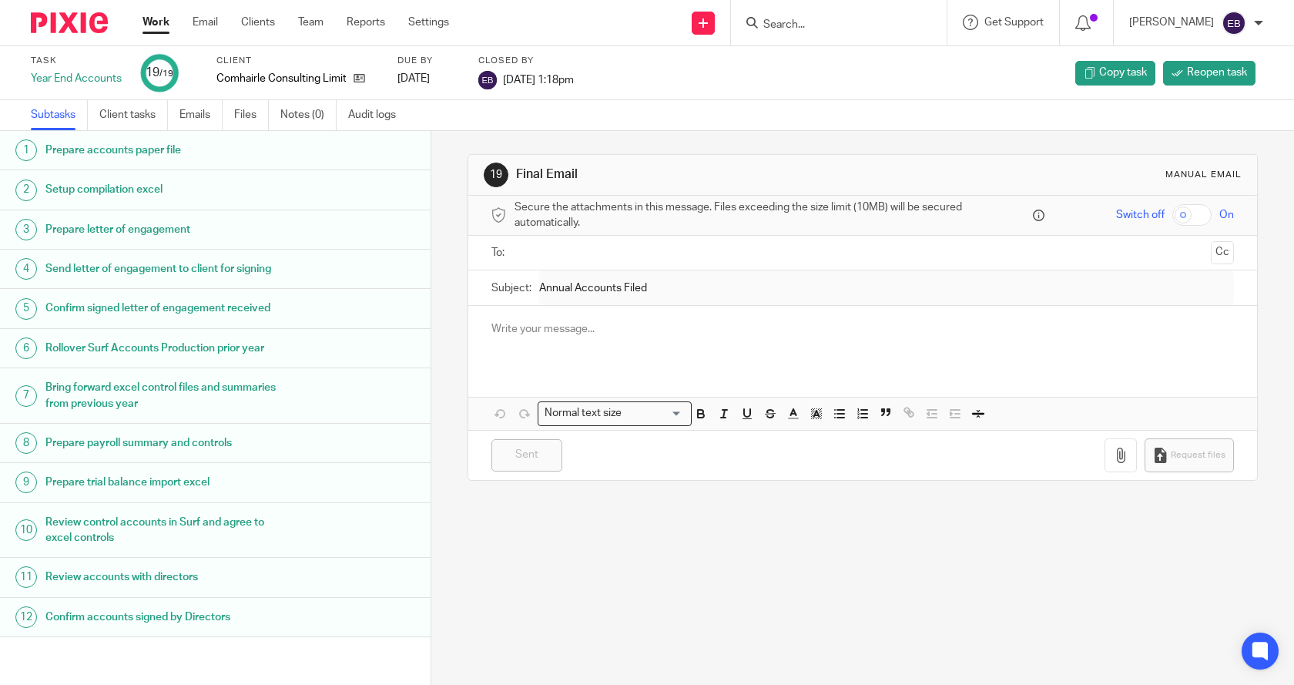
click at [156, 23] on link "Work" at bounding box center [156, 22] width 27 height 15
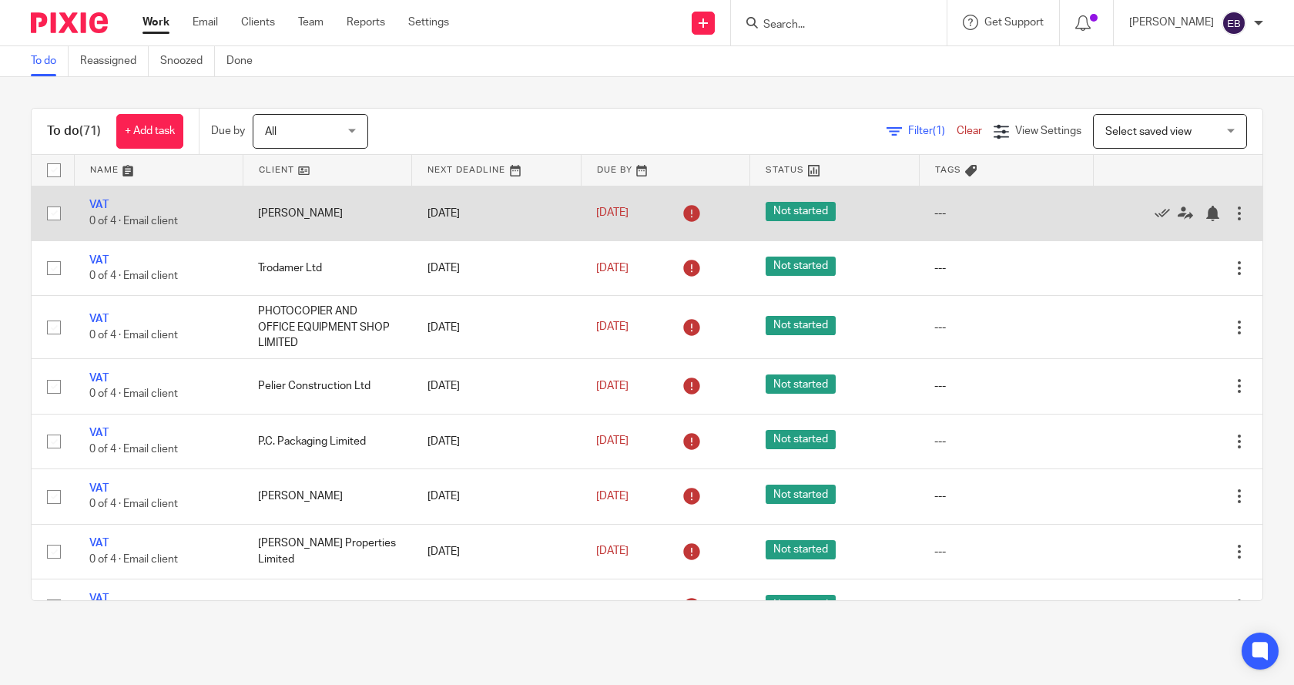
click at [52, 213] on input "checkbox" at bounding box center [53, 213] width 29 height 29
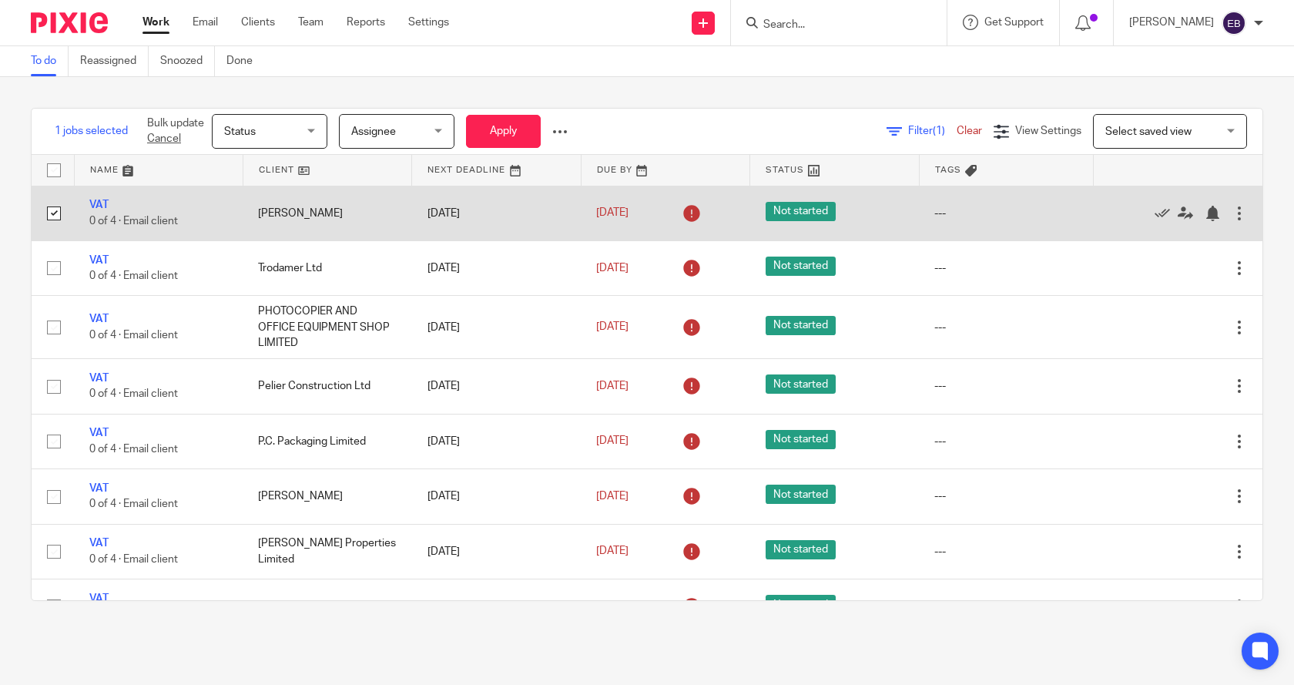
click at [52, 213] on input "checkbox" at bounding box center [53, 213] width 29 height 29
checkbox input "false"
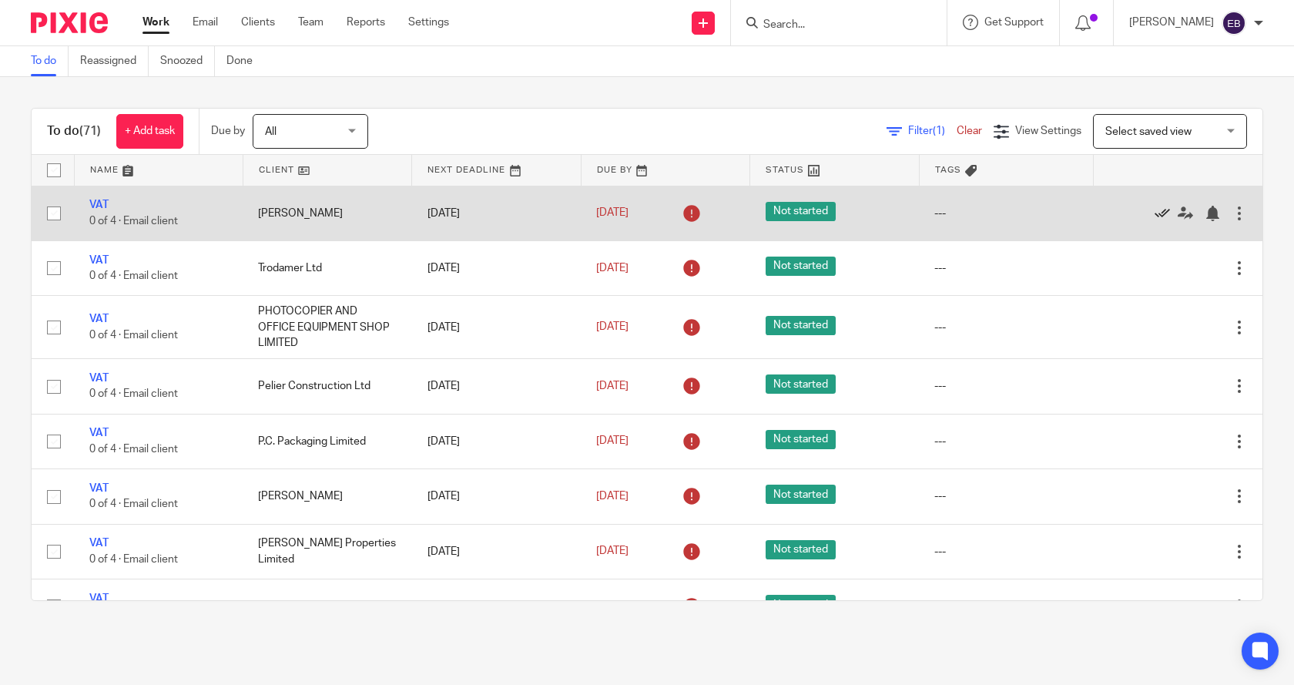
click at [1155, 209] on icon at bounding box center [1162, 213] width 15 height 15
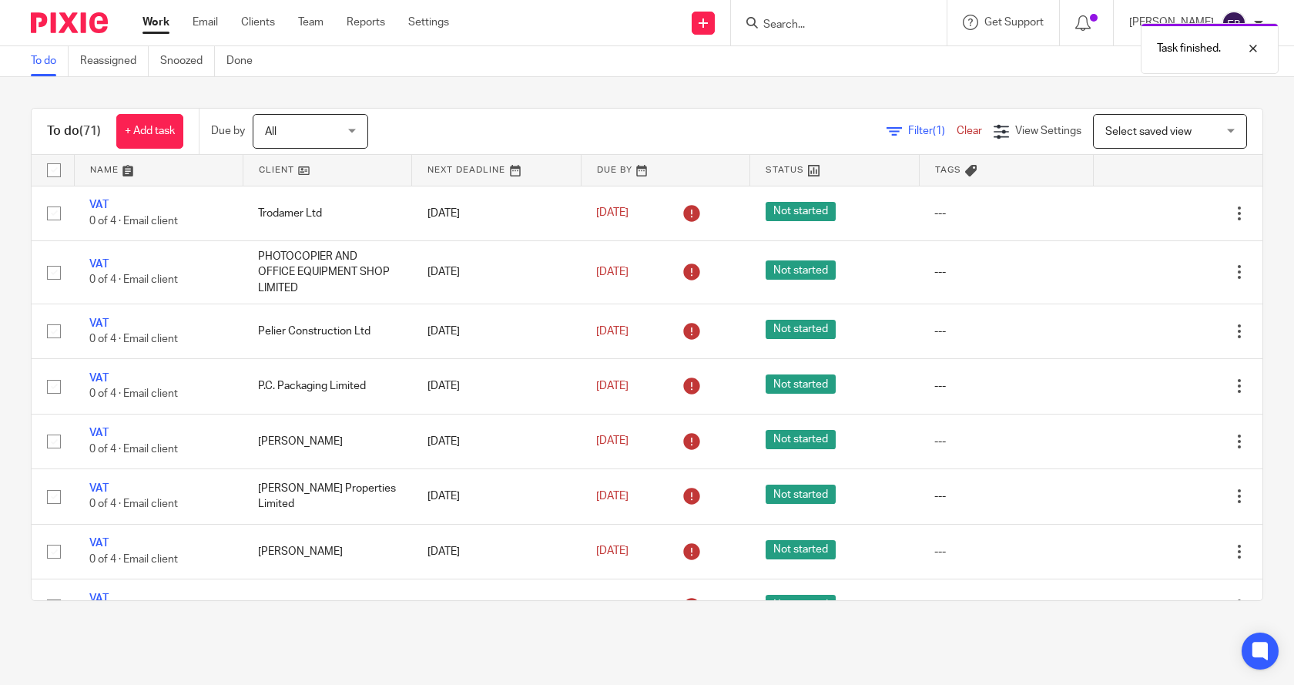
click at [1155, 209] on icon at bounding box center [1162, 213] width 15 height 15
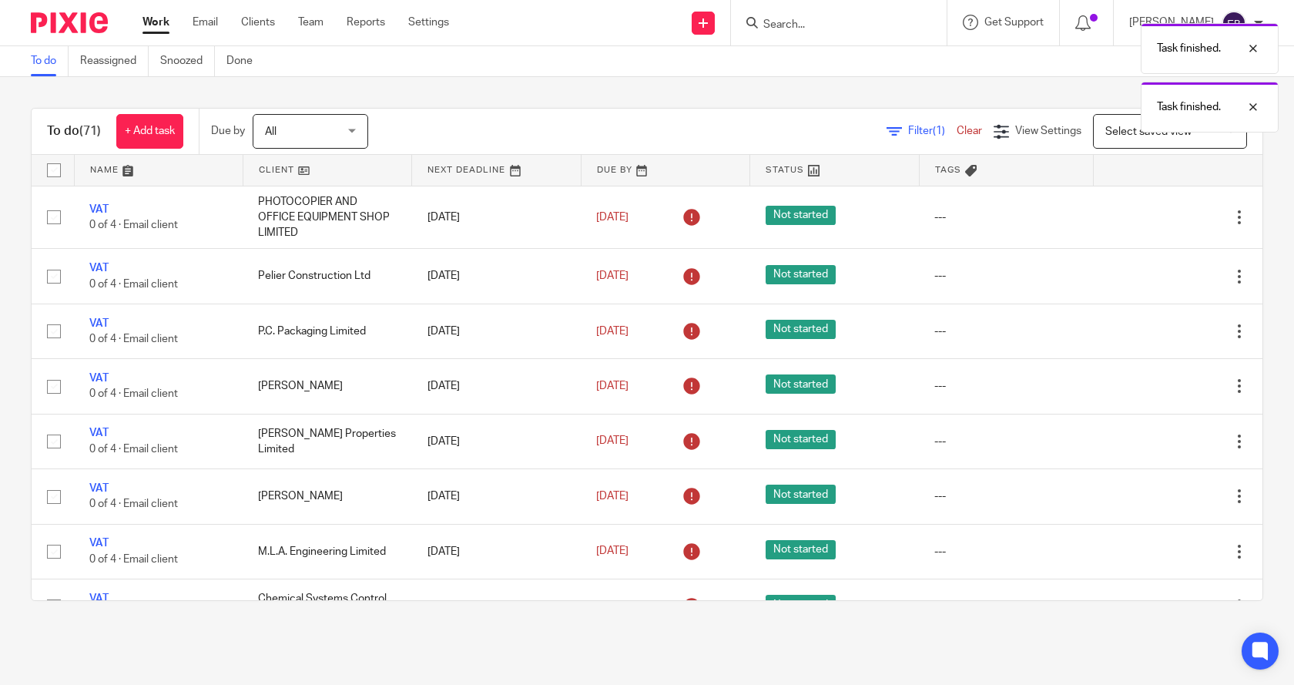
click at [1155, 210] on link at bounding box center [1166, 217] width 23 height 15
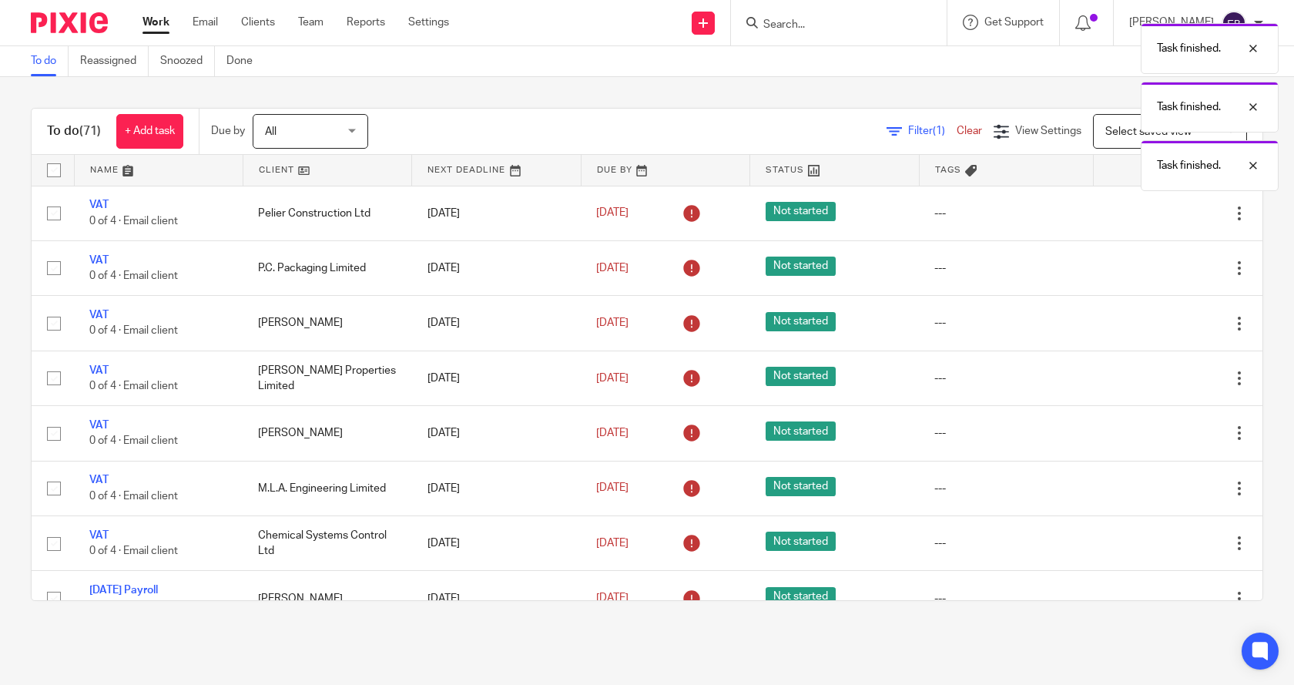
click at [1155, 209] on icon at bounding box center [1162, 213] width 15 height 15
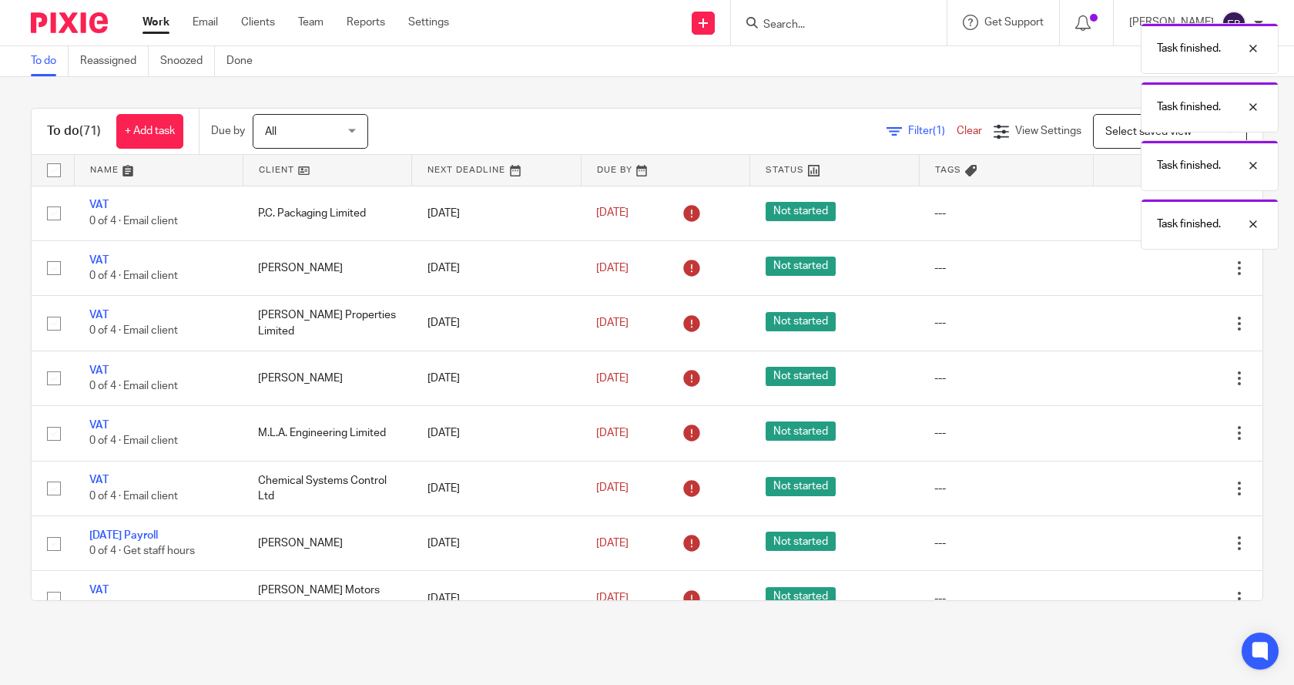
click at [1126, 209] on div "Task finished. Task finished. Task finished. Task finished." at bounding box center [963, 132] width 632 height 234
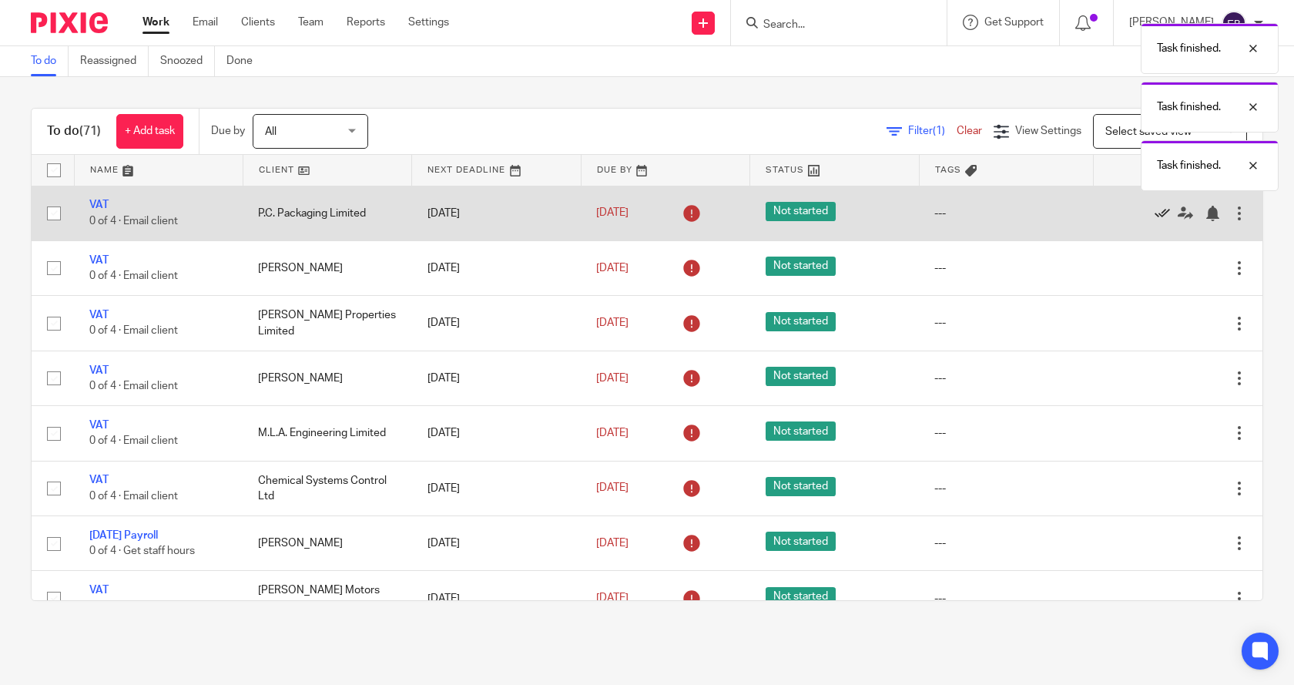
click at [1155, 216] on icon at bounding box center [1162, 213] width 15 height 15
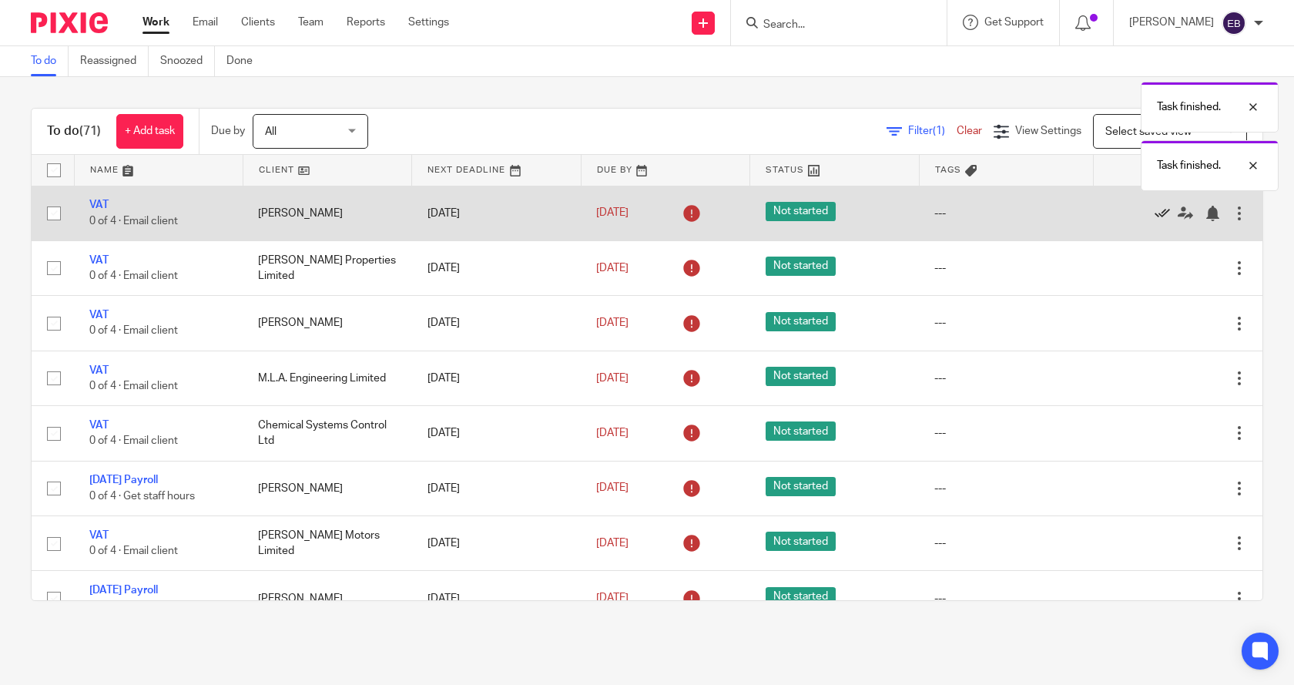
click at [1155, 216] on icon at bounding box center [1162, 213] width 15 height 15
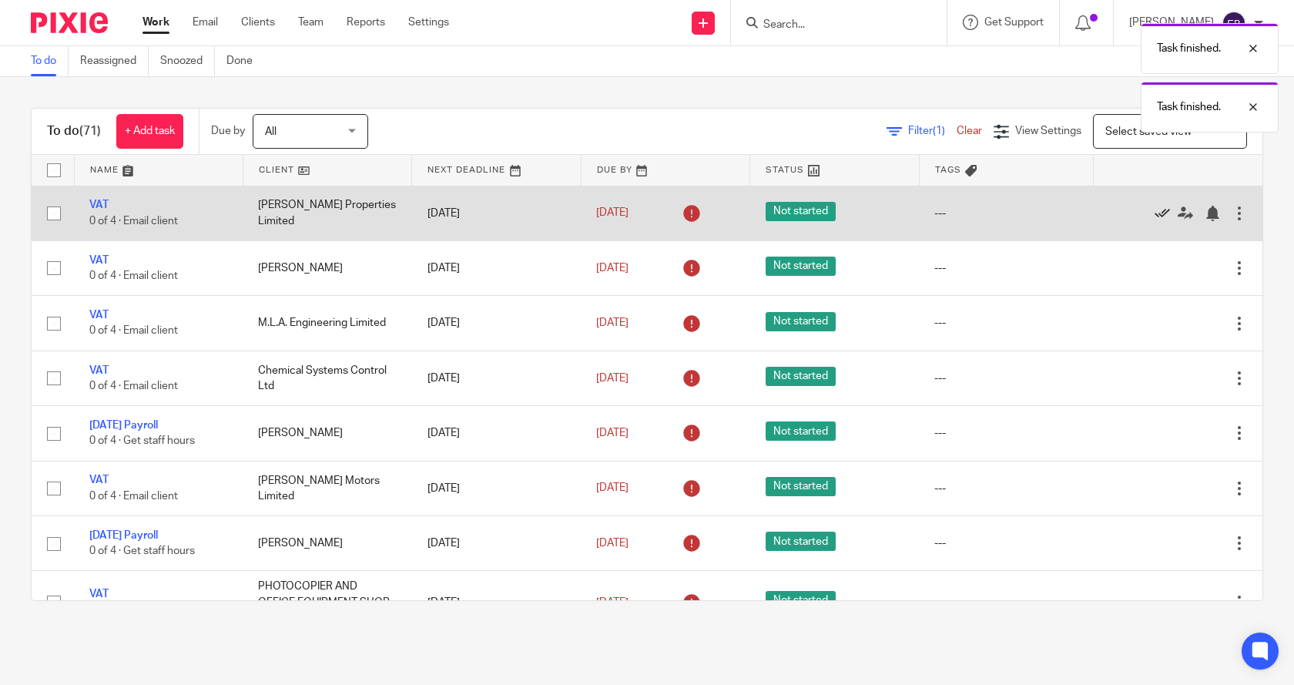
click at [1155, 214] on icon at bounding box center [1162, 213] width 15 height 15
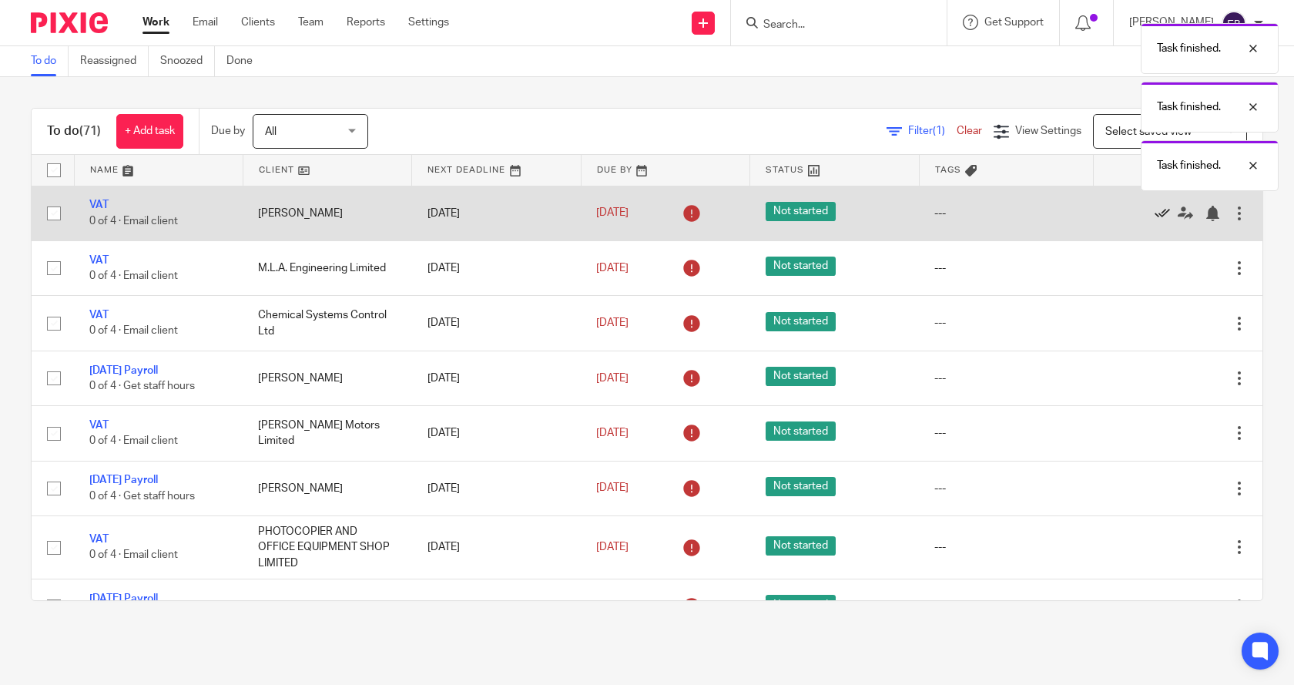
click at [1155, 211] on icon at bounding box center [1162, 213] width 15 height 15
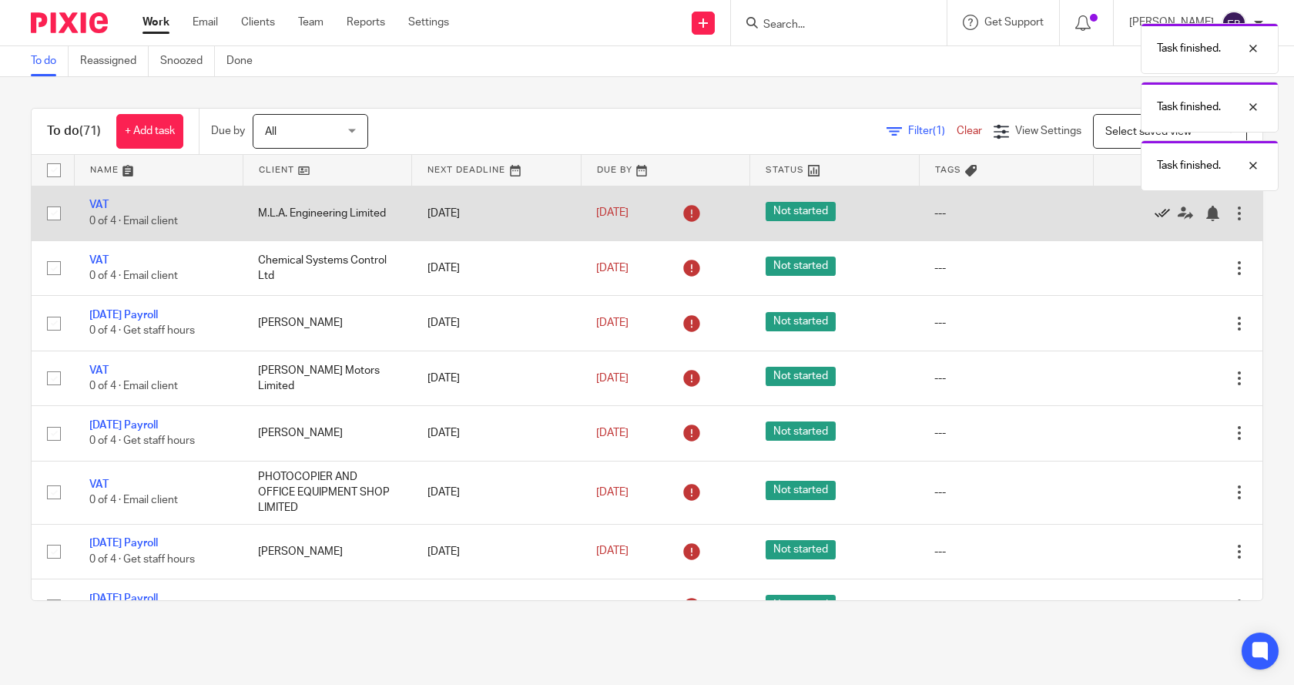
click at [1155, 211] on icon at bounding box center [1162, 213] width 15 height 15
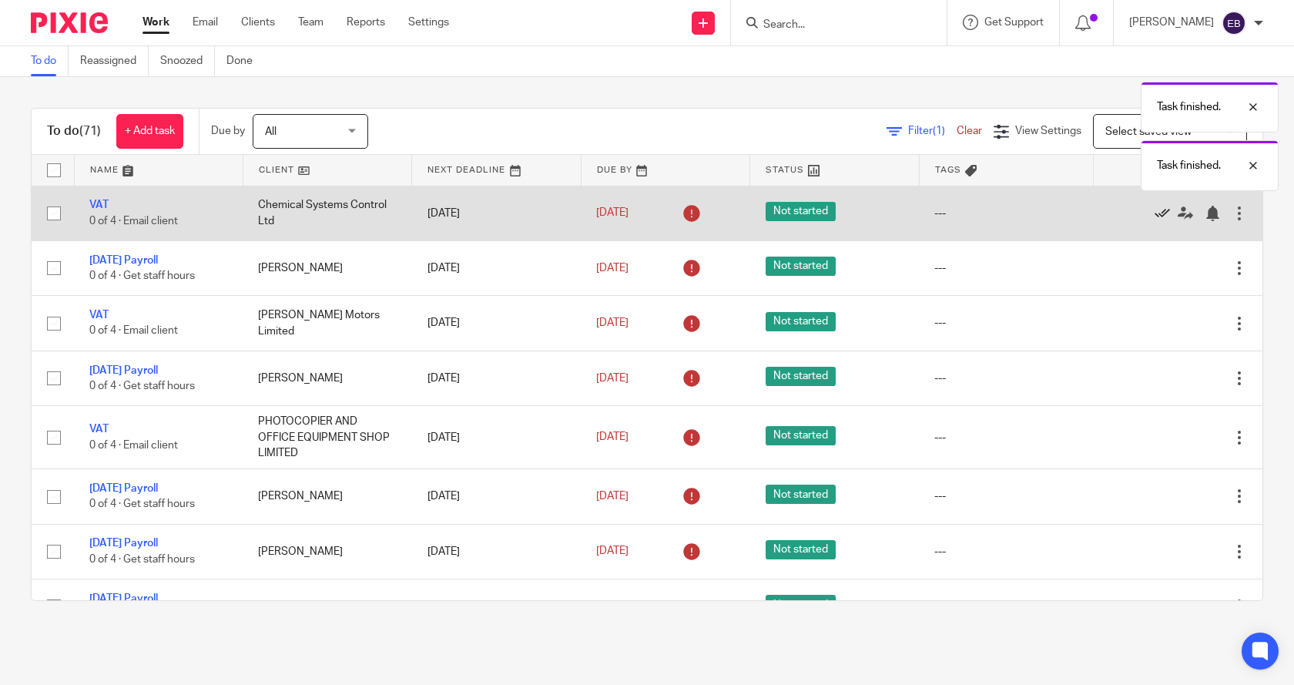
click at [1155, 211] on icon at bounding box center [1162, 213] width 15 height 15
